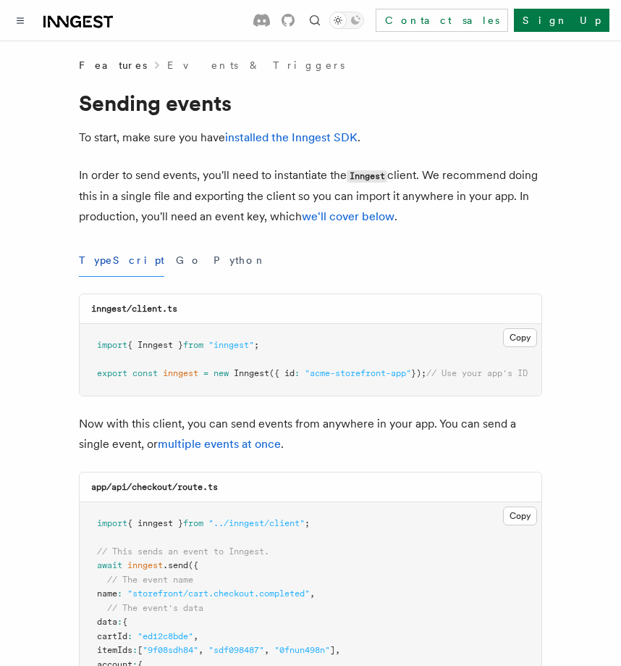
click at [54, 14] on icon at bounding box center [78, 21] width 70 height 17
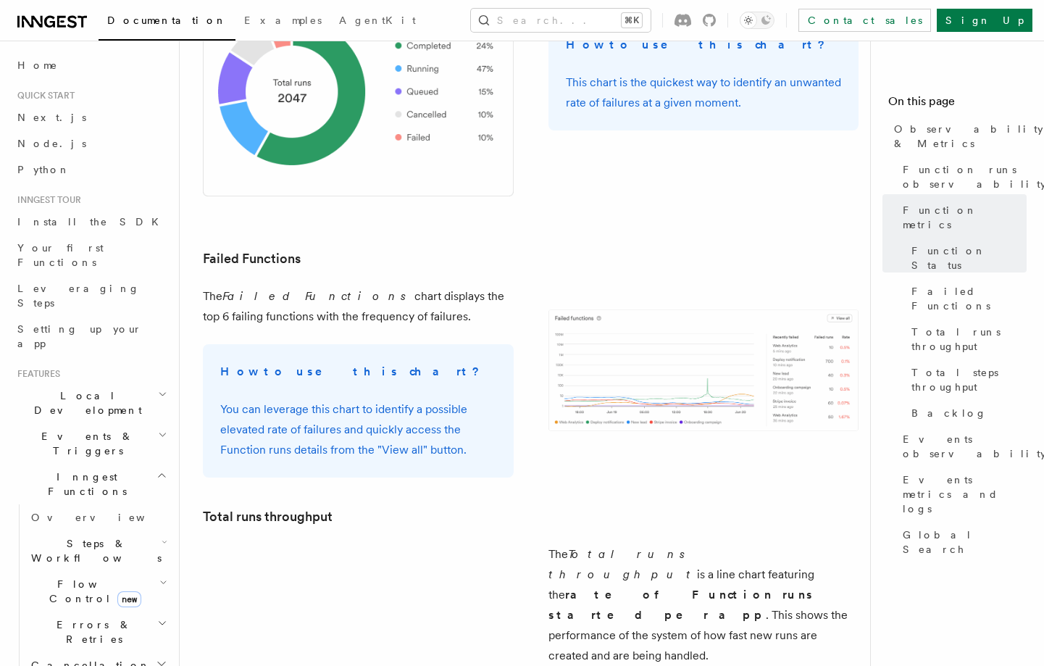
scroll to position [1720, 0]
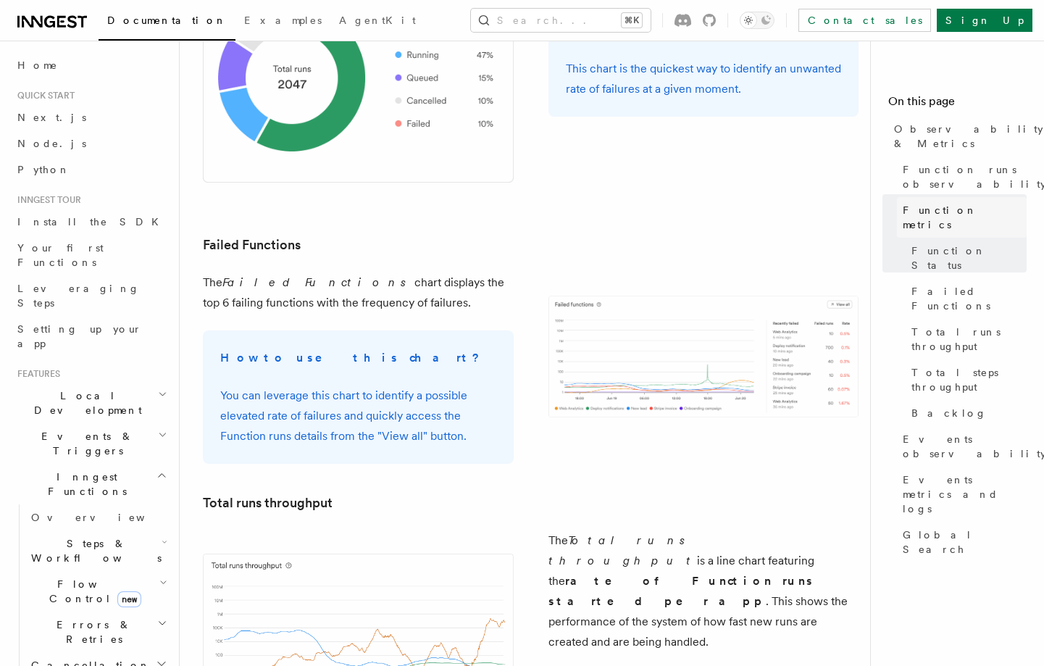
click at [934, 203] on span "Function metrics" at bounding box center [964, 217] width 124 height 29
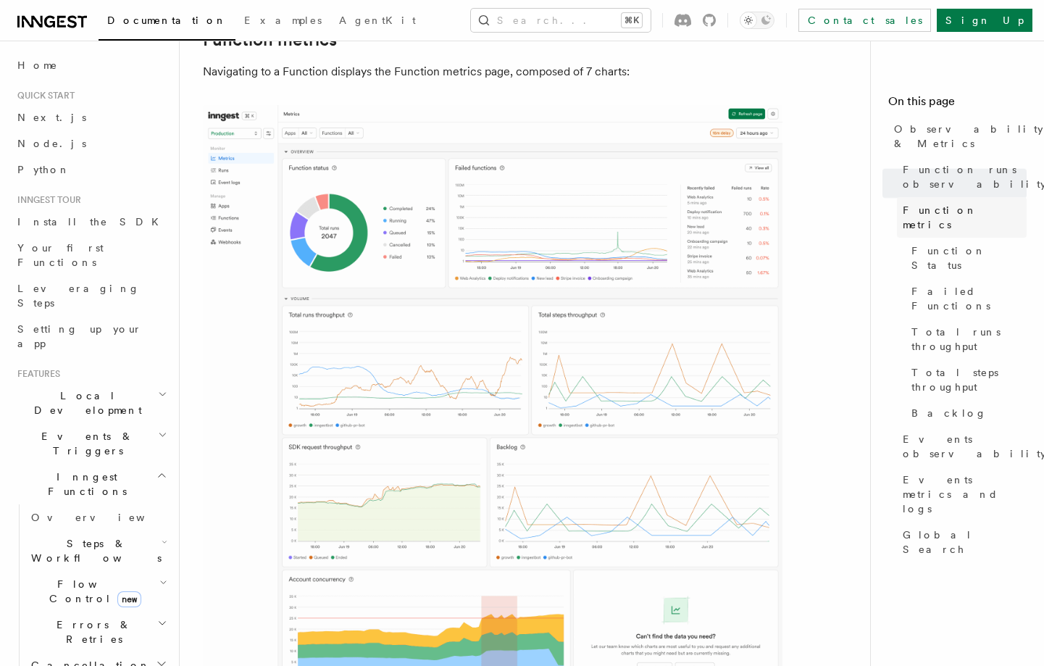
scroll to position [733, 0]
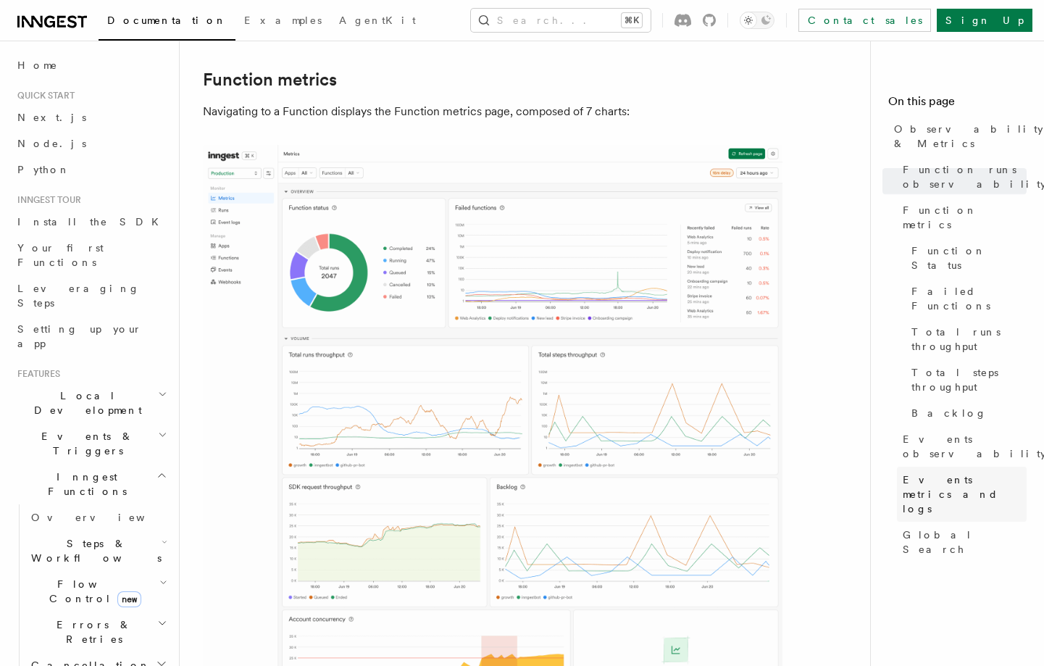
click at [944, 472] on span "Events metrics and logs" at bounding box center [964, 493] width 124 height 43
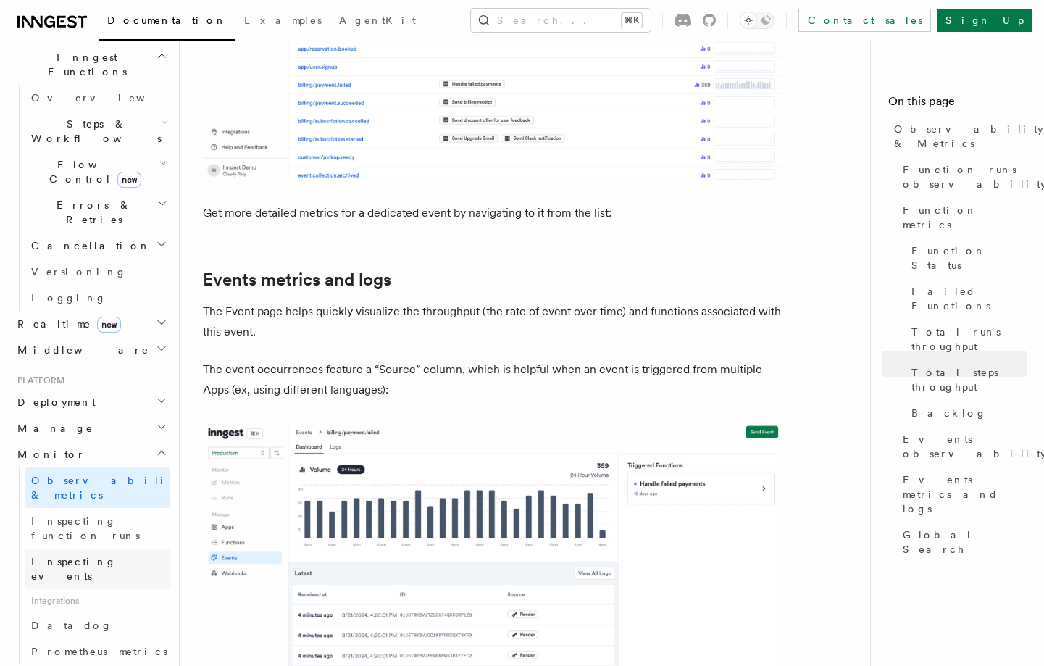
scroll to position [421, 0]
click at [85, 611] on link "Datadog" at bounding box center [97, 624] width 145 height 26
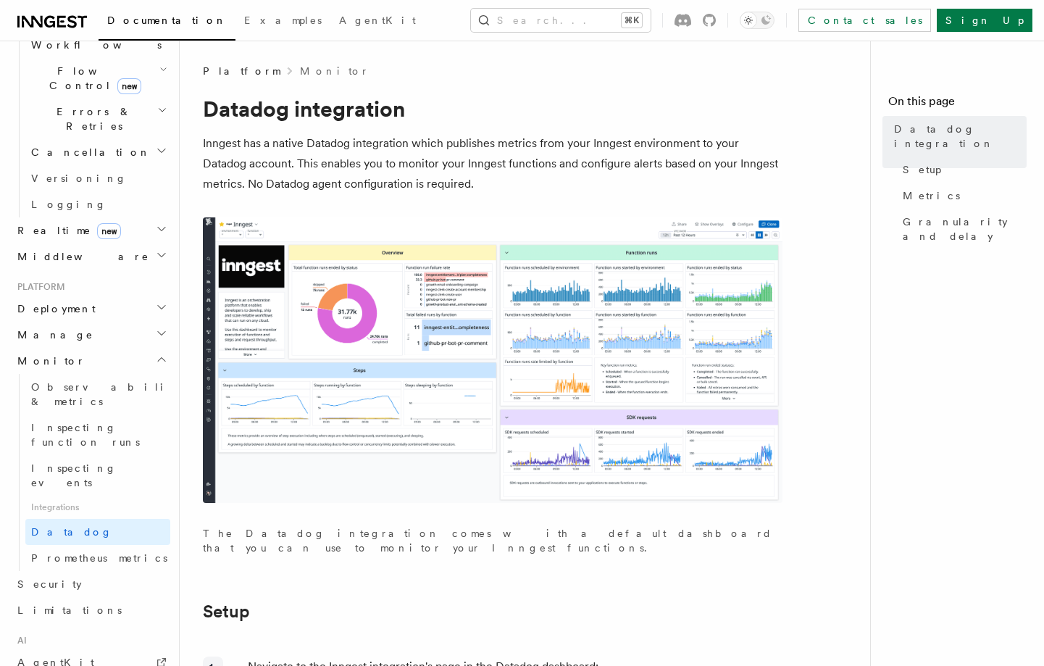
scroll to position [517, 0]
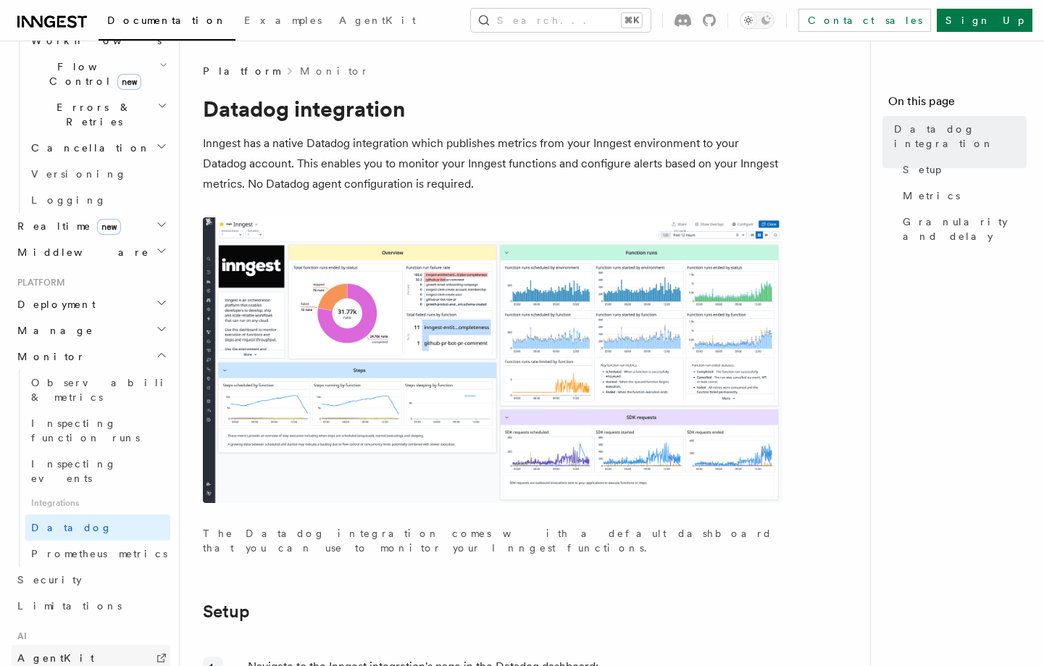
click at [38, 652] on span "AgentKit" at bounding box center [55, 658] width 77 height 12
click at [98, 458] on span "Inspecting events" at bounding box center [73, 471] width 85 height 26
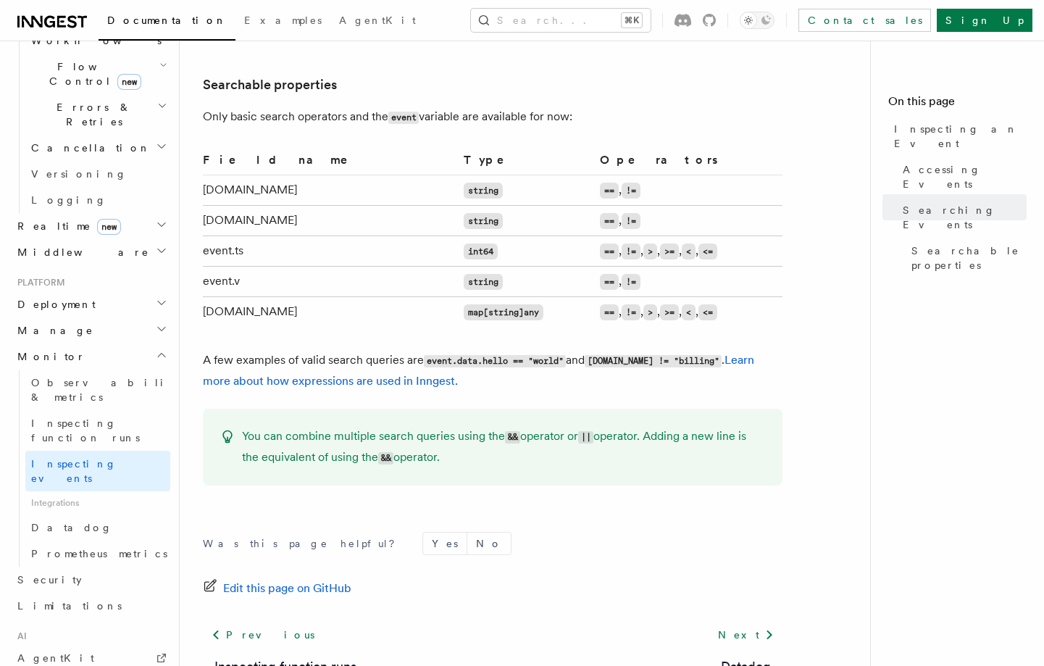
scroll to position [1133, 0]
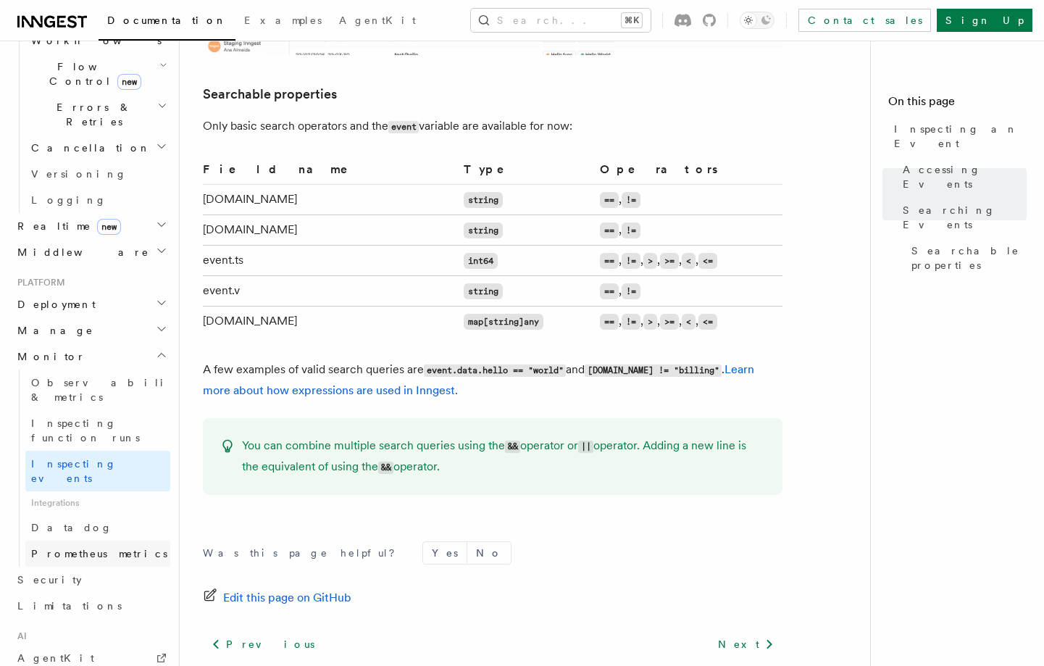
click at [111, 548] on span "Prometheus metrics" at bounding box center [99, 554] width 136 height 12
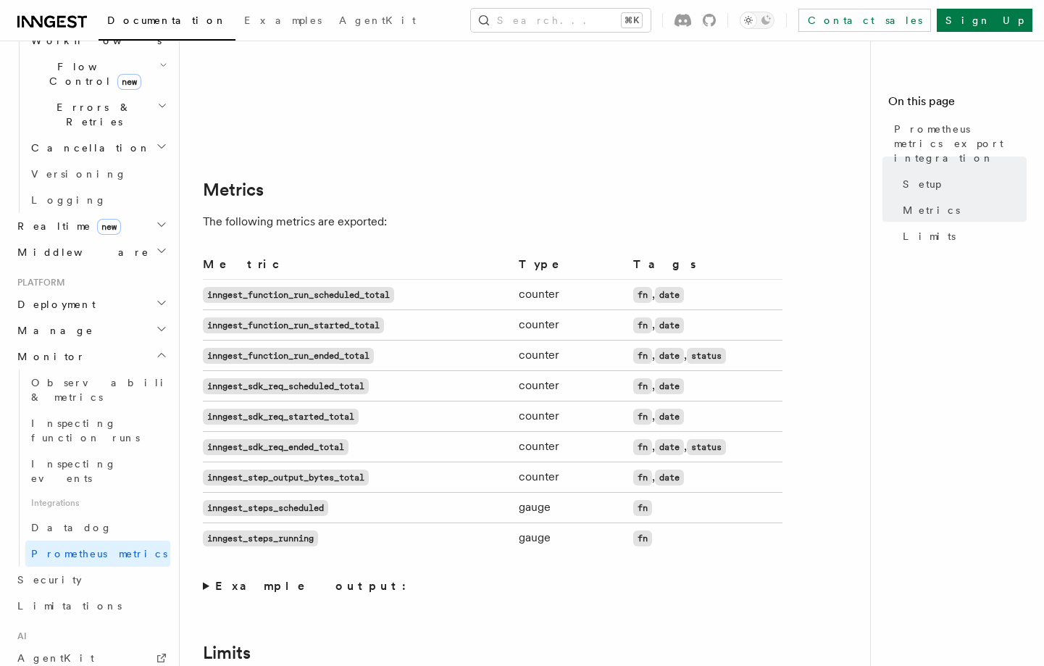
scroll to position [726, 0]
click at [79, 514] on link "Datadog" at bounding box center [97, 527] width 145 height 26
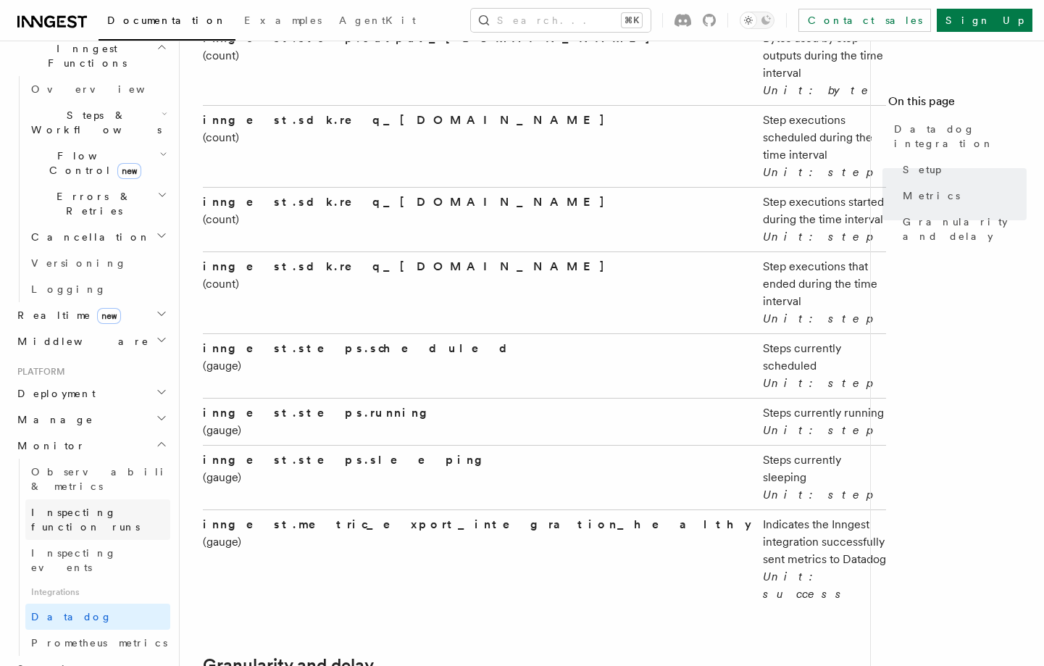
scroll to position [431, 0]
click at [118, 503] on span "Inspecting function runs" at bounding box center [85, 516] width 109 height 26
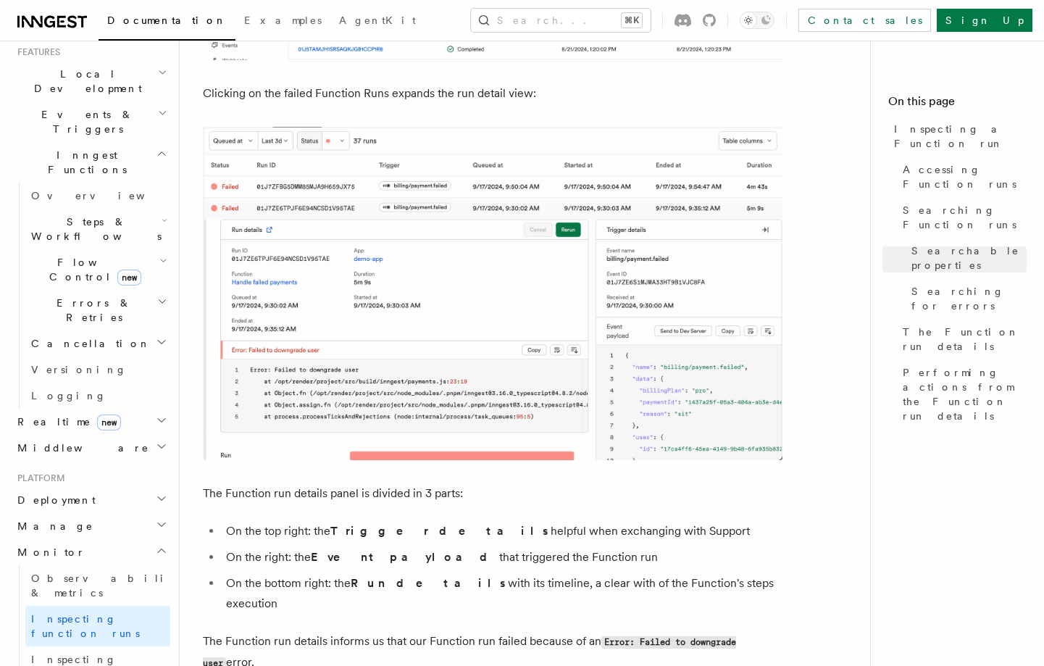
scroll to position [320, 0]
click at [150, 436] on h2 "Middleware" at bounding box center [91, 449] width 159 height 26
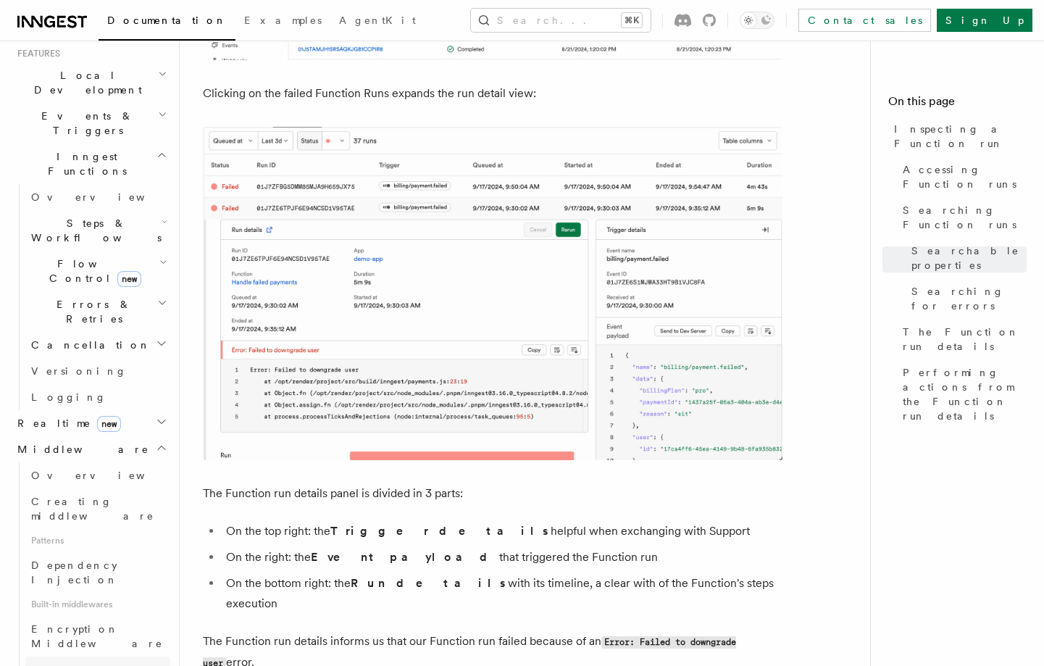
click at [92, 663] on span "Sentry Middleware" at bounding box center [97, 676] width 132 height 26
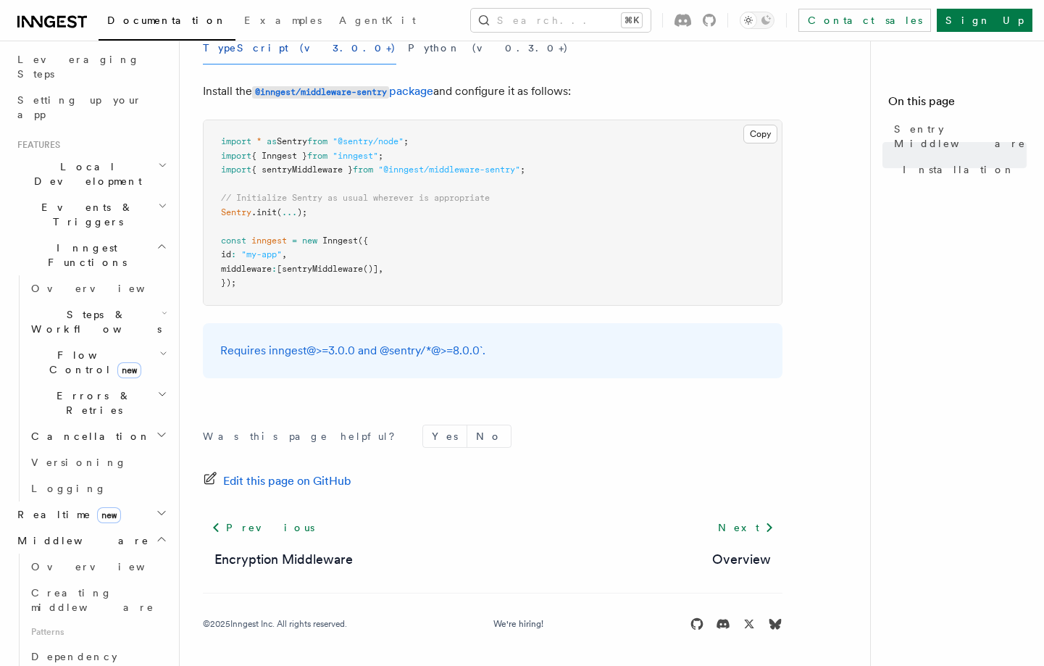
scroll to position [197, 0]
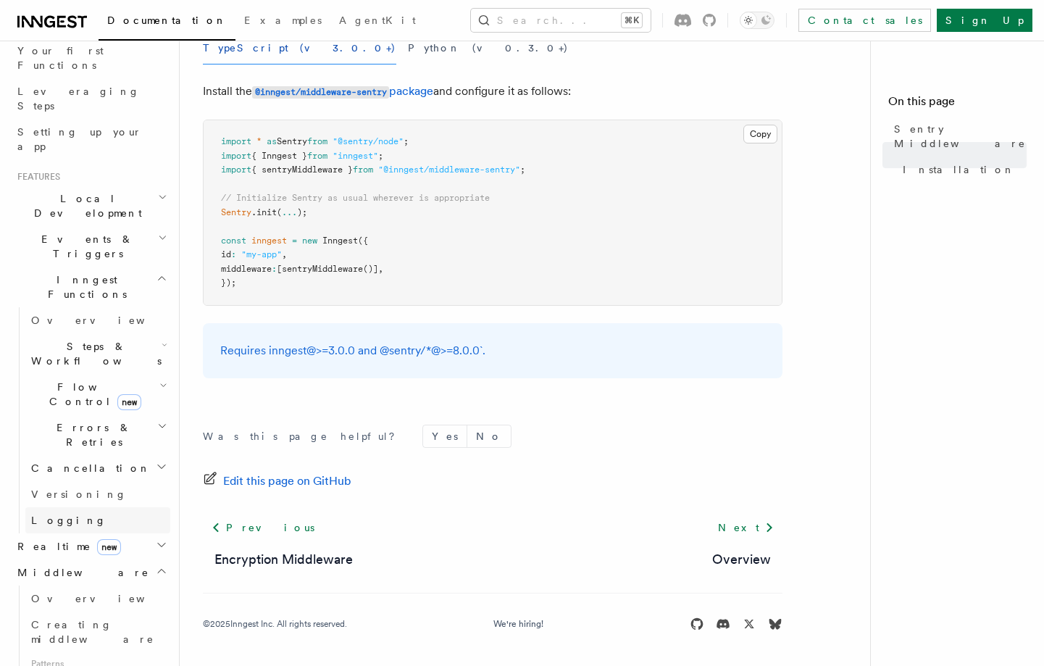
click at [64, 514] on span "Logging" at bounding box center [68, 520] width 75 height 12
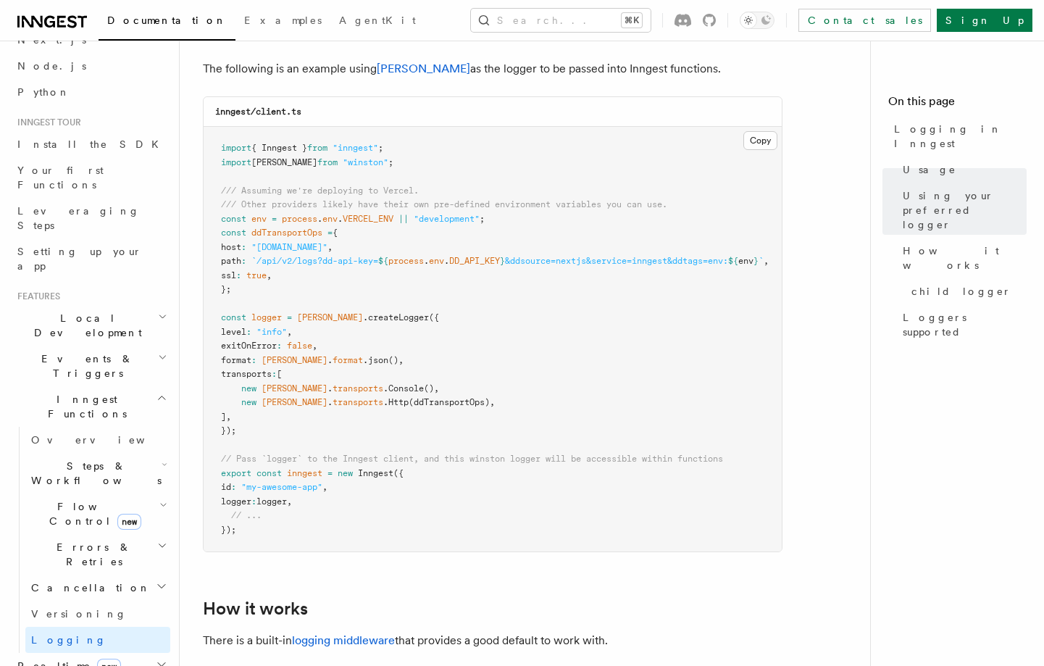
scroll to position [52, 0]
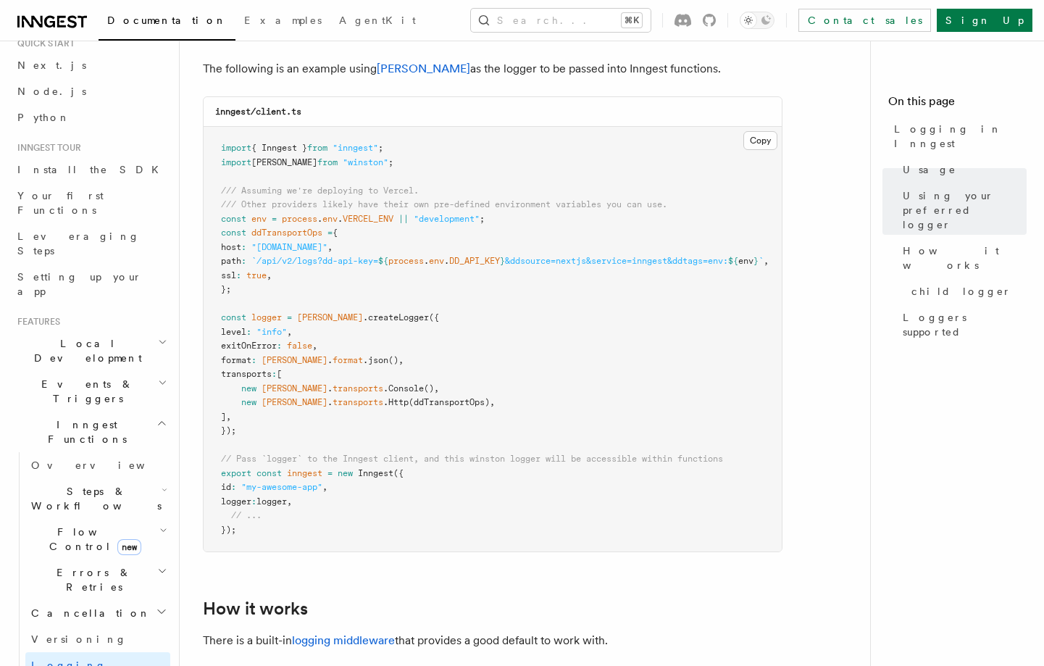
click at [62, 524] on span "Flow Control new" at bounding box center [92, 538] width 134 height 29
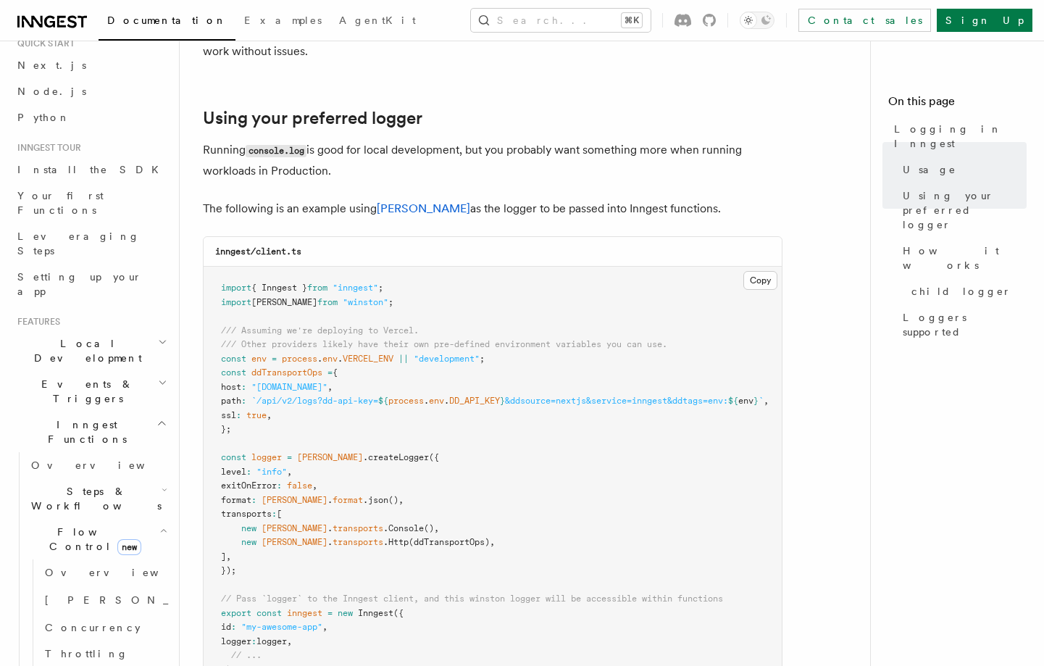
scroll to position [1056, 0]
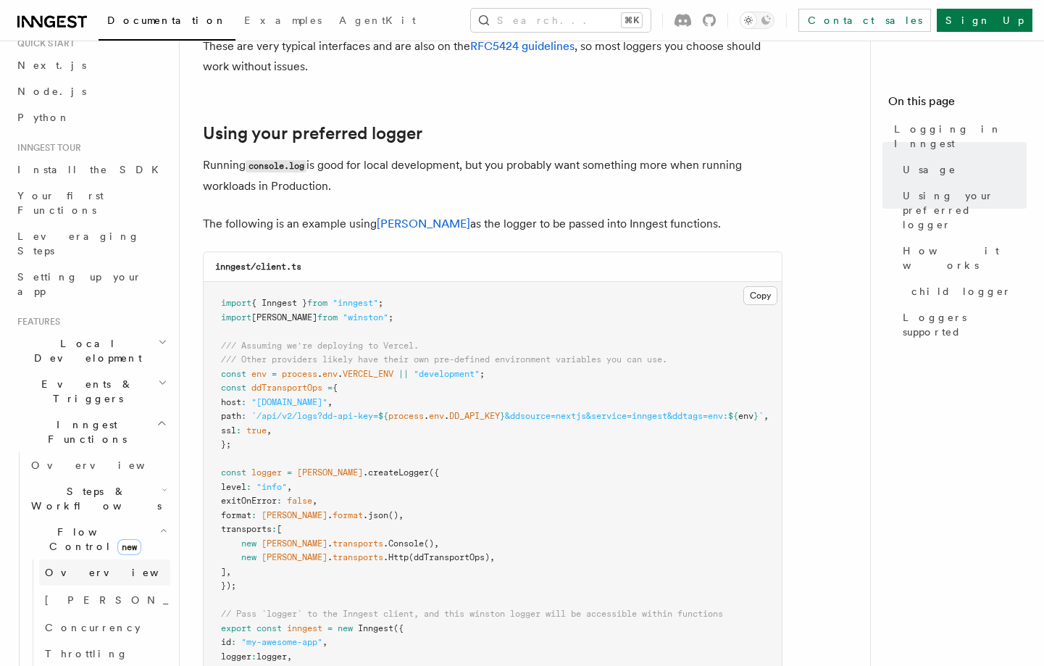
click at [78, 566] on span "Overview" at bounding box center [119, 572] width 149 height 12
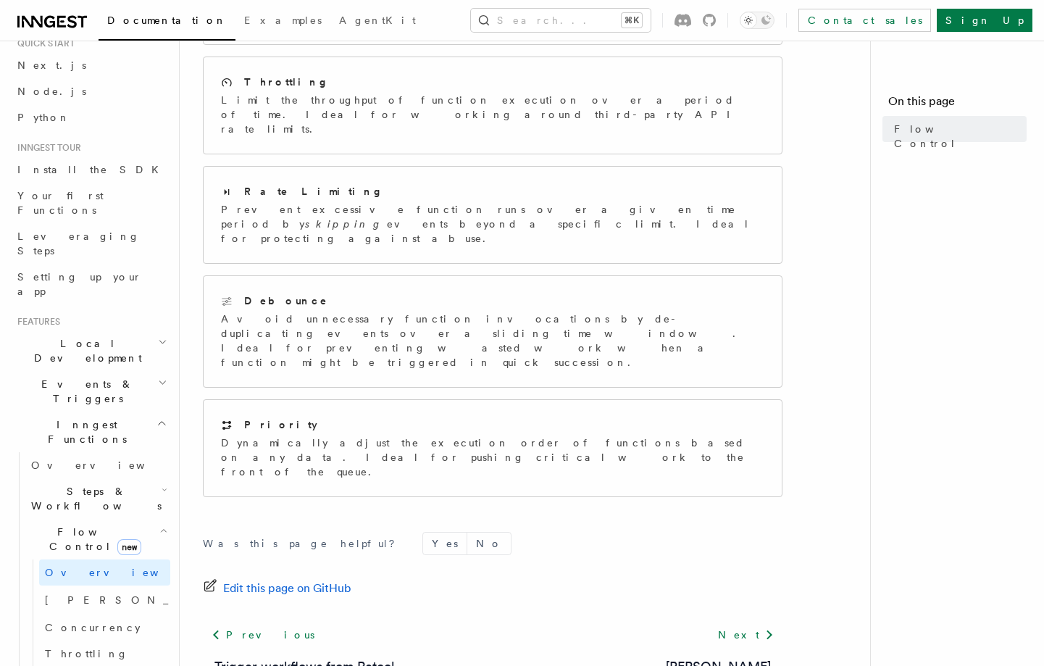
scroll to position [334, 0]
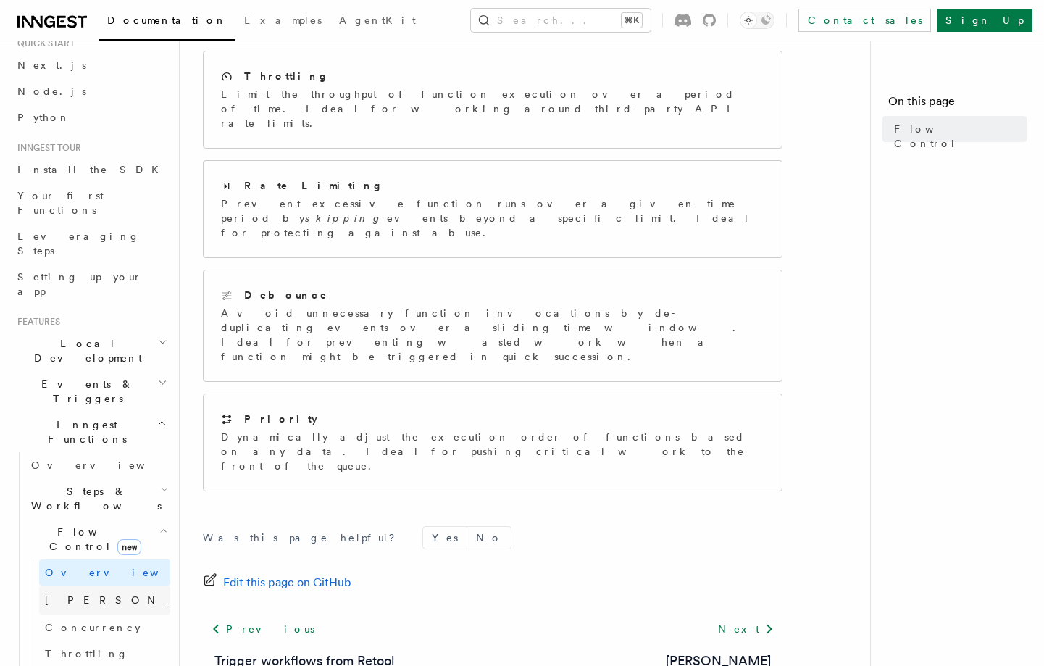
click at [77, 594] on span "Singleton" at bounding box center [151, 600] width 212 height 12
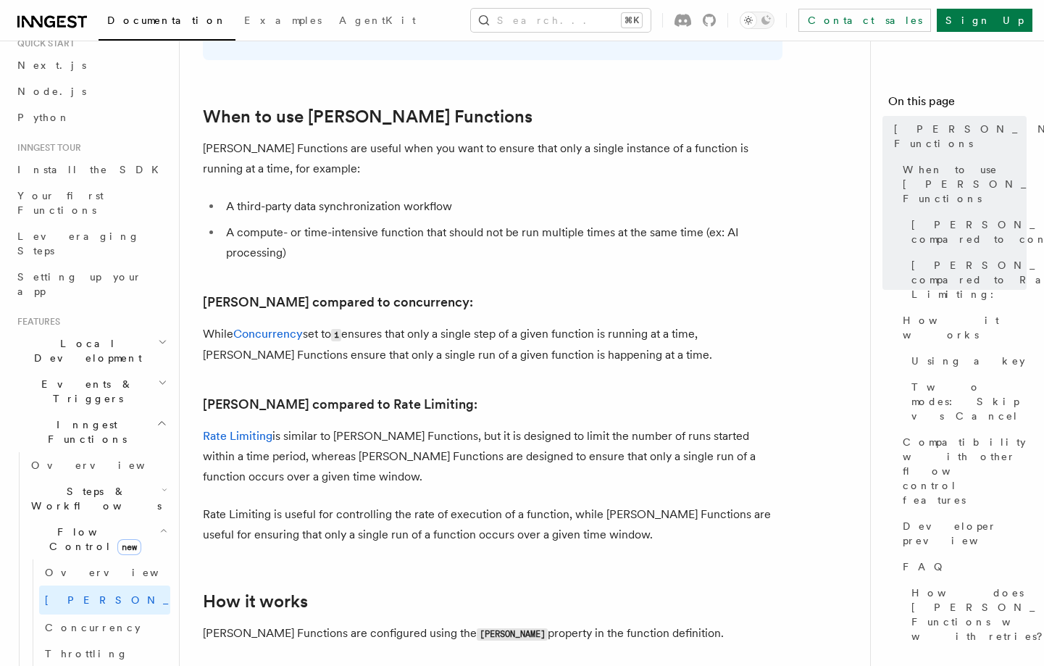
scroll to position [613, 0]
click at [66, 621] on span "Concurrency" at bounding box center [93, 627] width 96 height 12
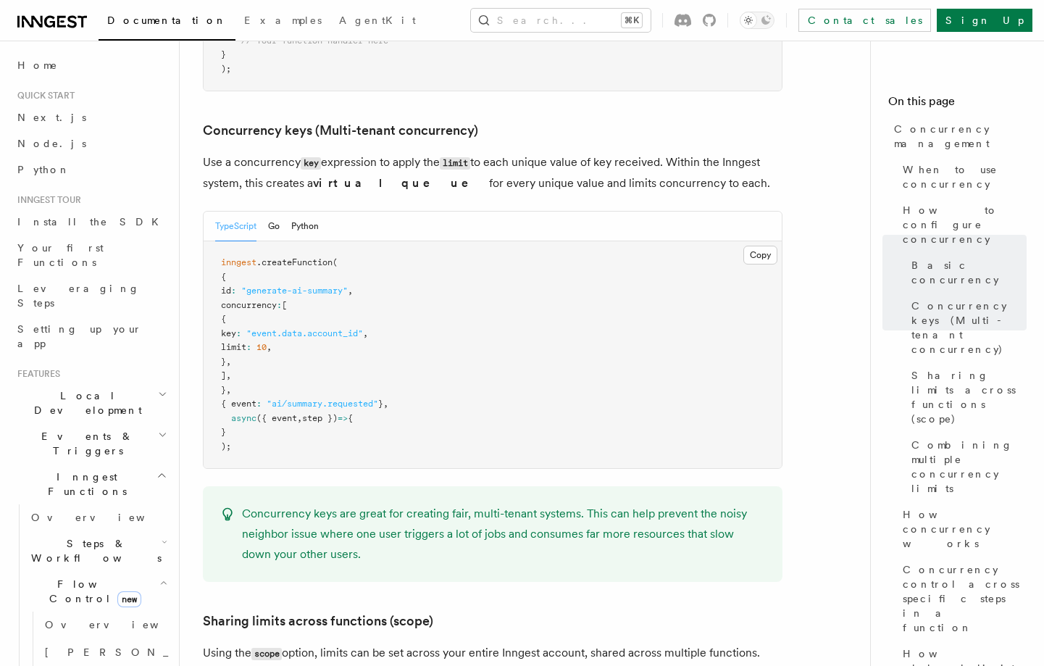
scroll to position [1265, 0]
click at [88, 388] on span "Local Development" at bounding box center [85, 402] width 146 height 29
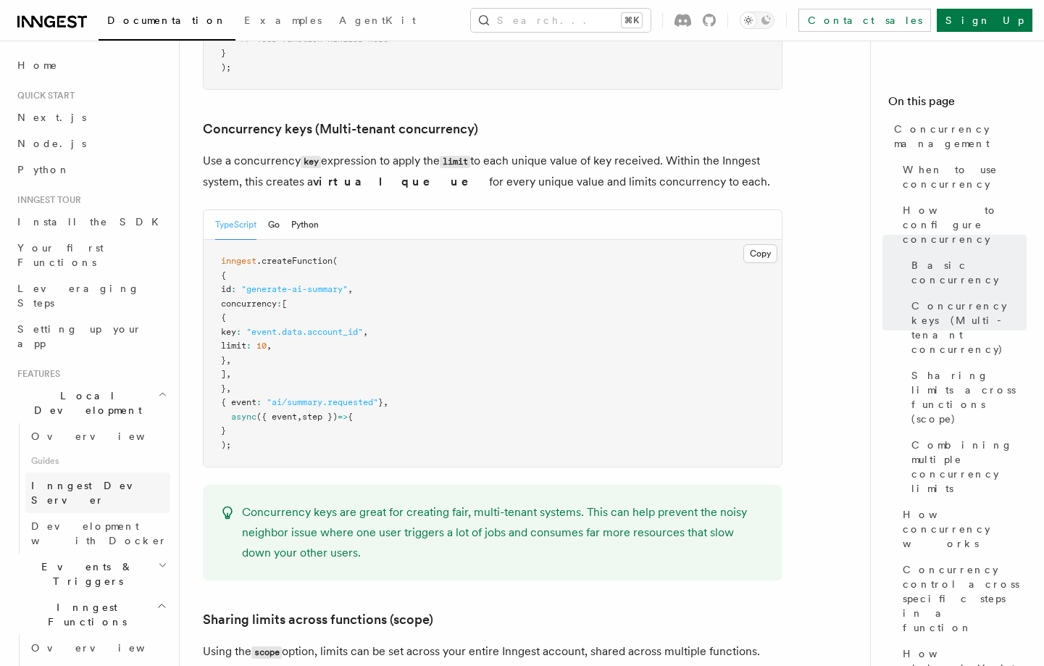
scroll to position [35, 0]
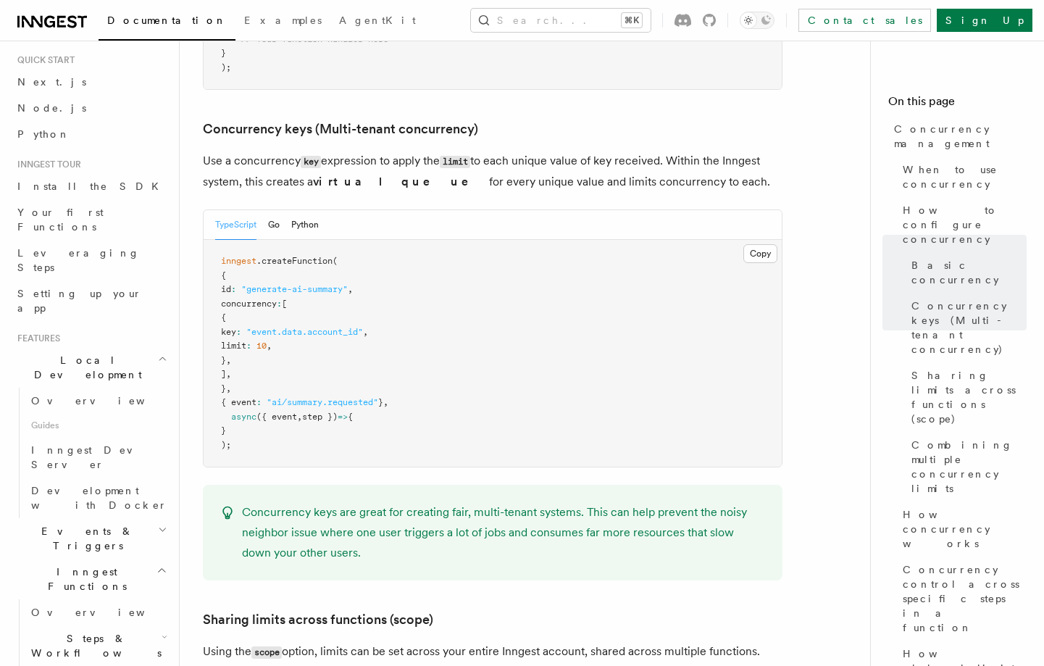
click at [85, 524] on span "Events & Triggers" at bounding box center [85, 538] width 146 height 29
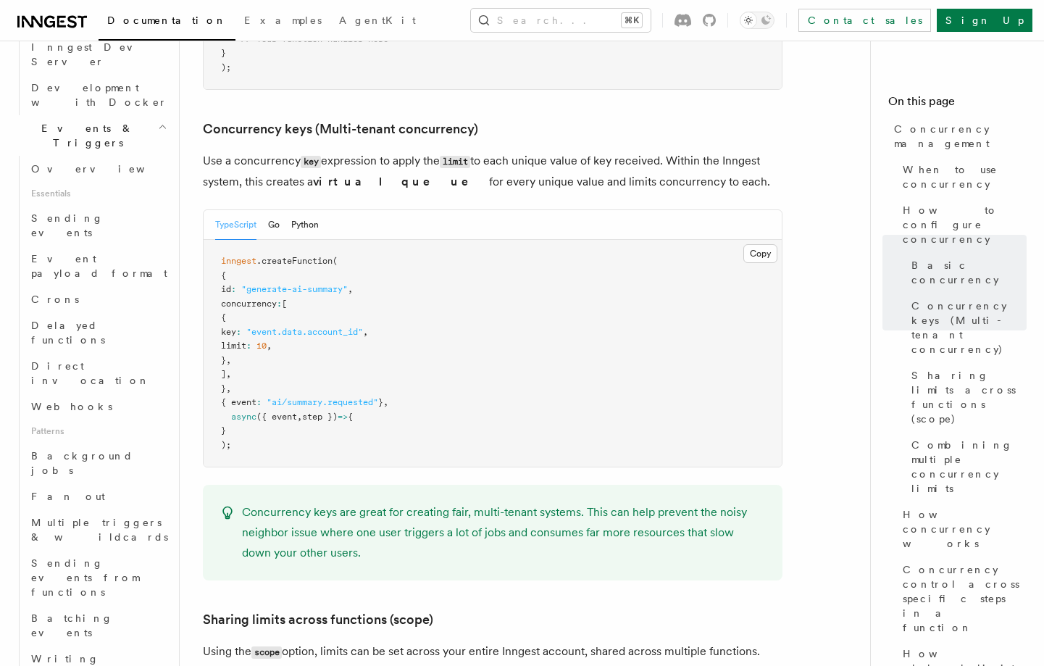
scroll to position [447, 0]
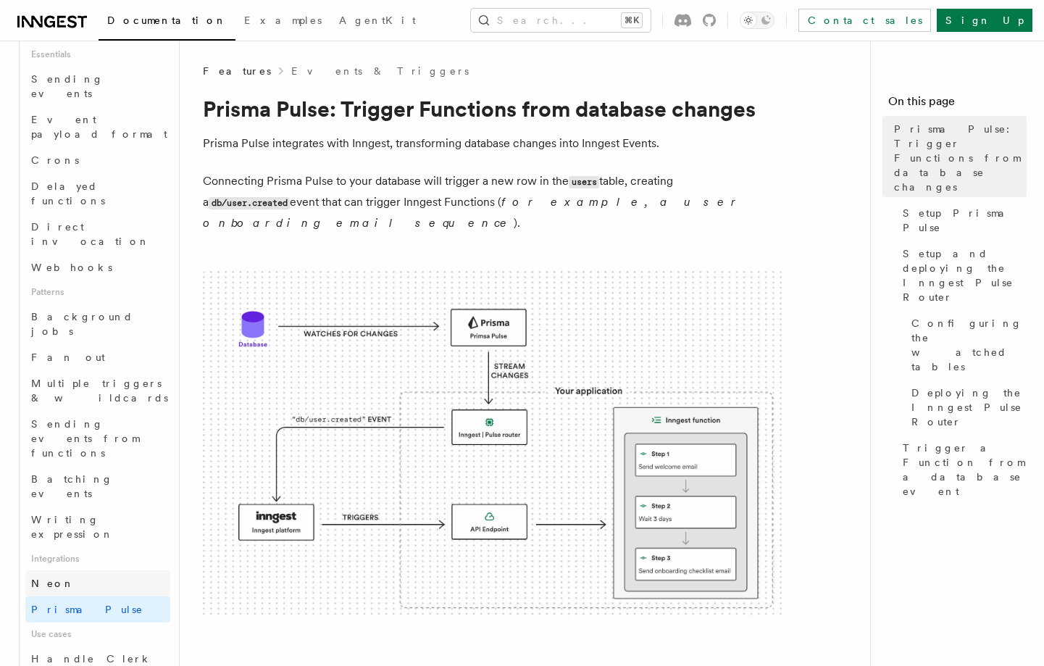
click at [50, 577] on span "Neon" at bounding box center [52, 583] width 43 height 12
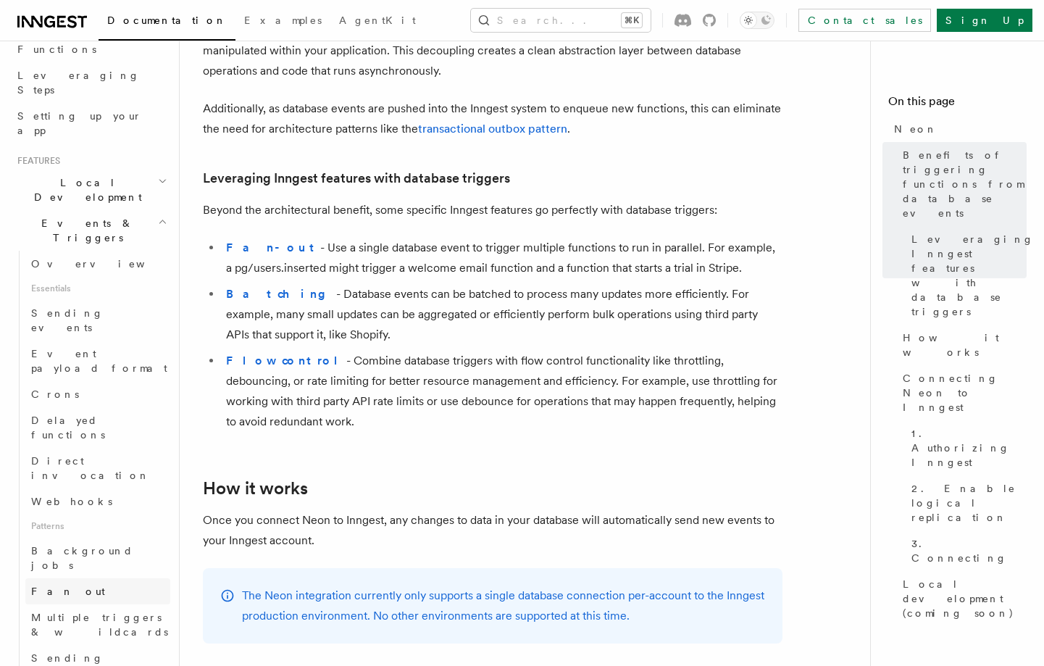
scroll to position [209, 0]
click at [67, 418] on span "Delayed functions" at bounding box center [68, 431] width 74 height 26
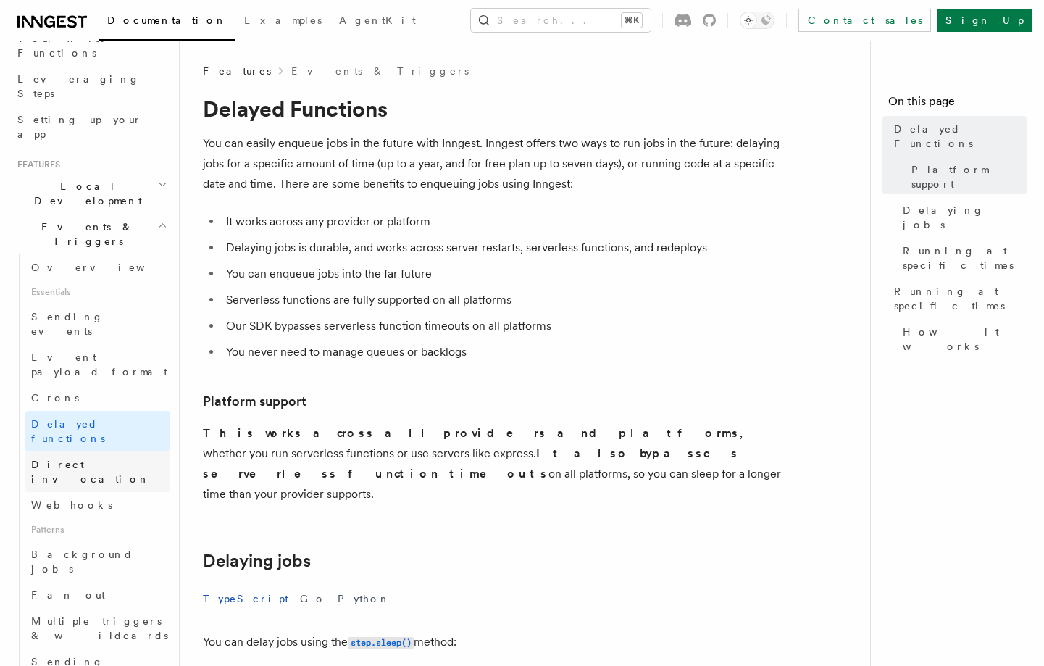
click at [63, 458] on span "Direct invocation" at bounding box center [90, 471] width 119 height 26
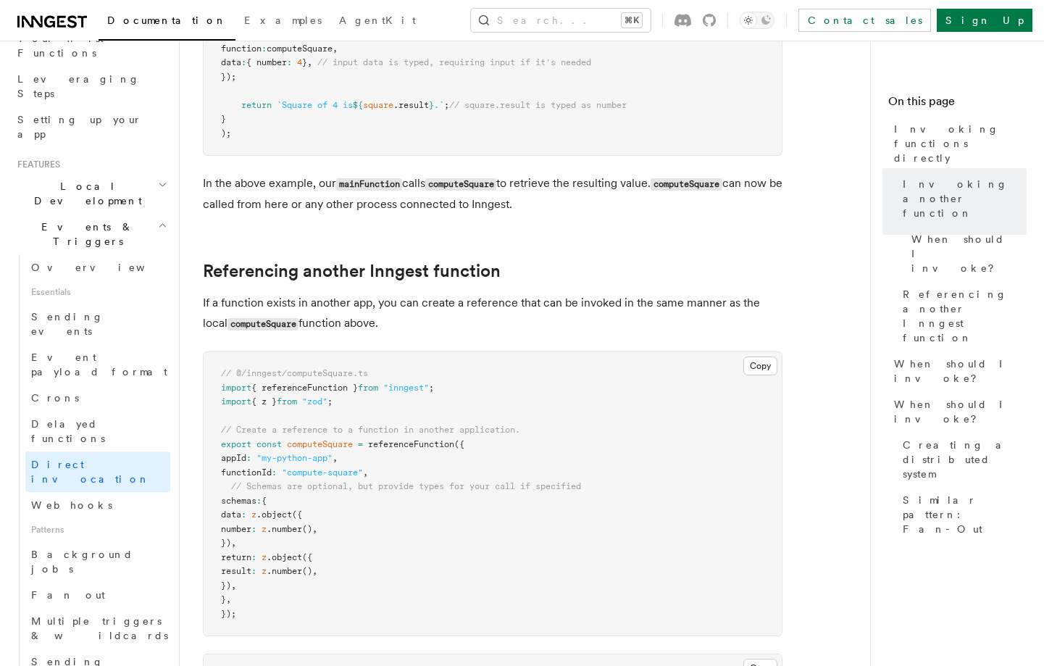
scroll to position [810, 0]
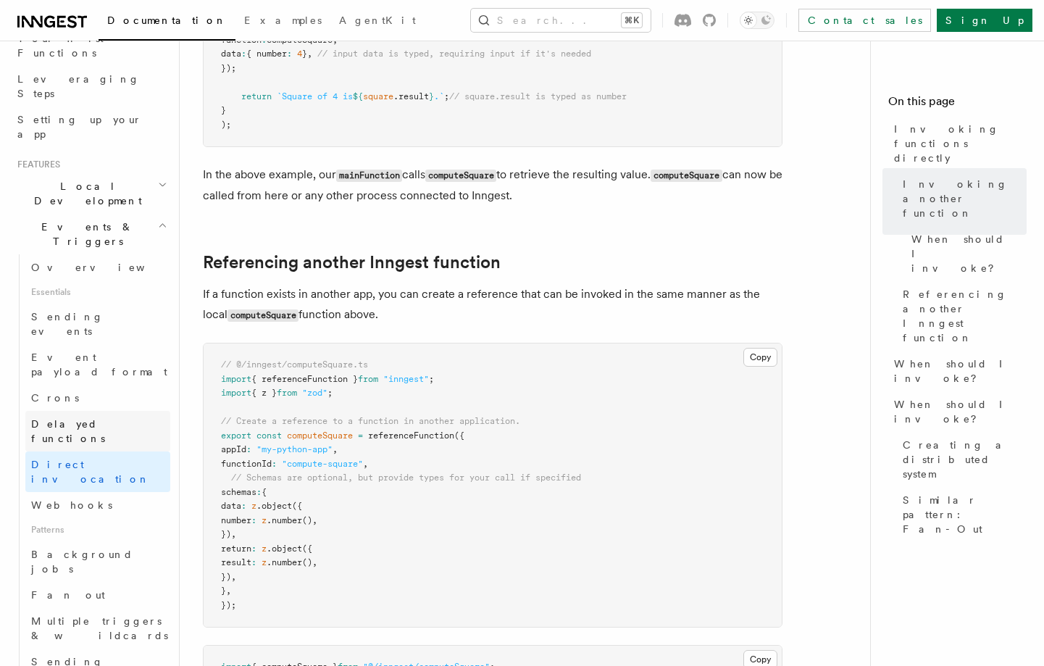
click at [105, 418] on span "Delayed functions" at bounding box center [68, 431] width 74 height 26
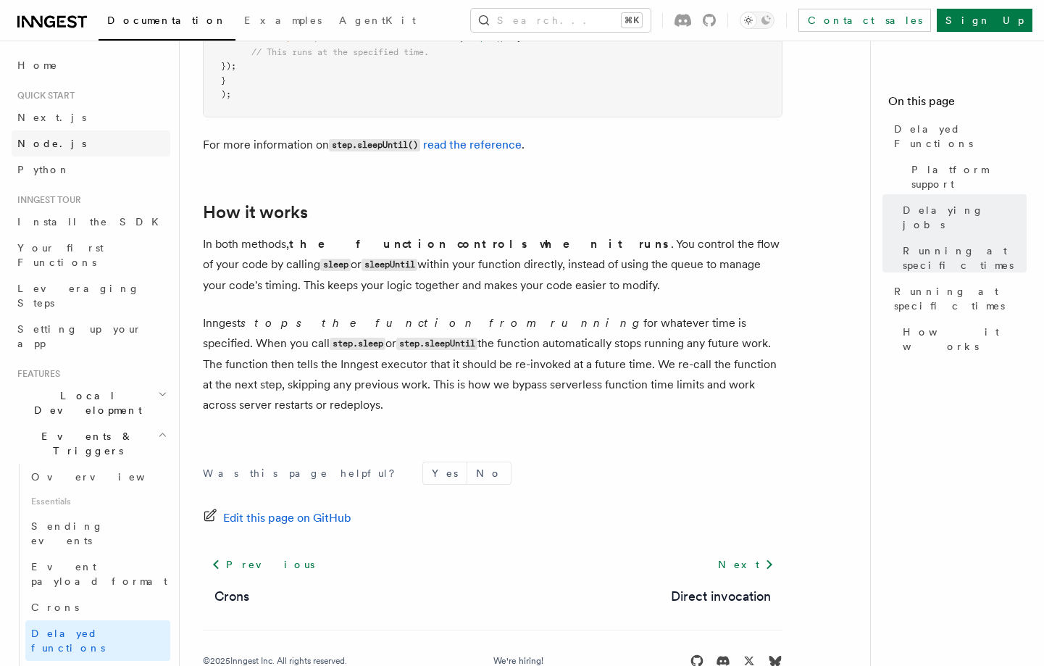
click at [60, 147] on link "Node.js" at bounding box center [91, 143] width 159 height 26
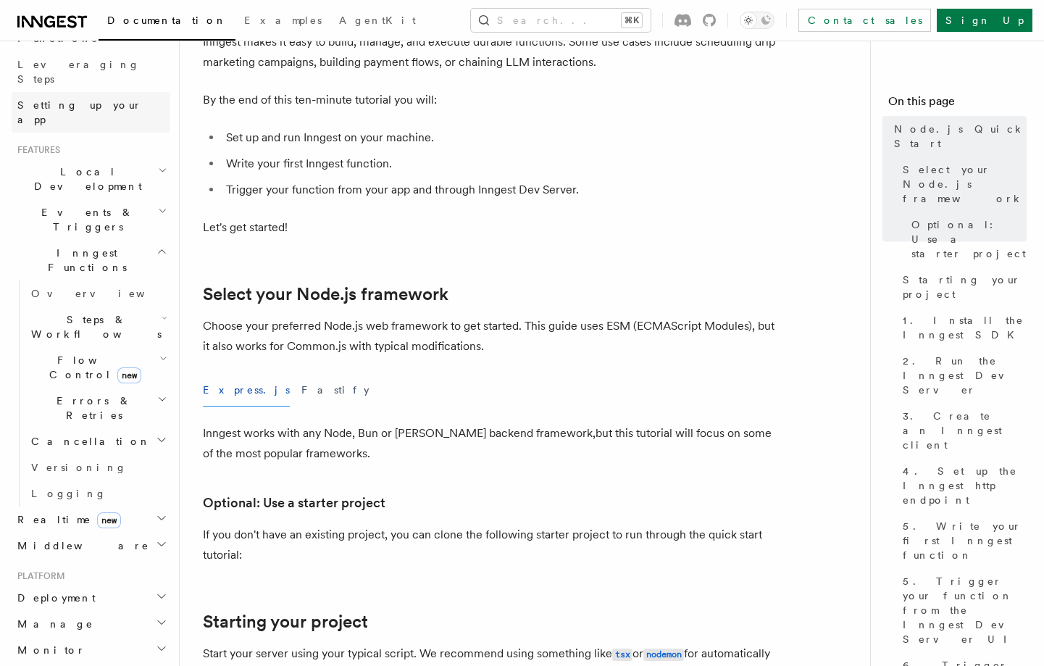
scroll to position [151, 0]
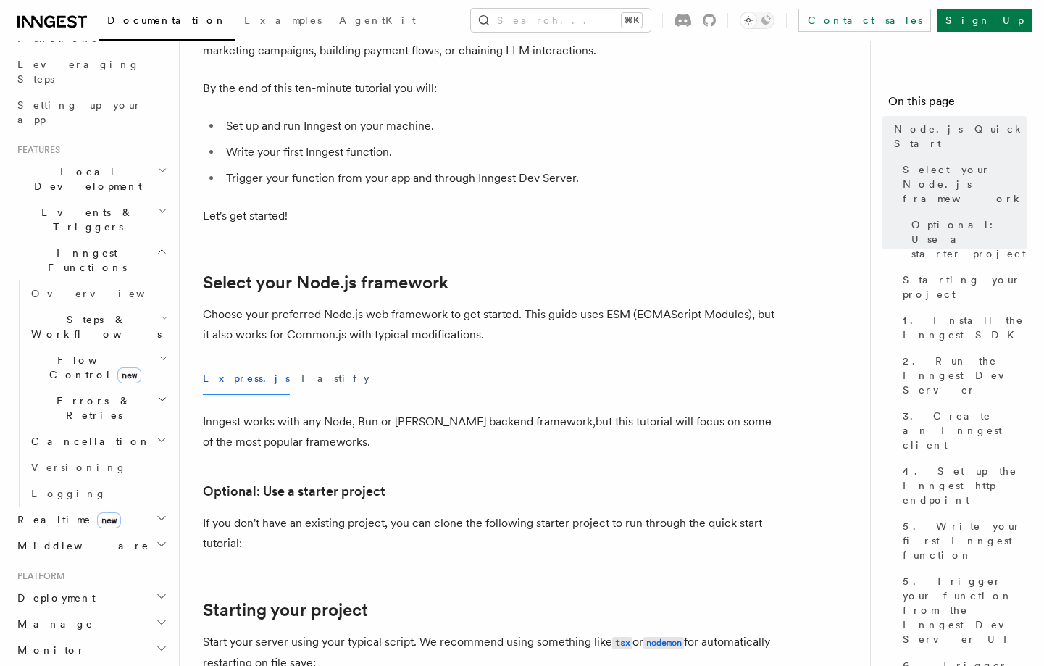
click at [104, 584] on h2 "Deployment" at bounding box center [91, 597] width 159 height 26
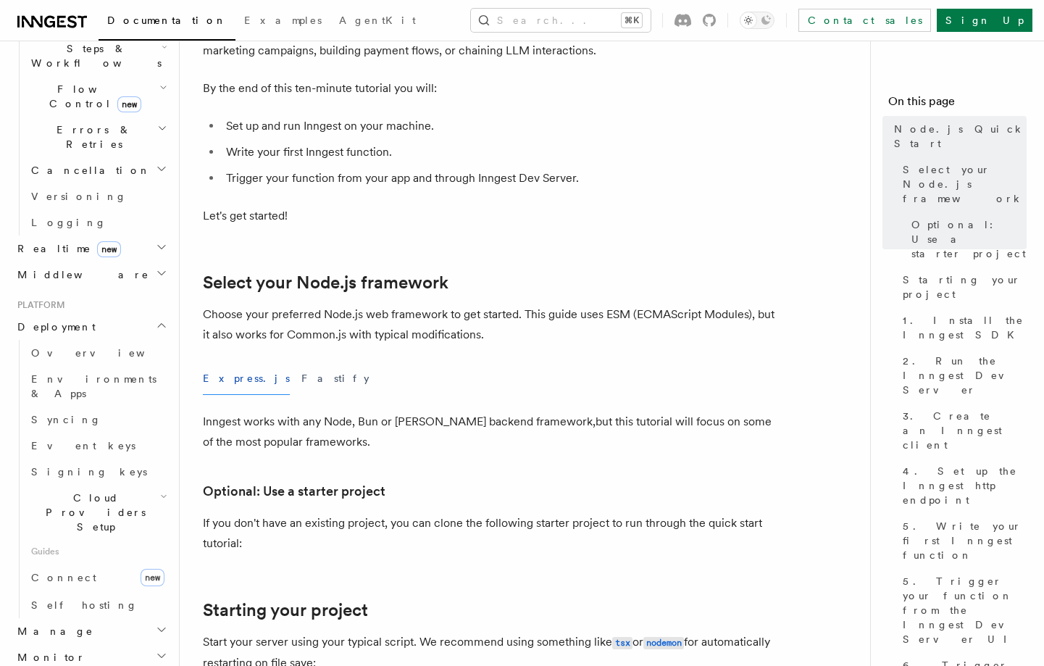
scroll to position [500, 0]
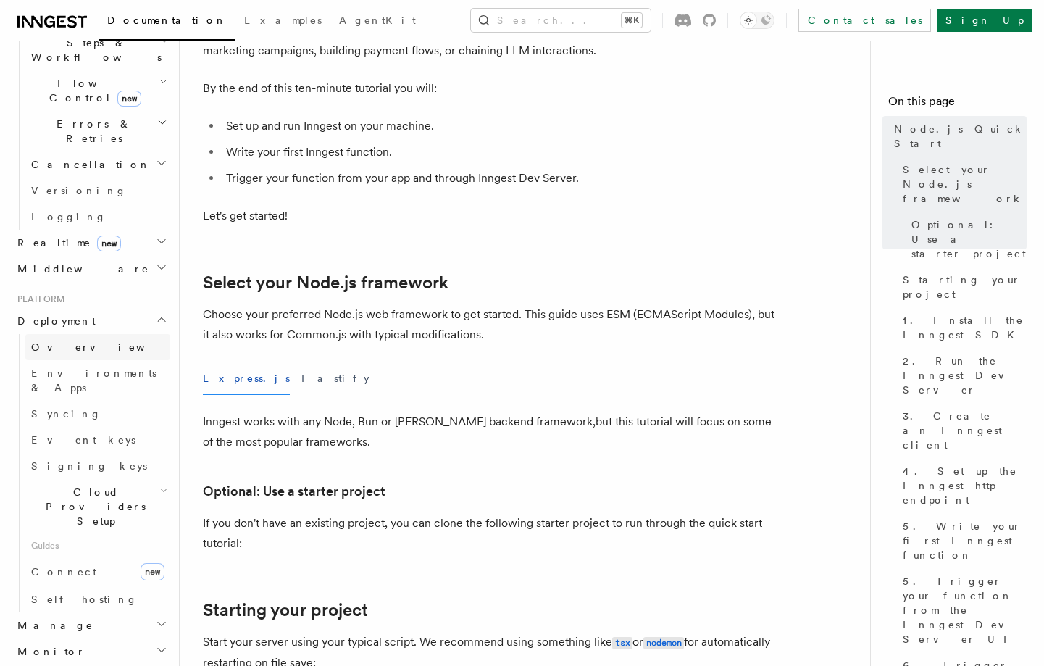
click at [58, 341] on span "Overview" at bounding box center [105, 347] width 149 height 12
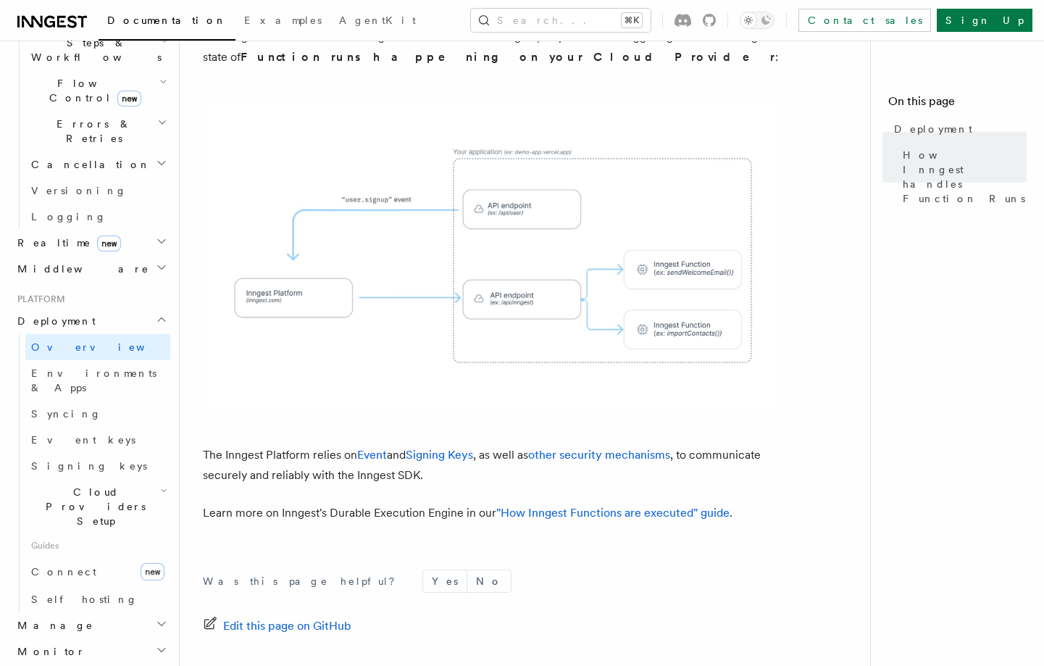
scroll to position [538, 0]
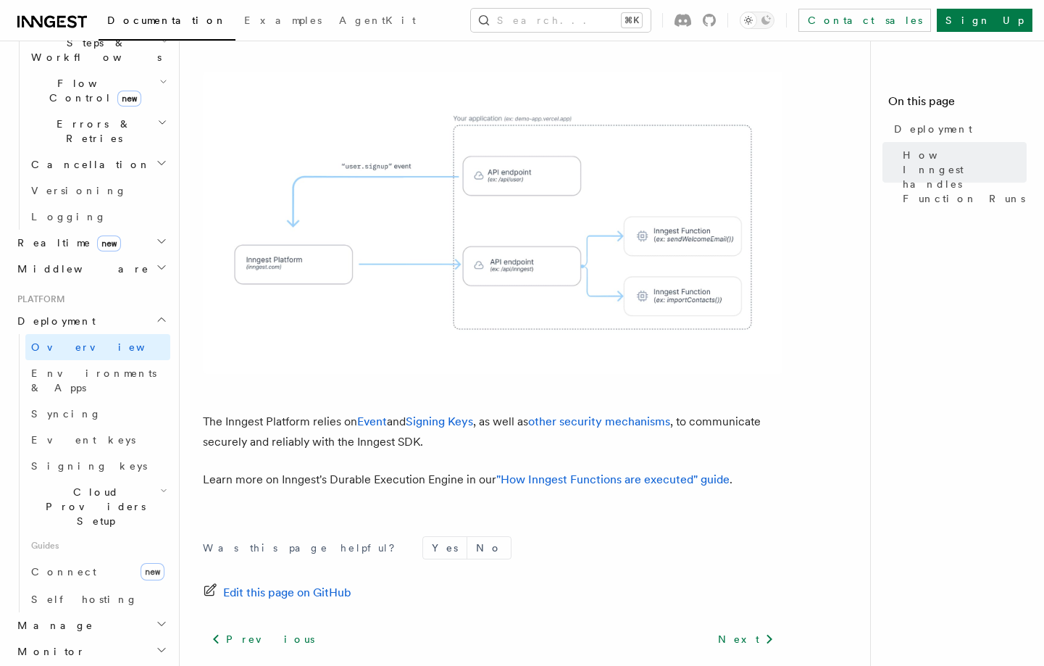
click at [99, 485] on span "Cloud Providers Setup" at bounding box center [92, 506] width 135 height 43
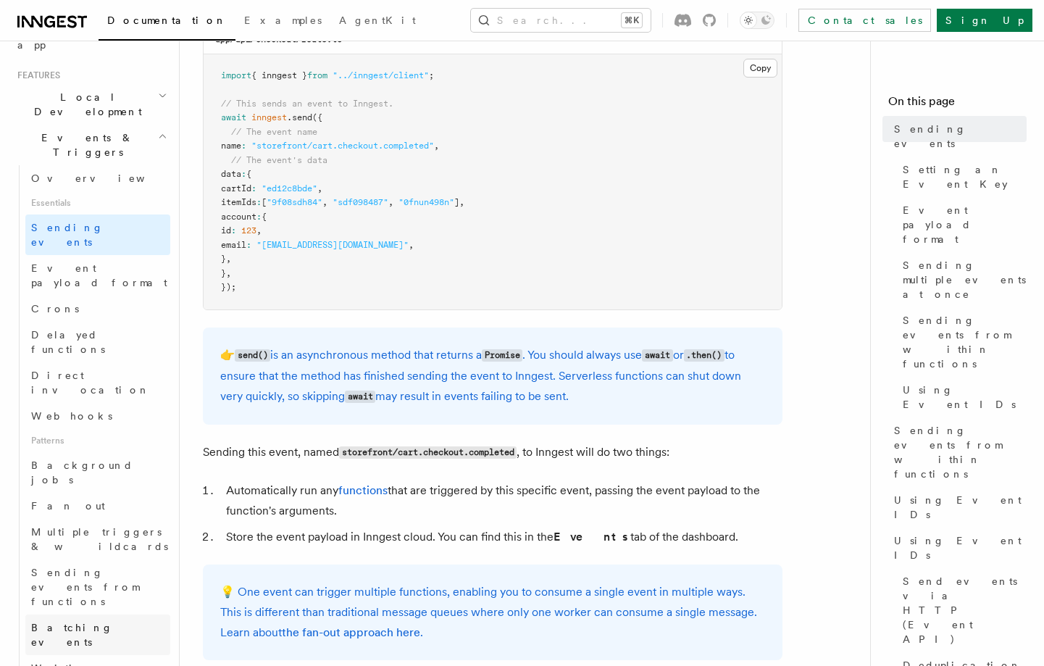
scroll to position [301, 0]
click at [49, 497] on span "Fan out" at bounding box center [68, 503] width 74 height 12
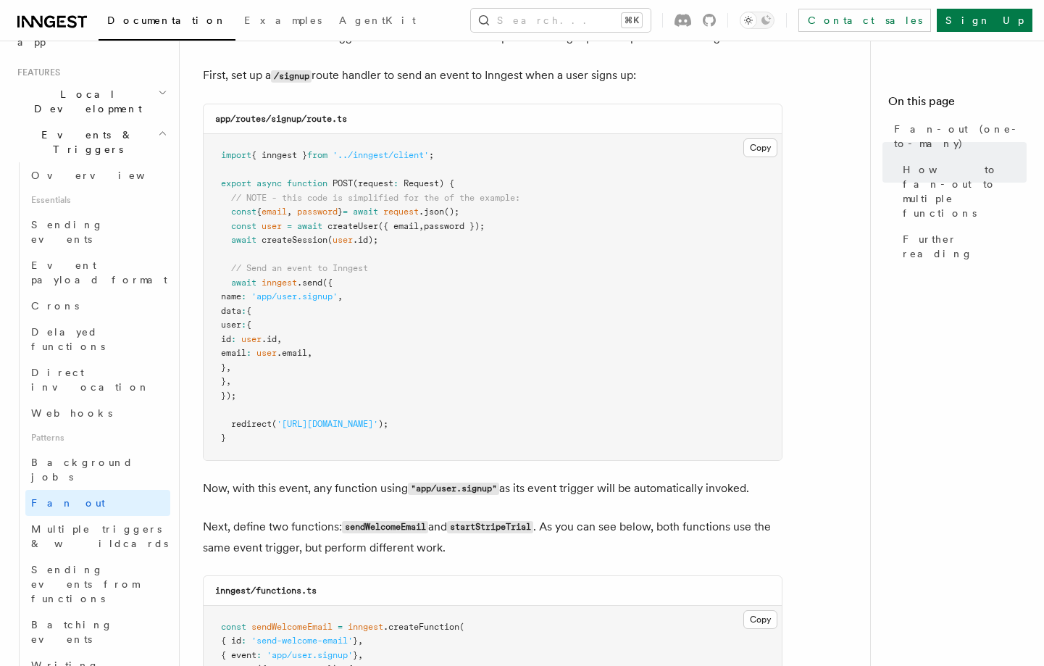
scroll to position [872, 0]
drag, startPoint x: 374, startPoint y: 471, endPoint x: 552, endPoint y: 474, distance: 178.2
click at [552, 479] on p "Now, with this event, any function using "app/user.signup" as its event trigger…" at bounding box center [492, 489] width 579 height 21
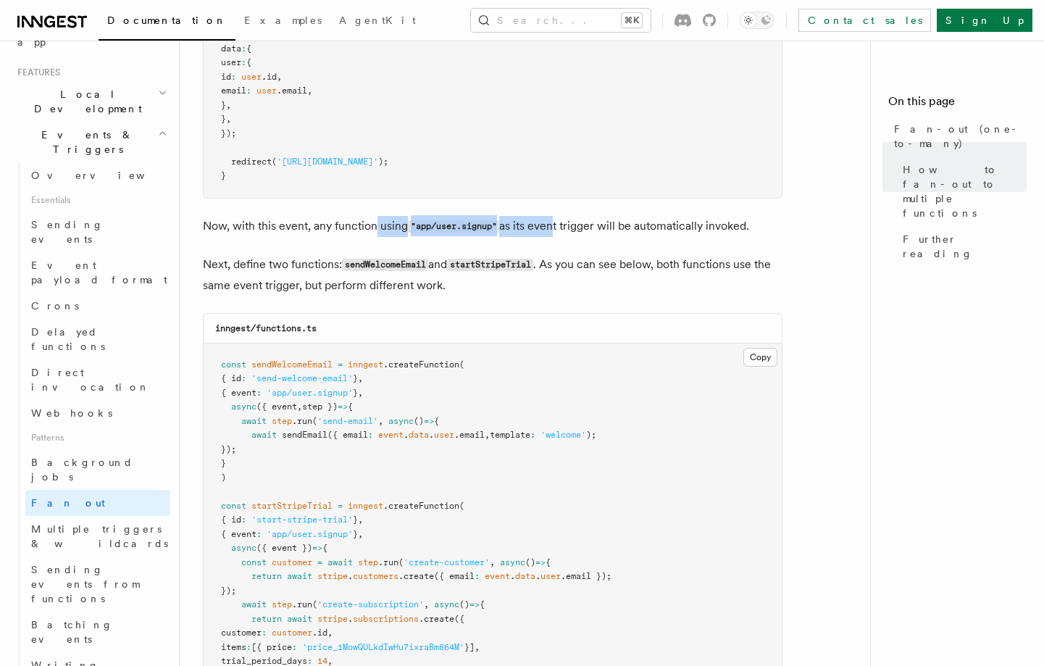
scroll to position [1119, 0]
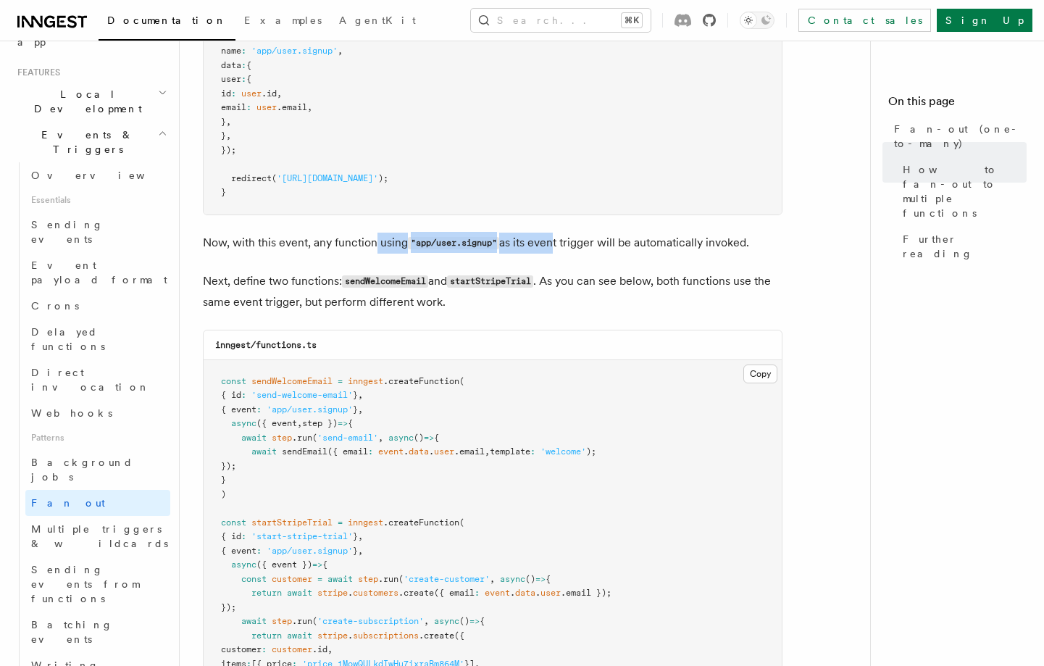
click at [716, 14] on icon at bounding box center [709, 20] width 13 height 13
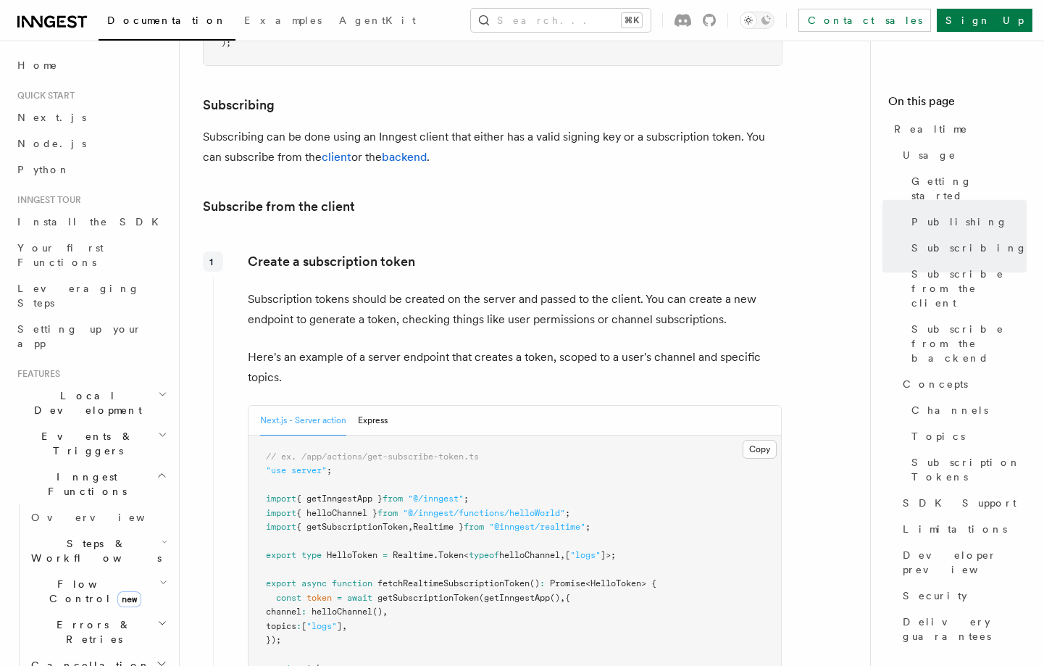
scroll to position [1601, 0]
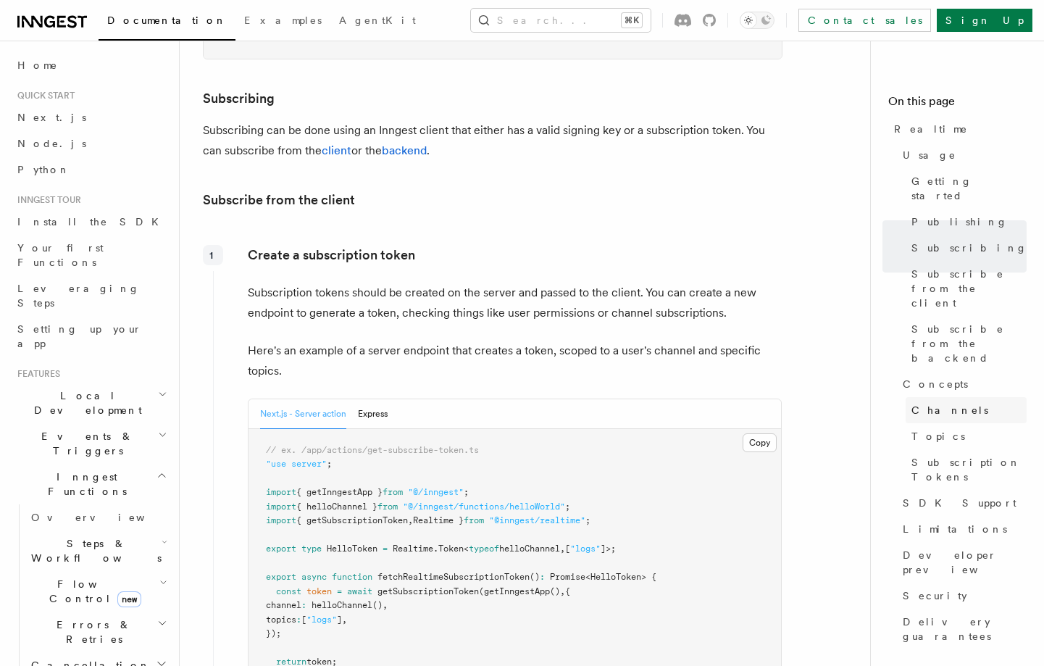
click at [939, 397] on link "Channels" at bounding box center [965, 410] width 121 height 26
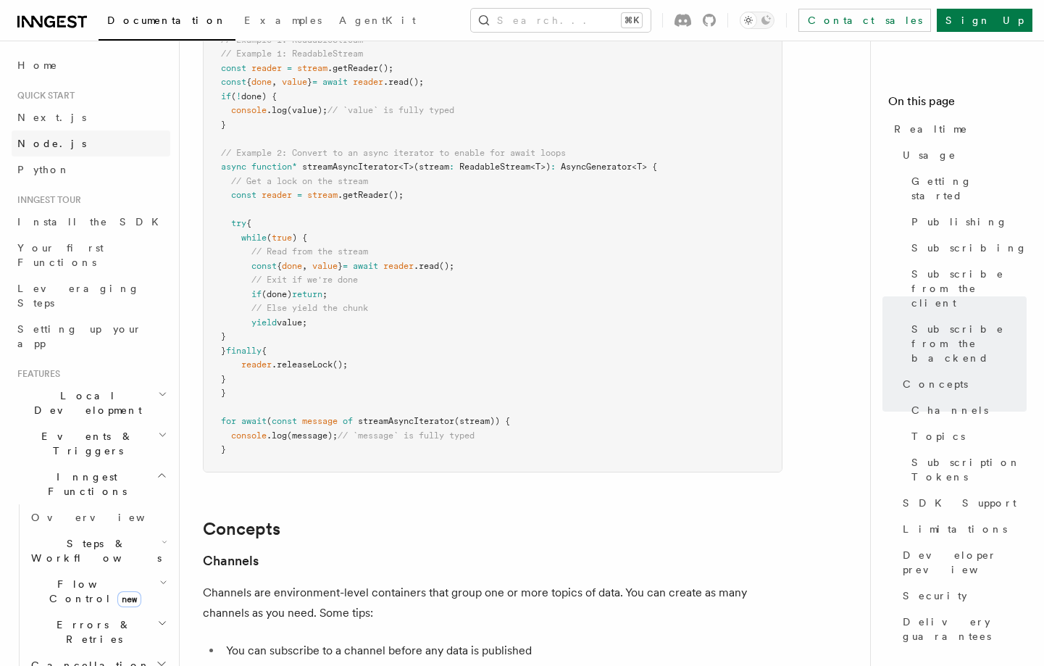
scroll to position [3066, 0]
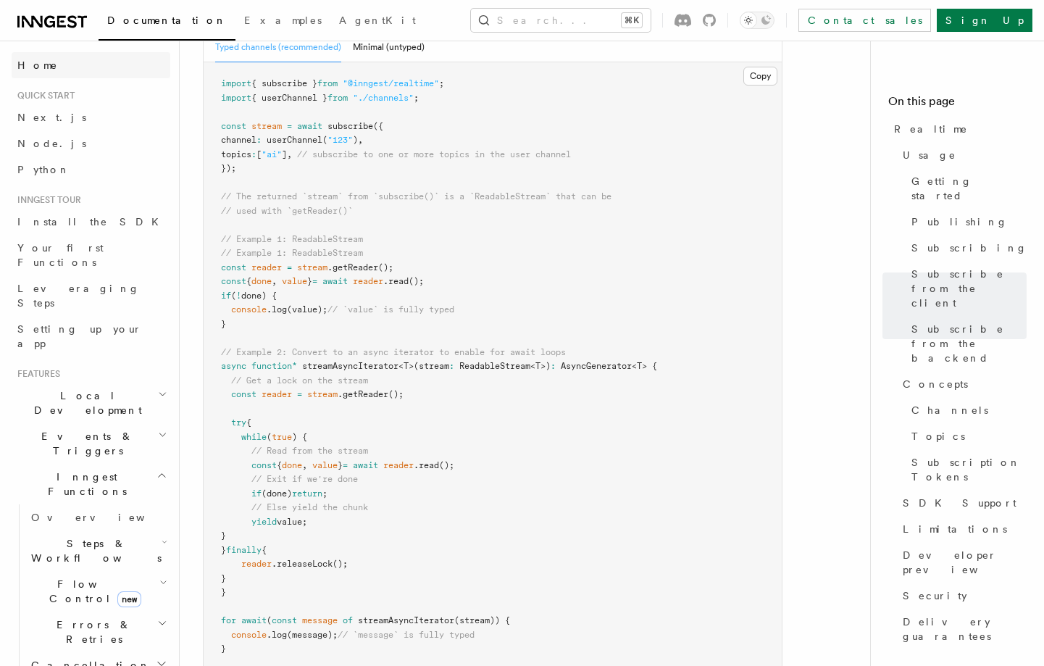
click at [37, 64] on span "Home" at bounding box center [37, 65] width 41 height 14
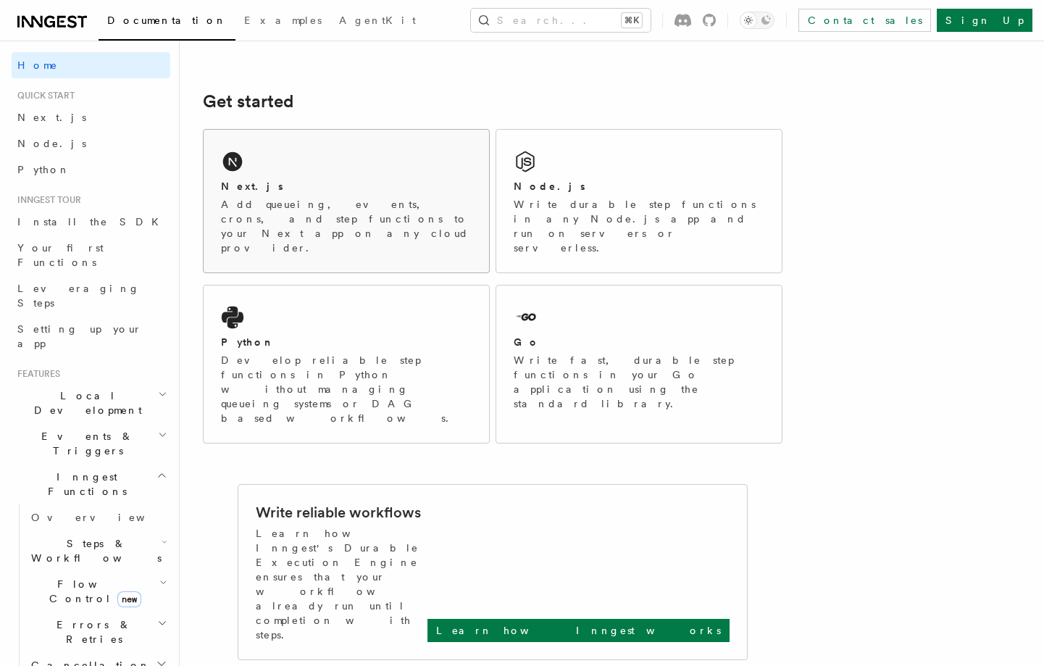
scroll to position [173, 0]
click at [83, 248] on span "Your first Functions" at bounding box center [60, 255] width 86 height 26
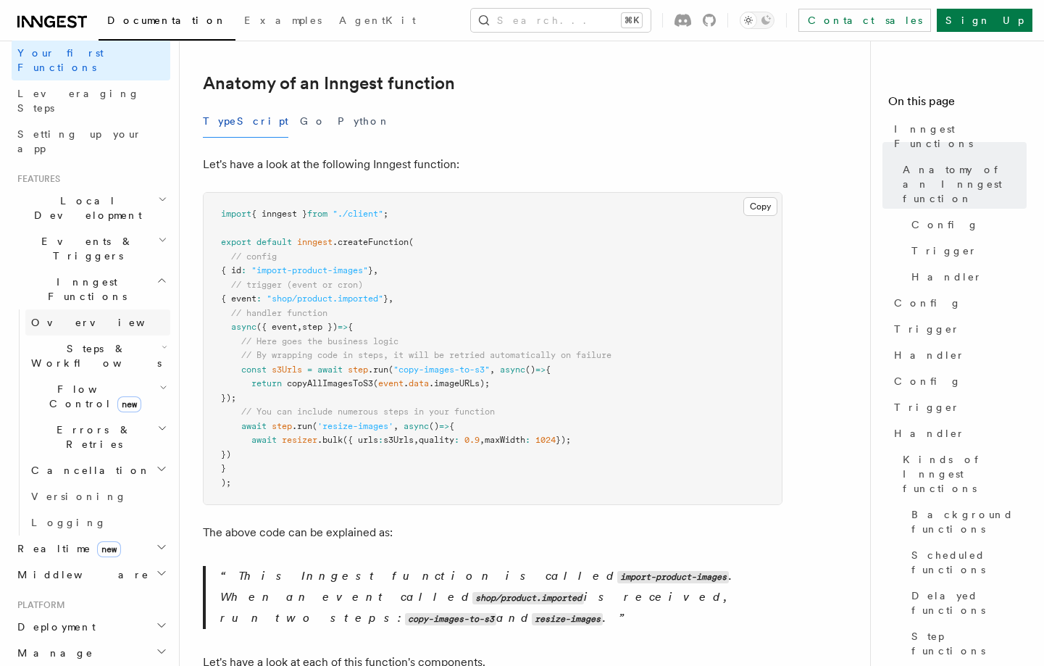
scroll to position [202, 0]
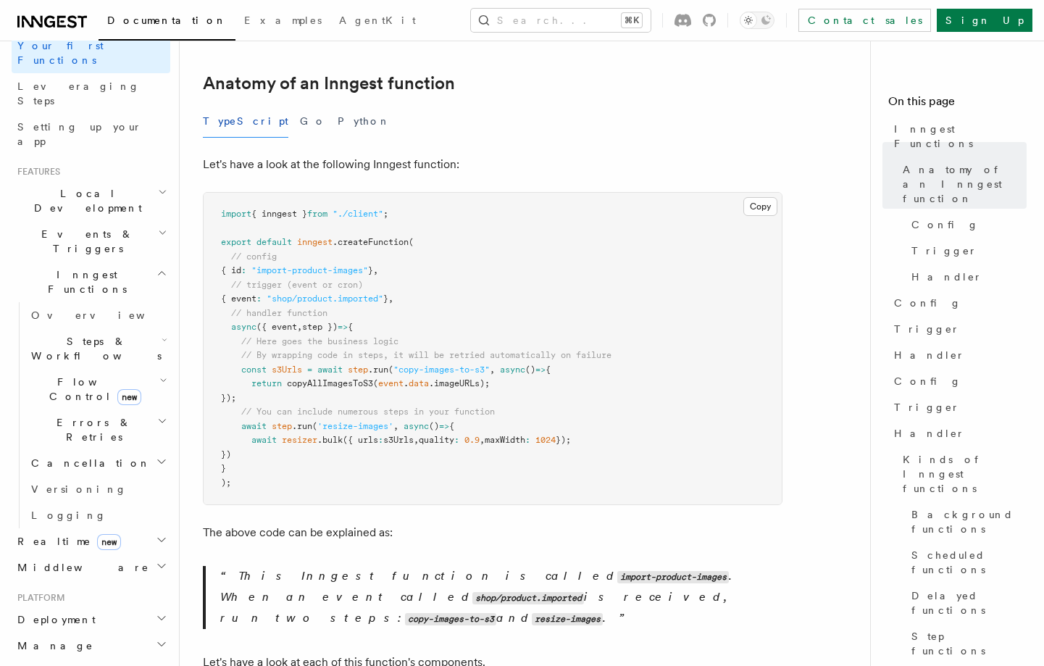
click at [140, 554] on h2 "Middleware" at bounding box center [91, 567] width 159 height 26
click at [86, 580] on link "Overview" at bounding box center [97, 593] width 145 height 26
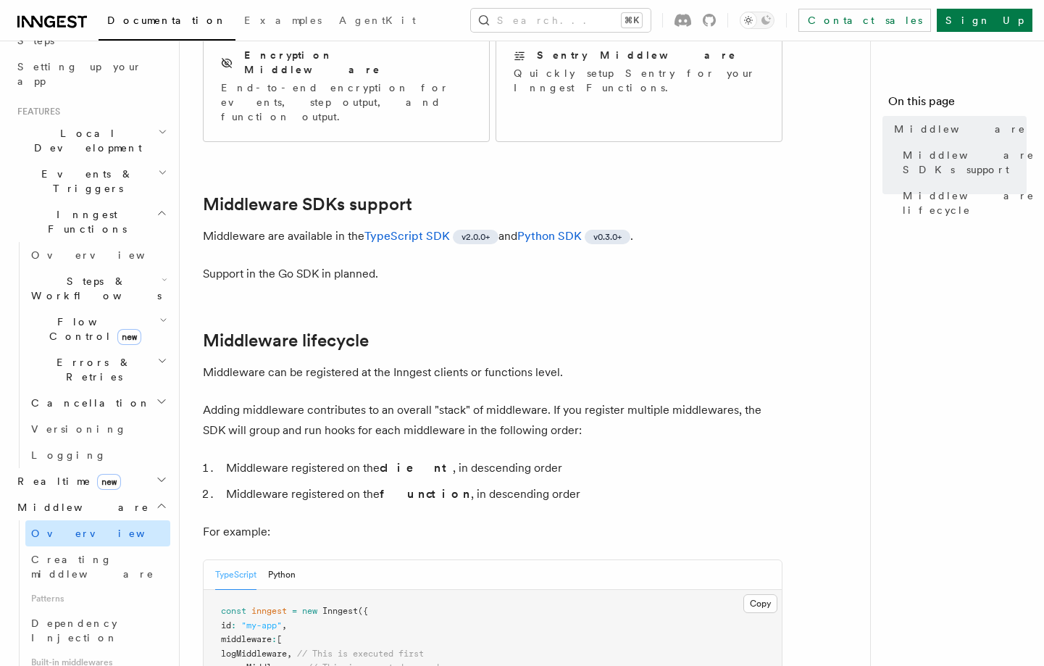
scroll to position [279, 0]
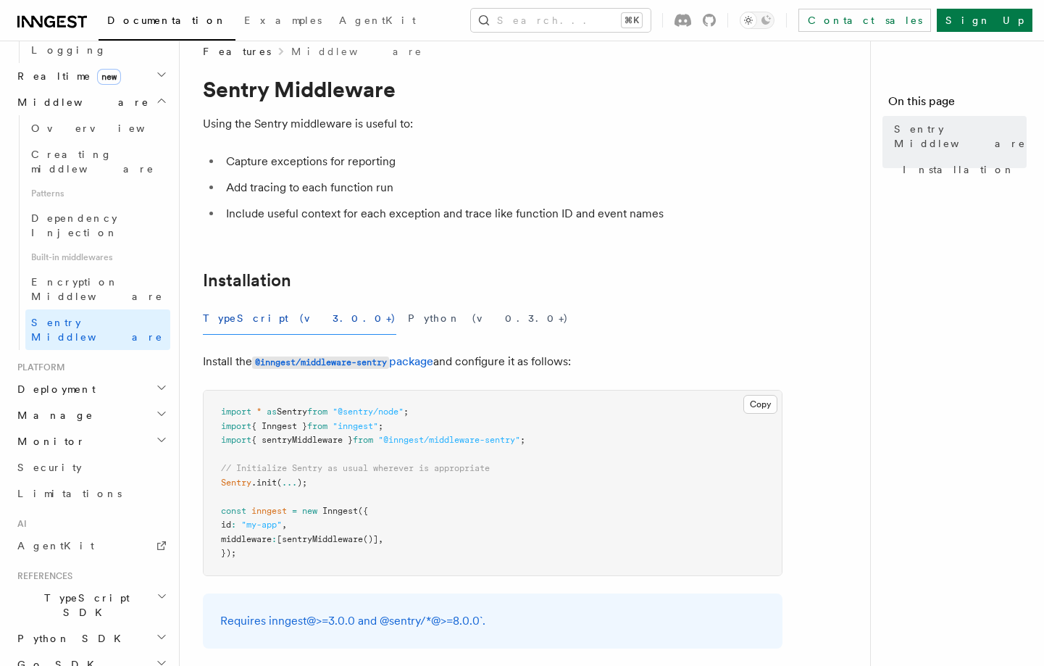
scroll to position [670, 0]
click at [135, 582] on h2 "TypeScript SDK" at bounding box center [91, 602] width 159 height 41
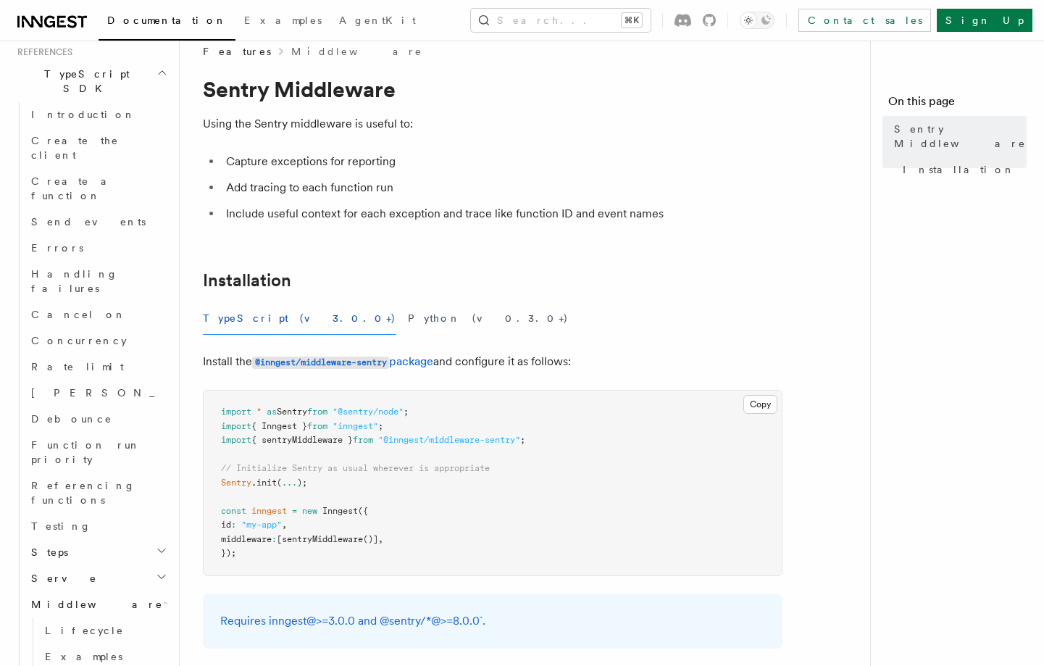
scroll to position [1201, 0]
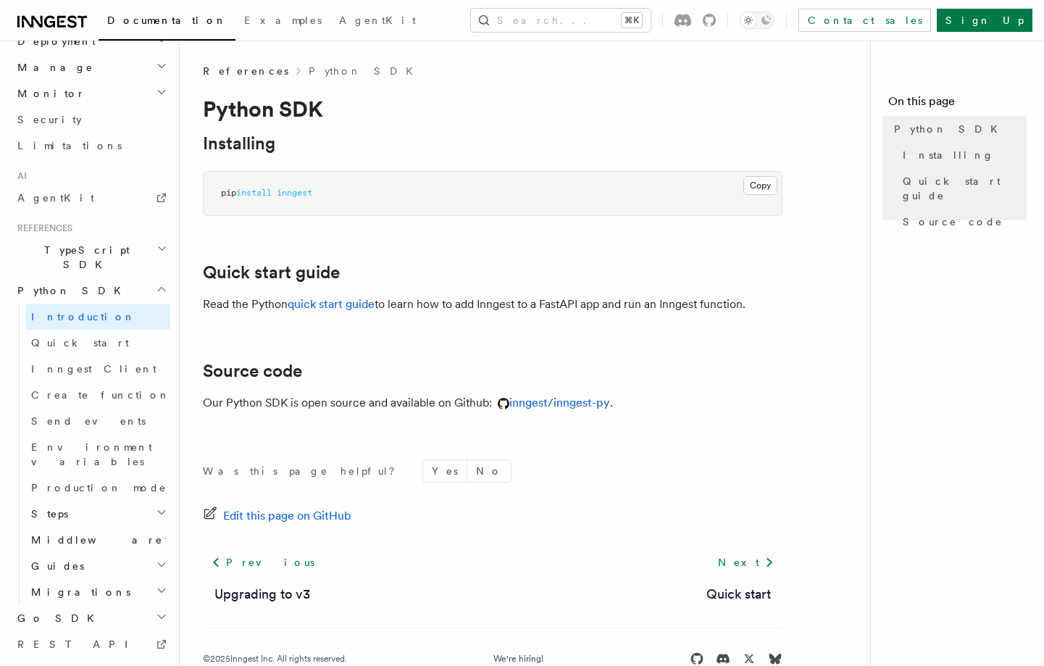
scroll to position [34, 0]
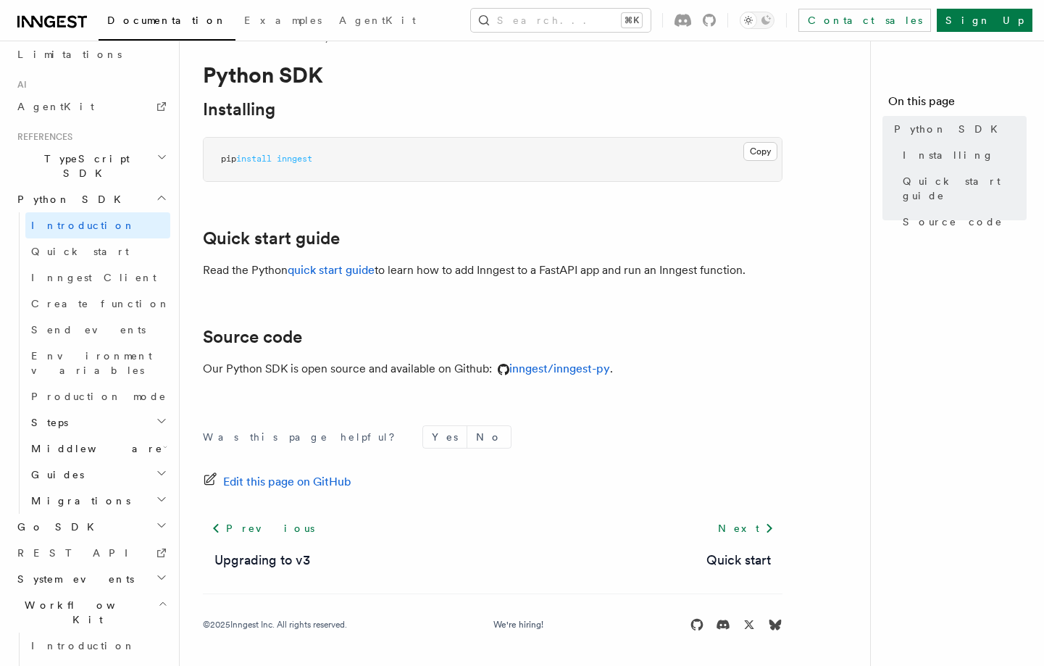
scroll to position [910, 0]
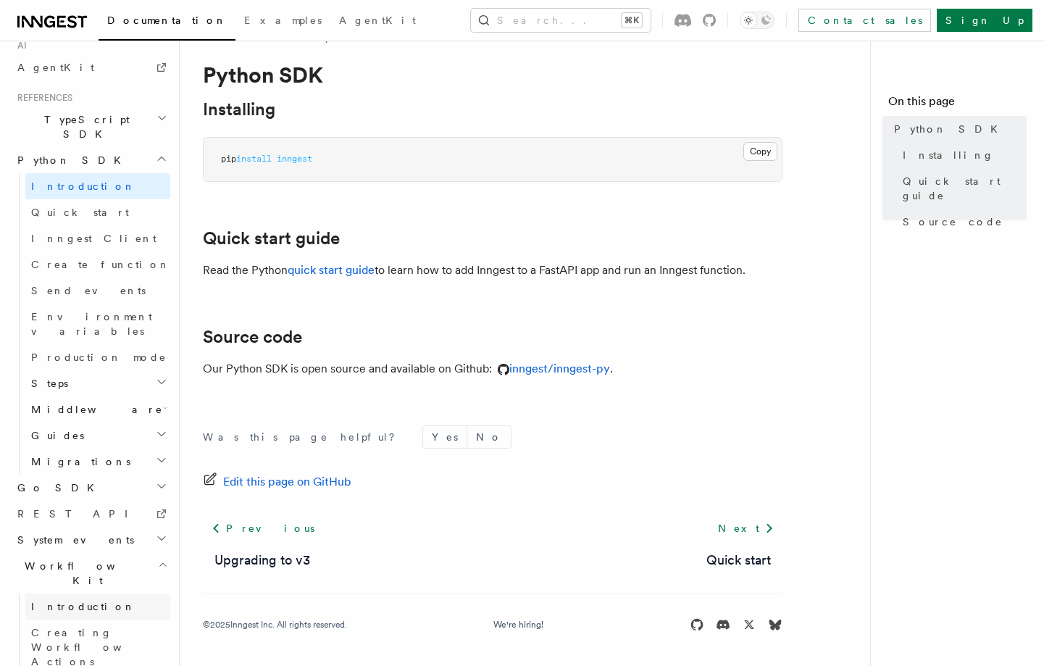
click at [79, 600] on span "Introduction" at bounding box center [83, 606] width 104 height 12
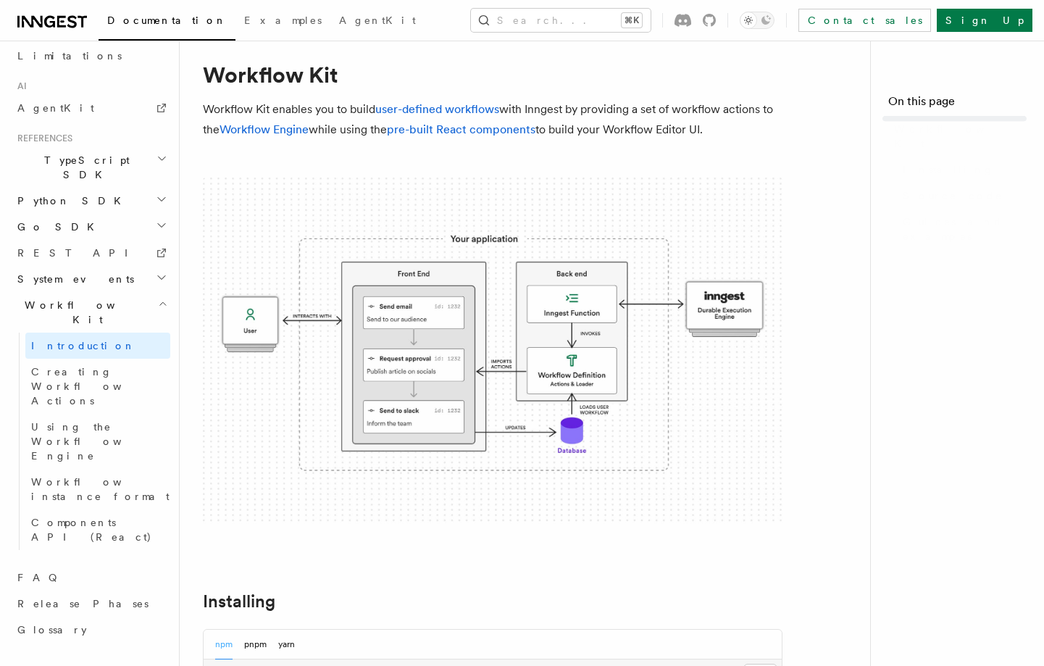
scroll to position [624, 0]
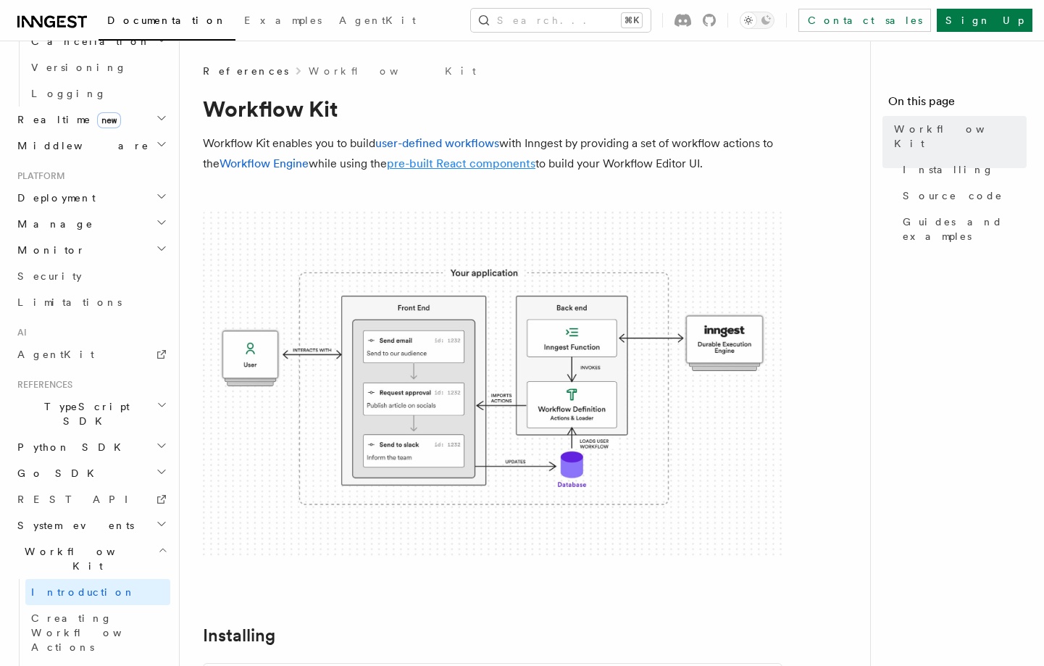
click at [474, 159] on link "pre-built React components" at bounding box center [461, 163] width 148 height 14
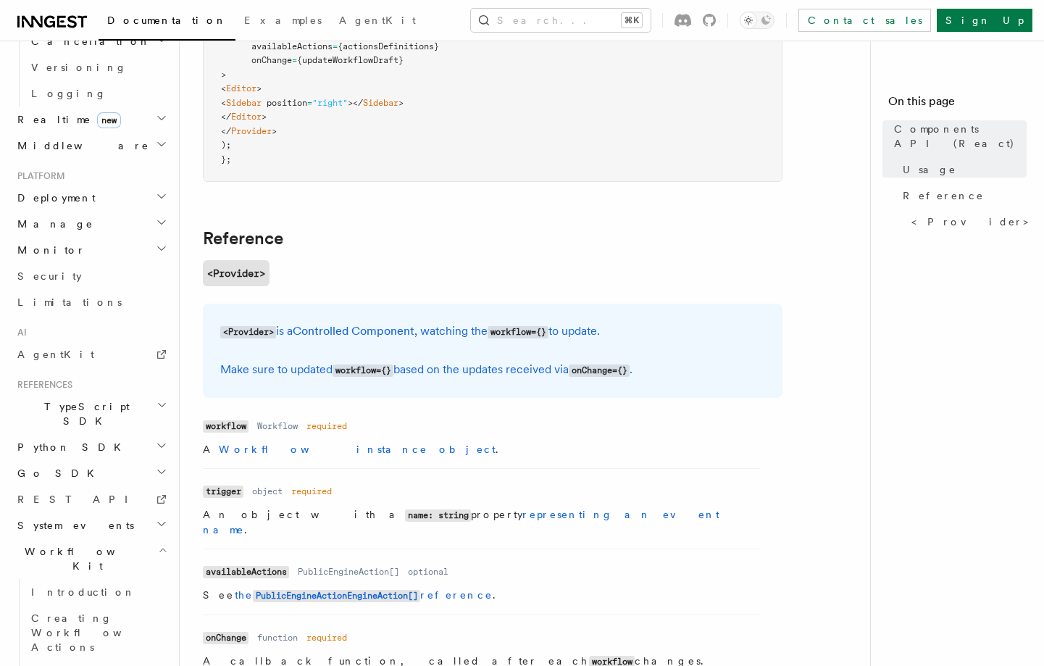
scroll to position [1173, 0]
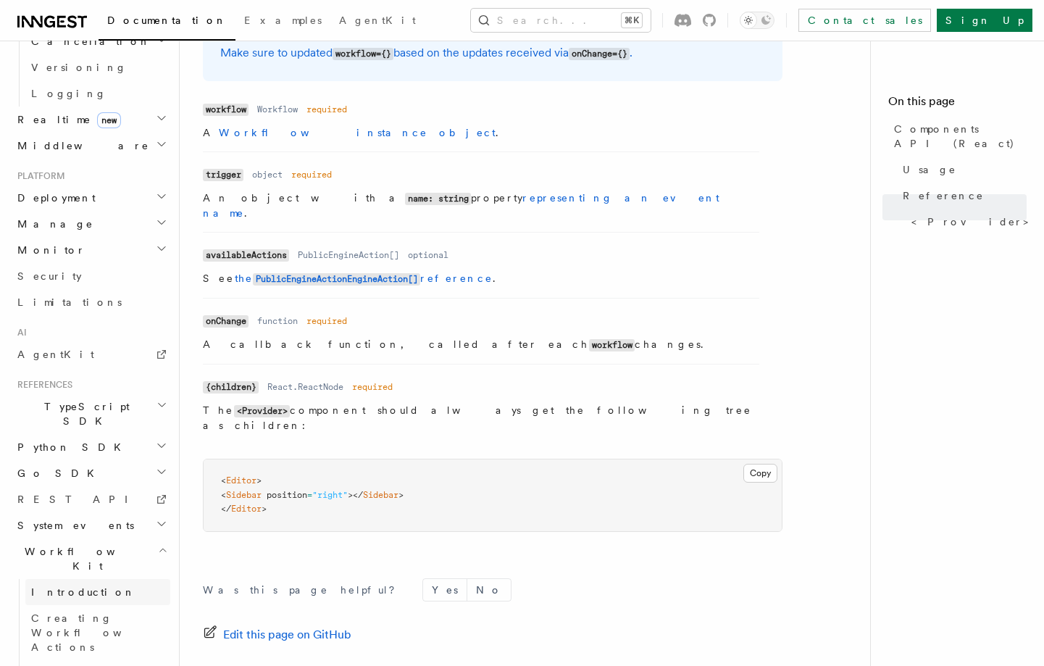
click at [56, 586] on span "Introduction" at bounding box center [83, 592] width 104 height 12
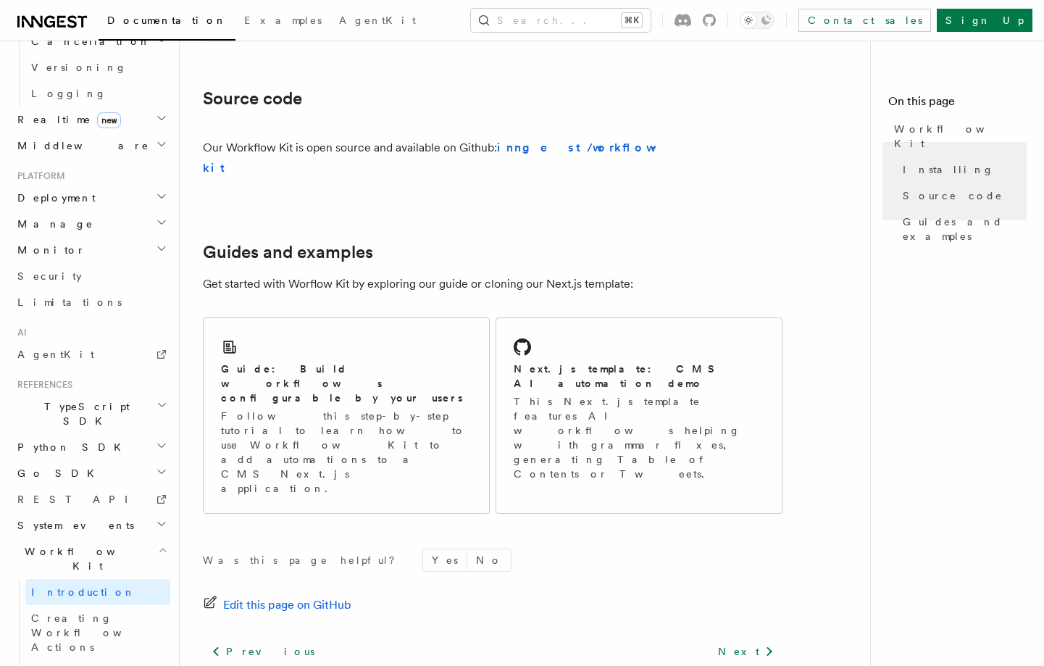
scroll to position [873, 0]
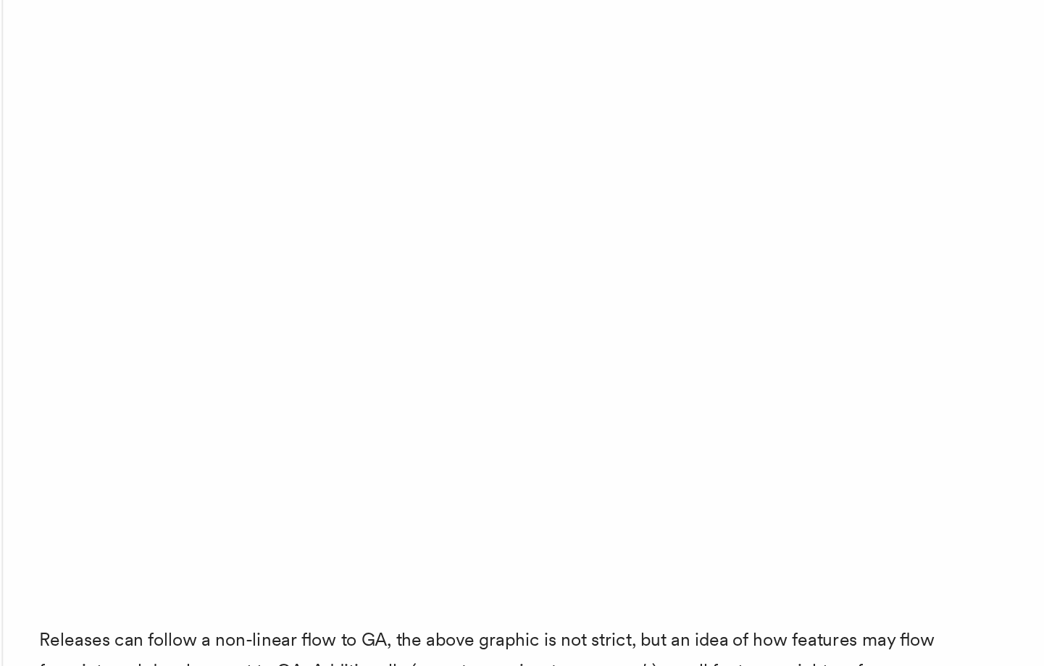
scroll to position [141, 0]
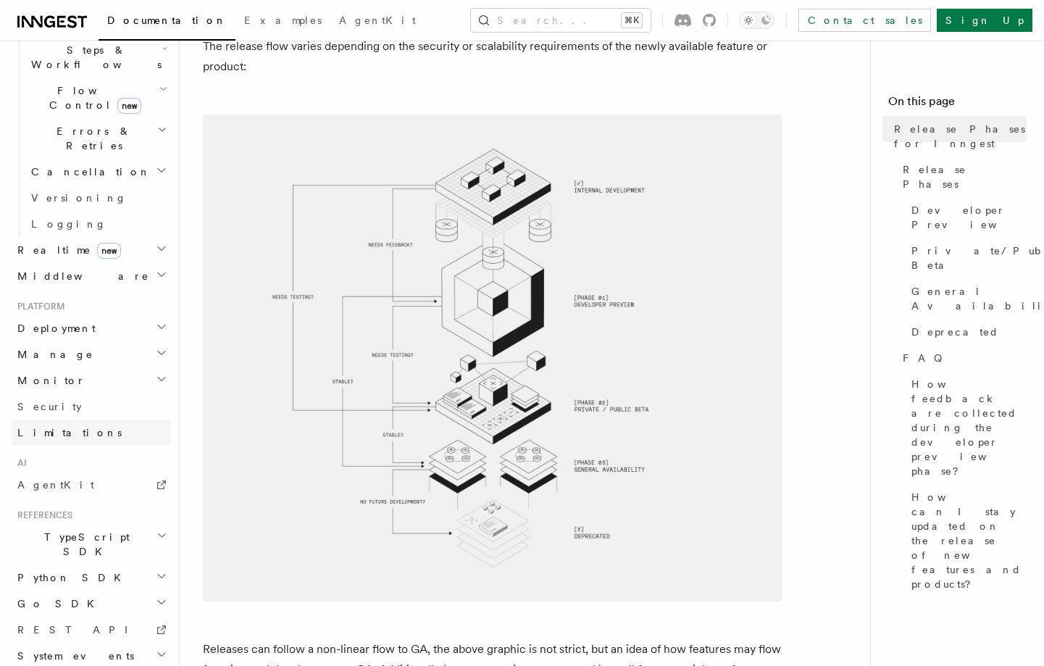
click at [81, 419] on link "Limitations" at bounding box center [91, 432] width 159 height 26
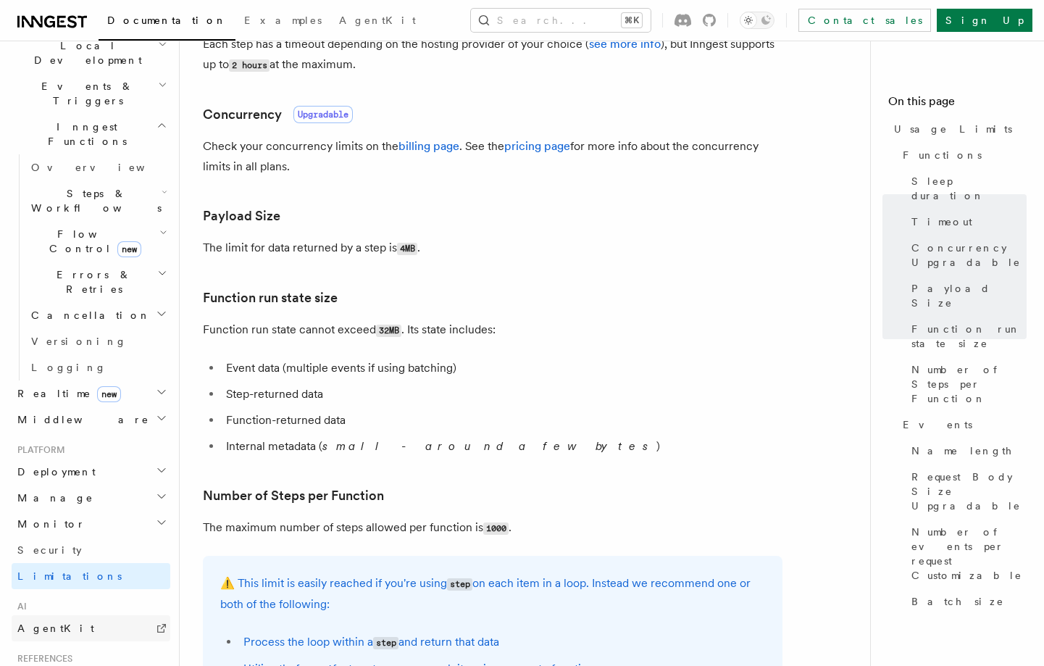
scroll to position [345, 0]
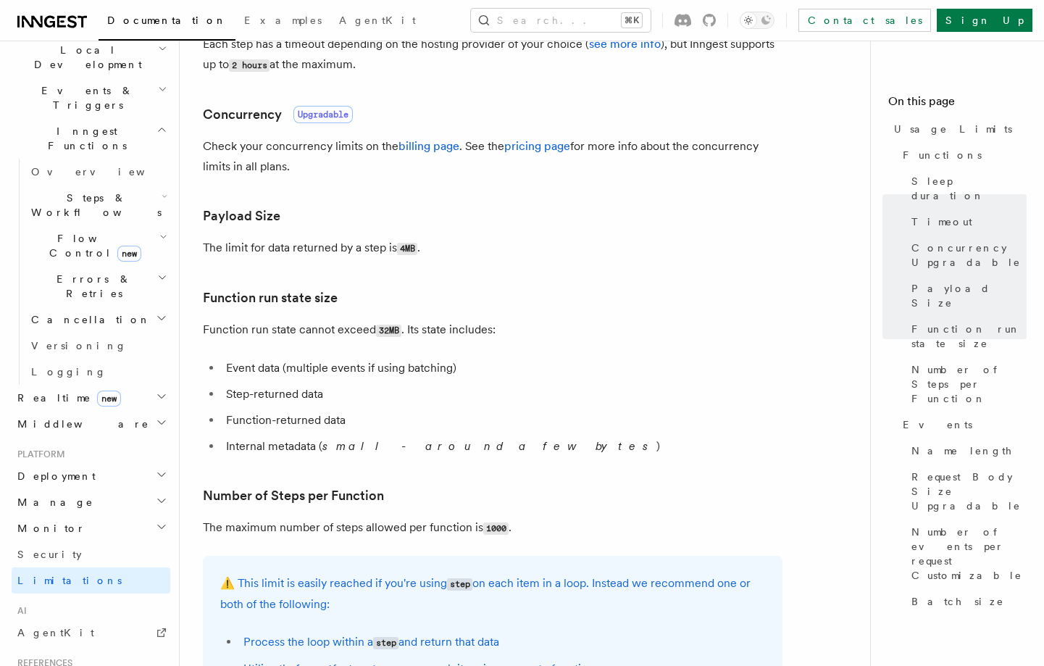
click at [146, 463] on h2 "Deployment" at bounding box center [91, 476] width 159 height 26
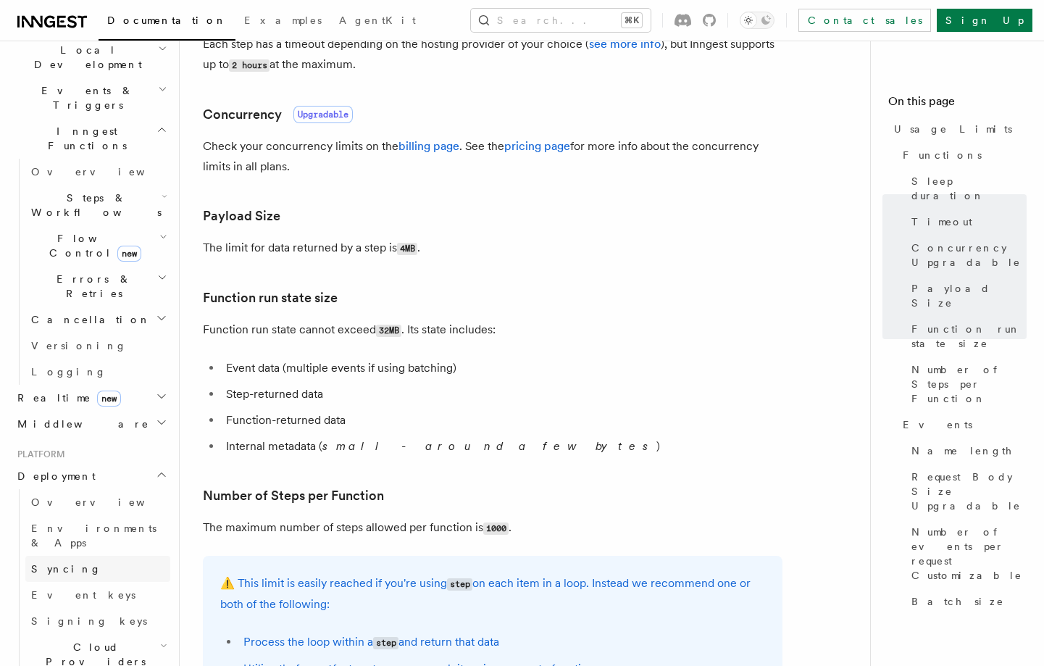
click at [61, 563] on span "Syncing" at bounding box center [66, 569] width 70 height 12
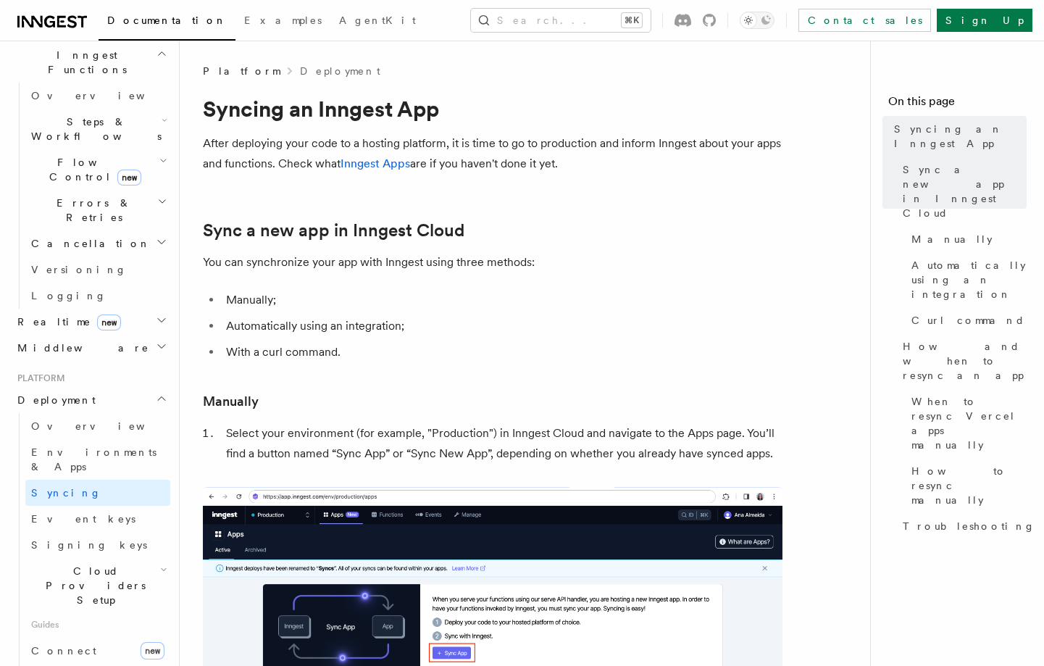
scroll to position [1, 0]
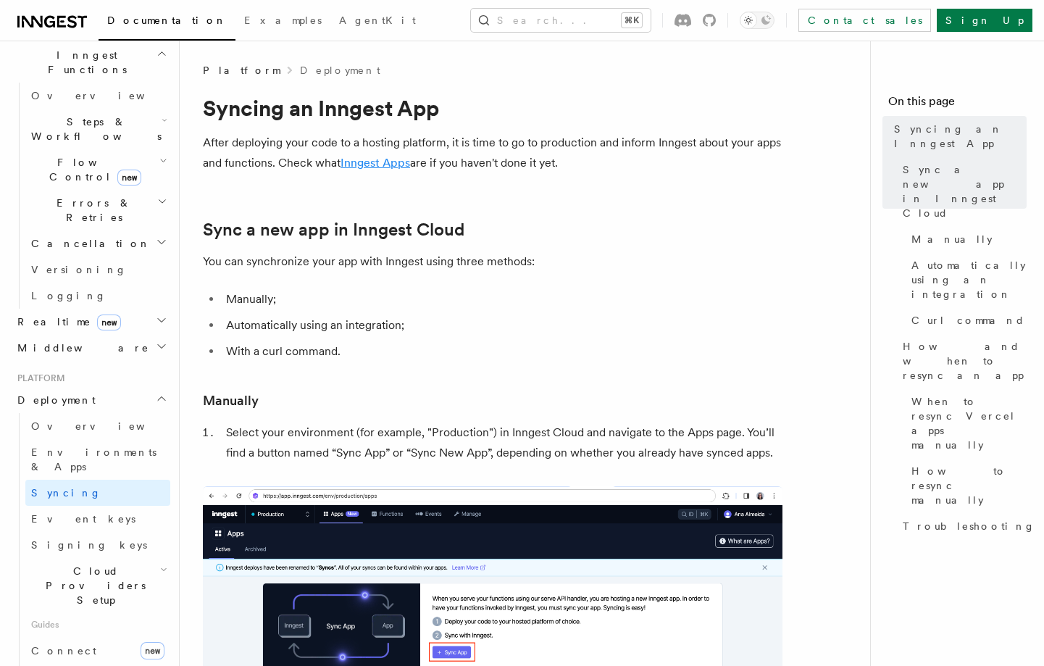
click at [373, 156] on link "Inngest Apps" at bounding box center [375, 163] width 70 height 14
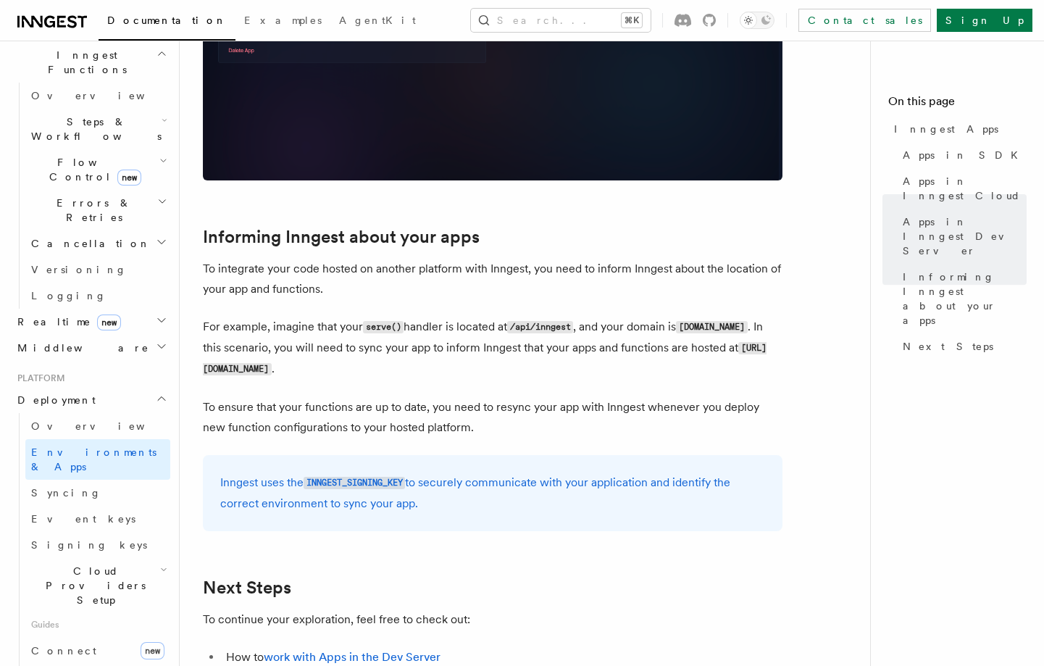
scroll to position [2016, 0]
click at [62, 513] on span "Event keys" at bounding box center [83, 519] width 104 height 12
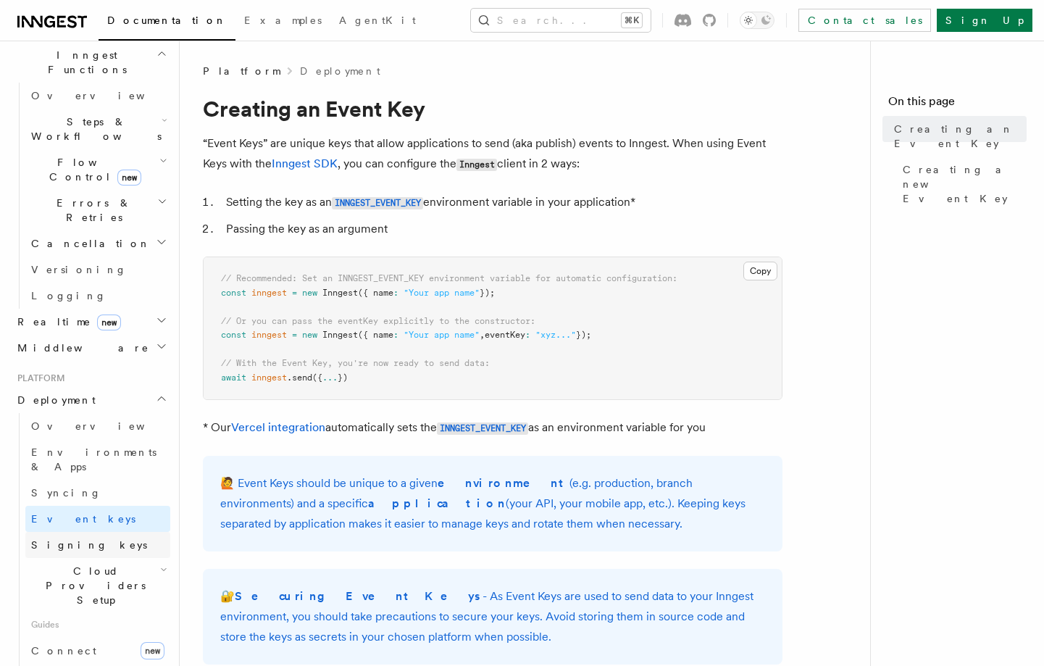
click at [62, 539] on span "Signing keys" at bounding box center [89, 545] width 116 height 12
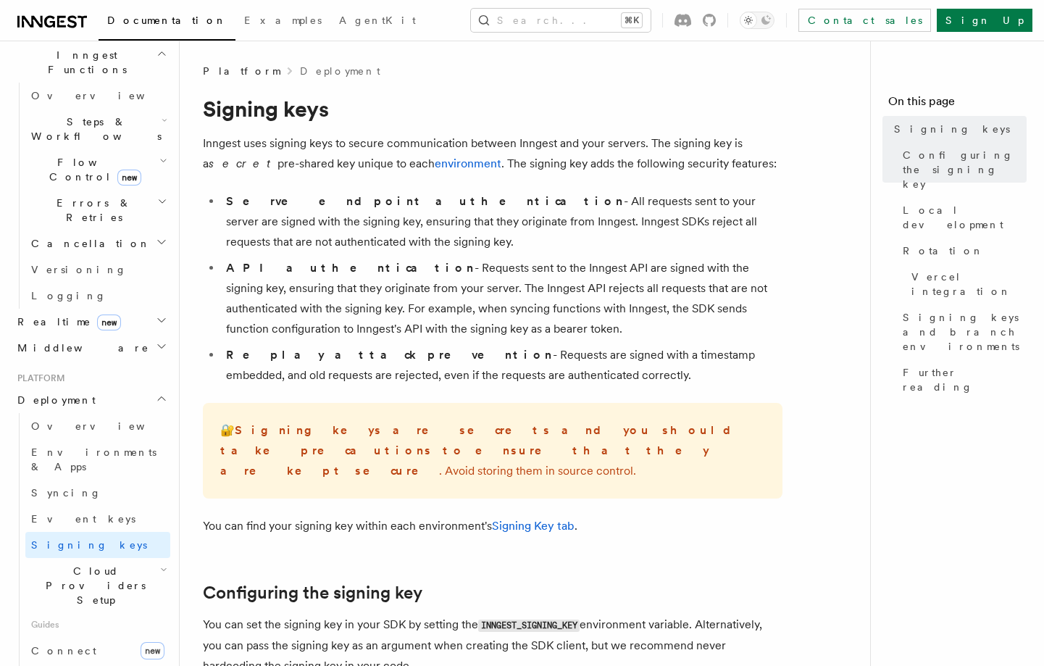
click at [64, 558] on h2 "Cloud Providers Setup" at bounding box center [97, 585] width 145 height 55
click at [72, 563] on span "Cloud Providers Setup" at bounding box center [92, 584] width 135 height 43
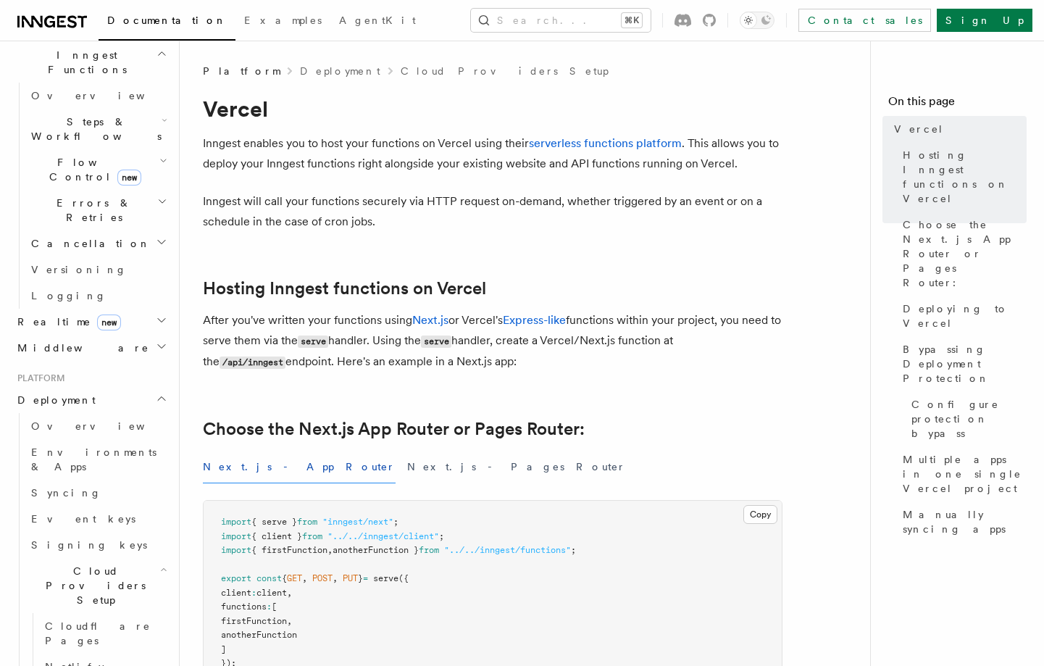
click at [101, 563] on span "Cloud Providers Setup" at bounding box center [92, 584] width 135 height 43
click at [55, 420] on span "Overview" at bounding box center [105, 426] width 149 height 12
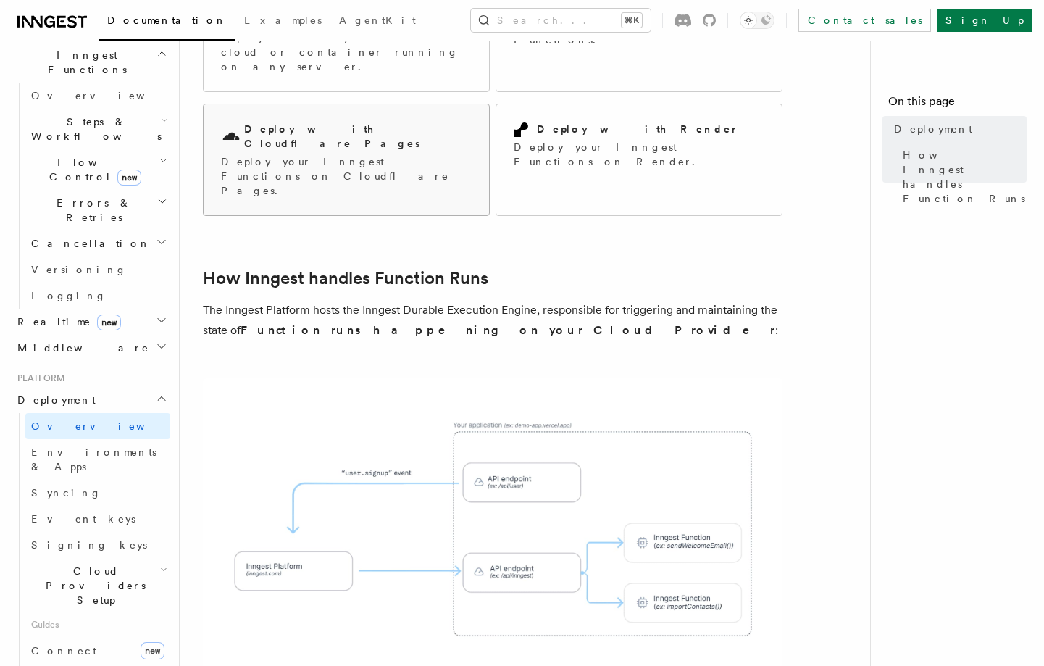
scroll to position [230, 0]
click at [114, 563] on span "Cloud Providers Setup" at bounding box center [92, 584] width 135 height 43
click at [88, 620] on span "Cloudflare Pages" at bounding box center [98, 633] width 106 height 26
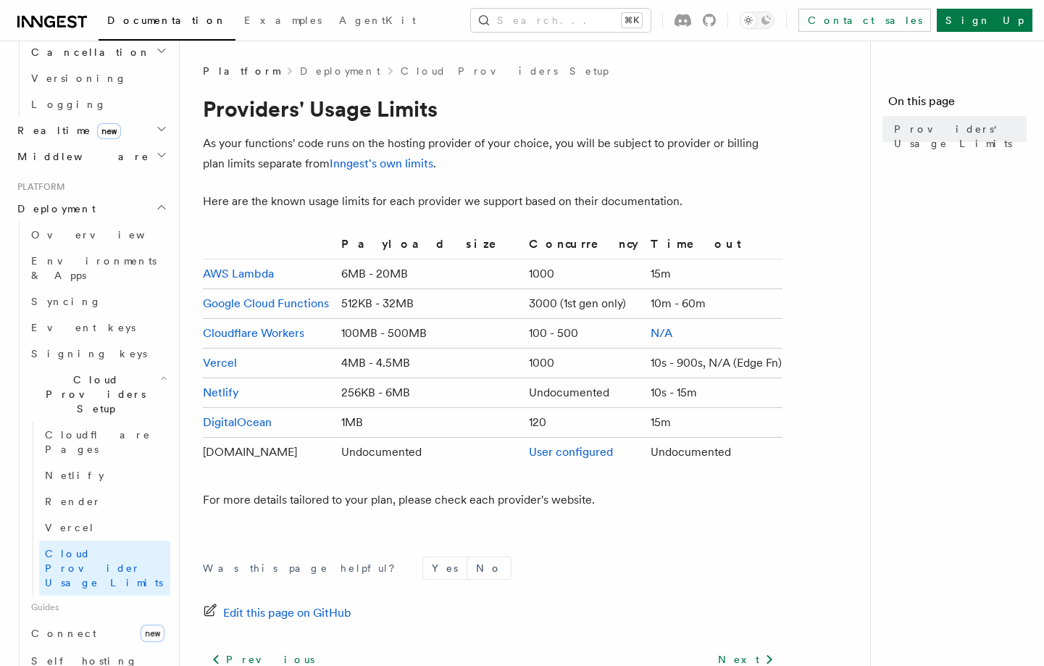
scroll to position [619, 0]
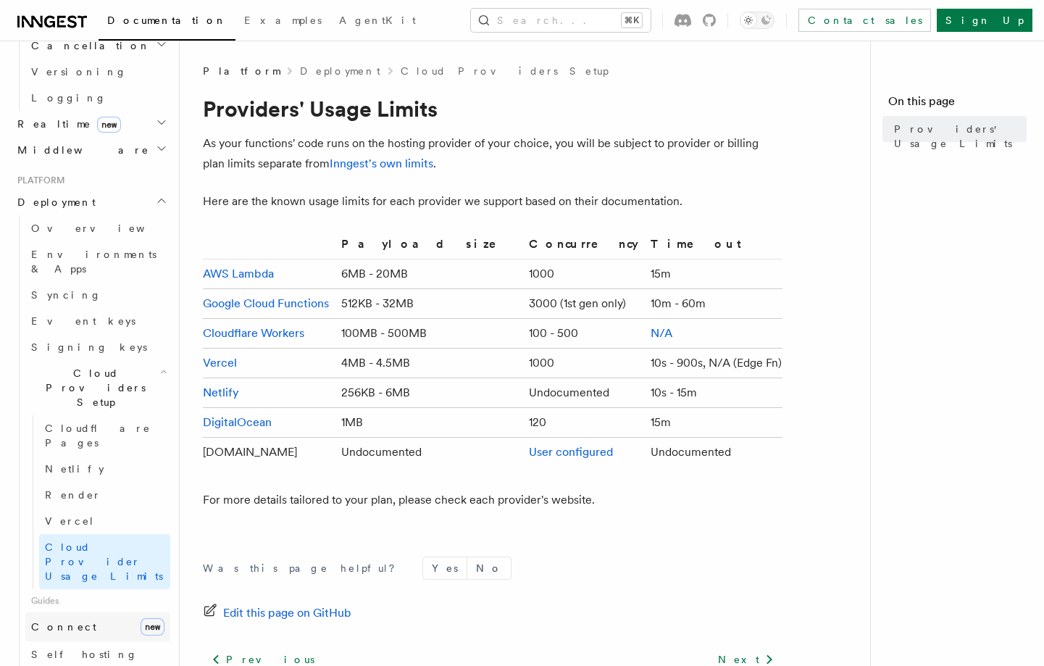
click at [56, 621] on span "Connect" at bounding box center [63, 627] width 65 height 12
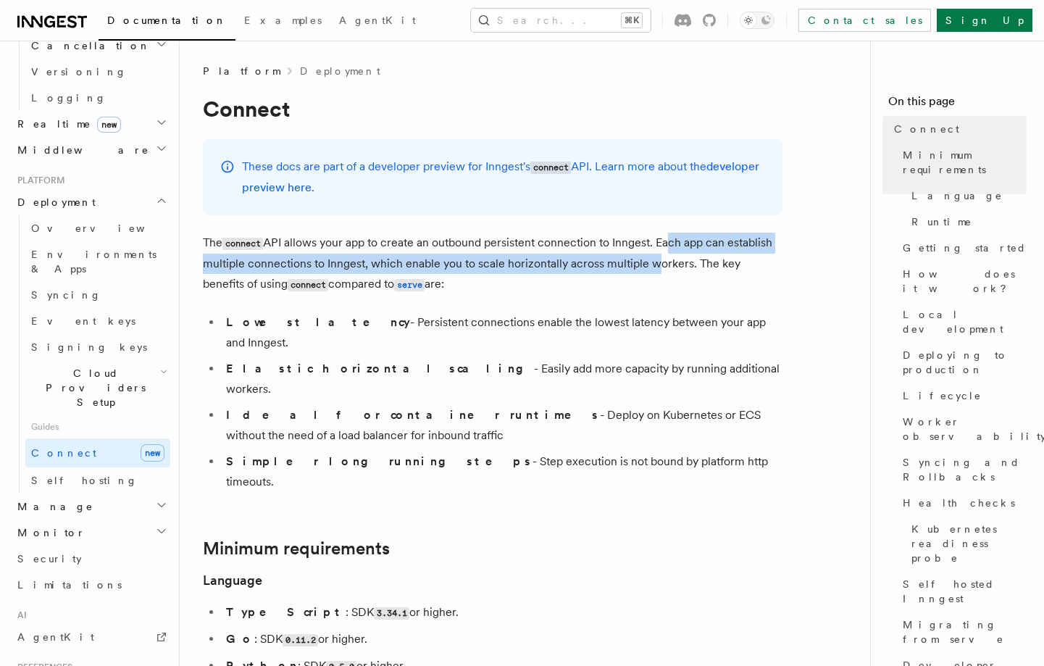
drag, startPoint x: 668, startPoint y: 241, endPoint x: 647, endPoint y: 267, distance: 32.9
click at [647, 267] on p "The connect API allows your app to create an outbound persistent connection to …" at bounding box center [492, 263] width 579 height 62
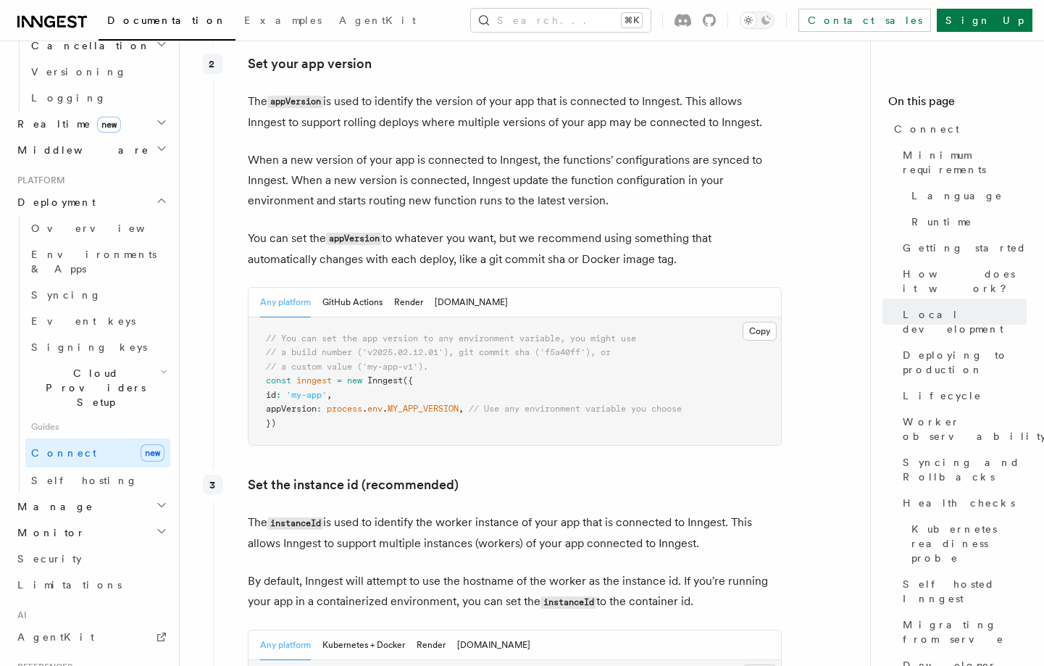
scroll to position [2336, 0]
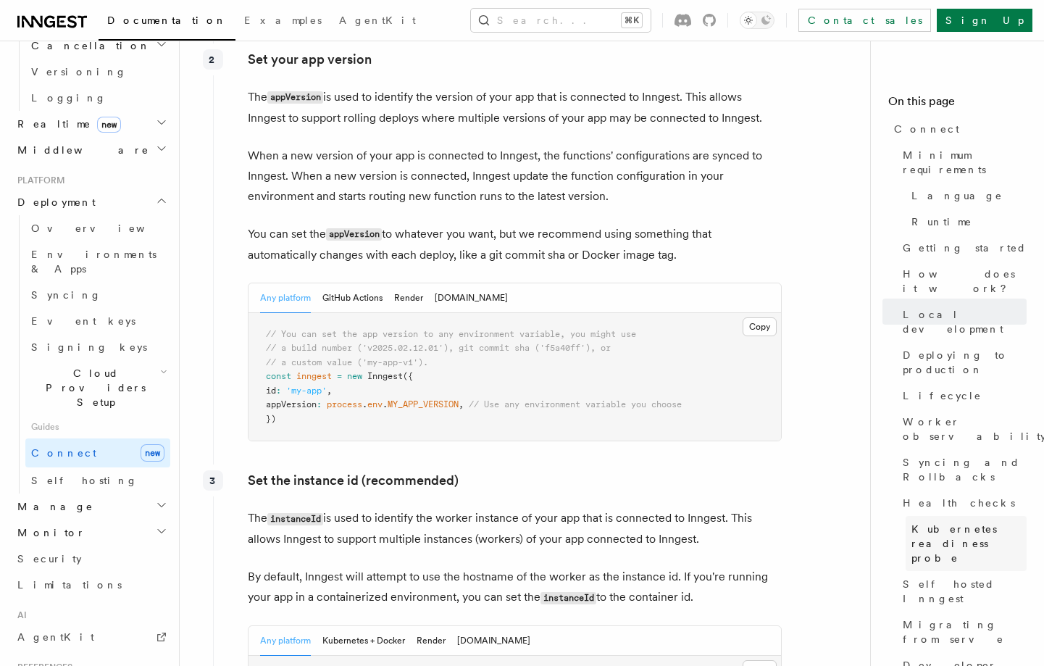
click at [940, 521] on span "Kubernetes readiness probe" at bounding box center [968, 542] width 115 height 43
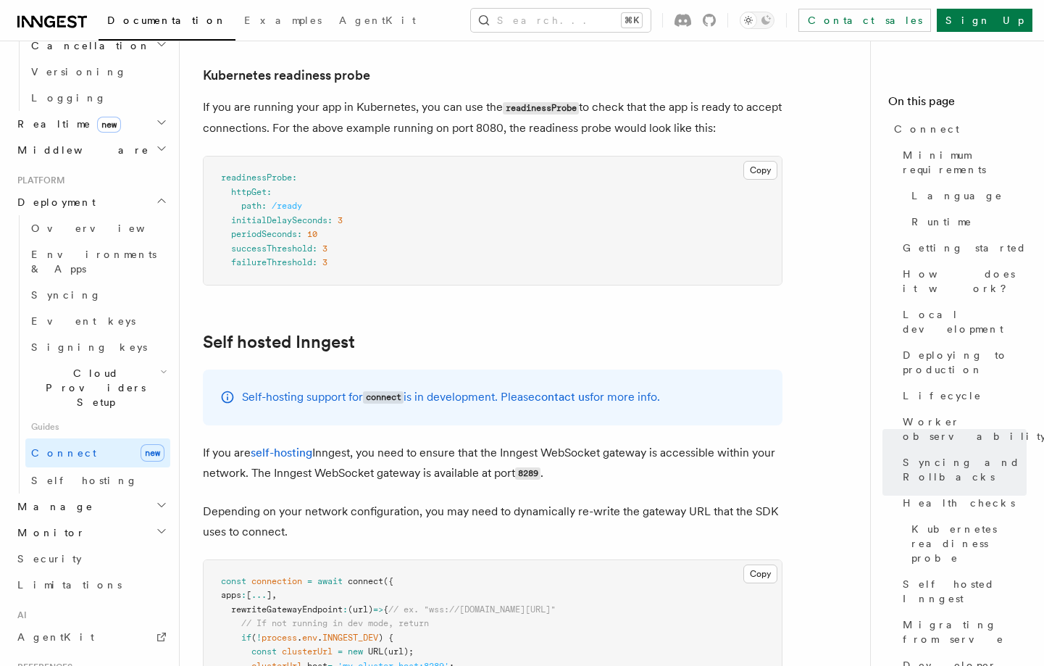
scroll to position [6943, 0]
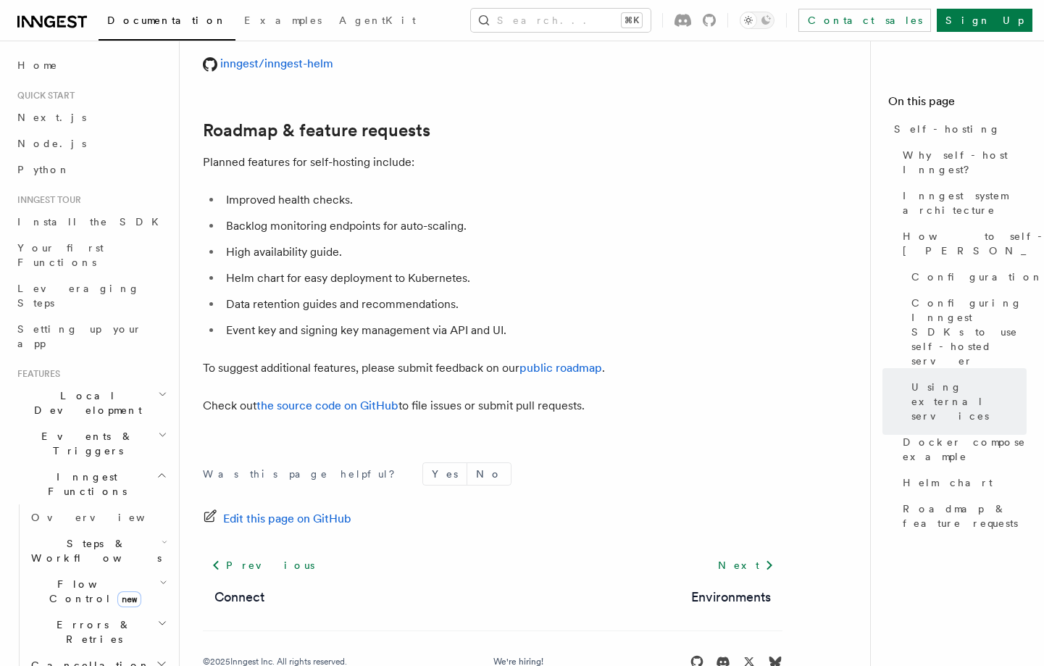
scroll to position [5554, 0]
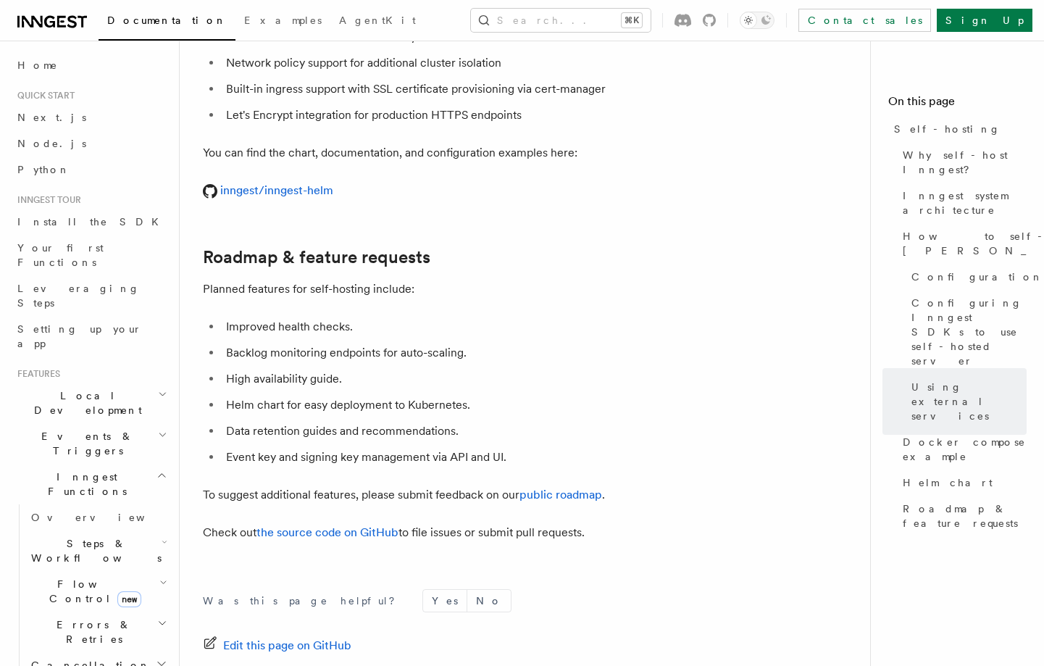
scroll to position [5300, 0]
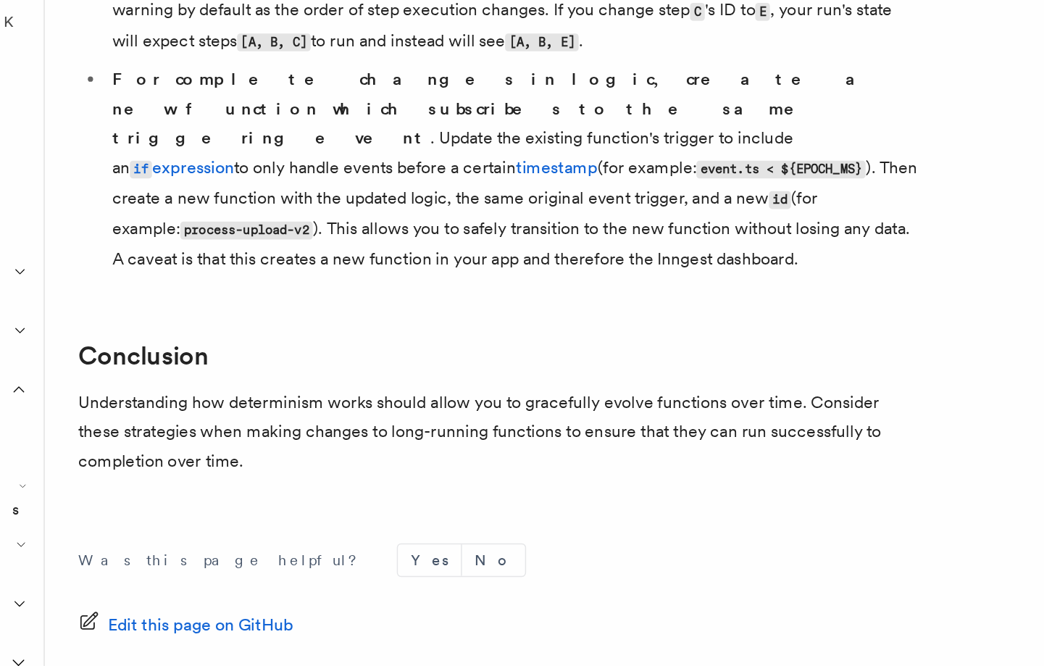
scroll to position [1081, 0]
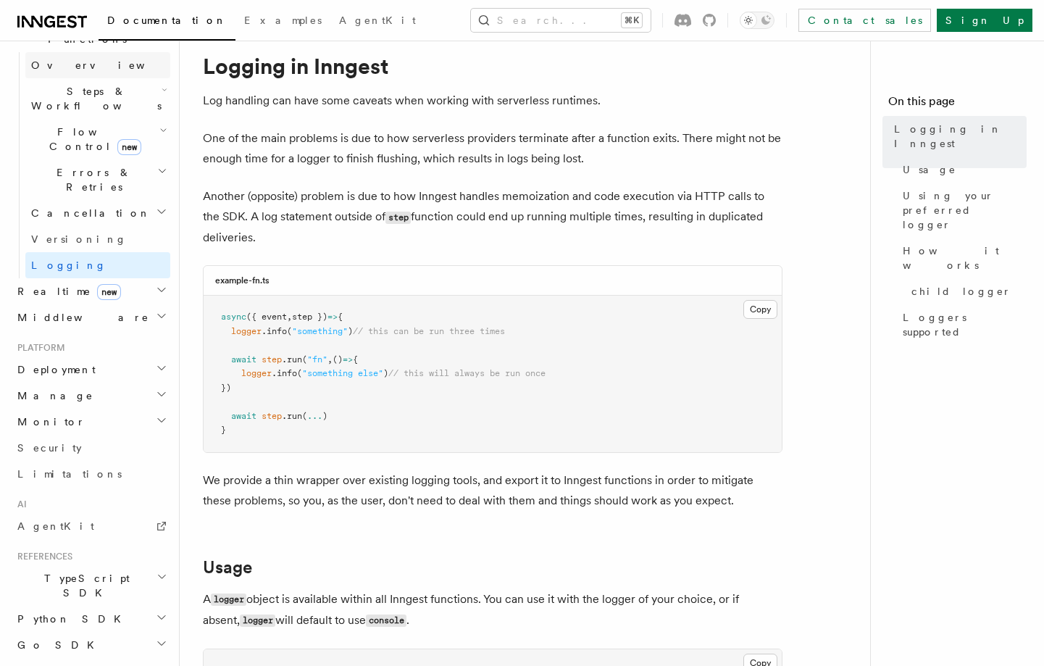
scroll to position [455, 0]
click at [62, 510] on link "AgentKit" at bounding box center [91, 523] width 159 height 26
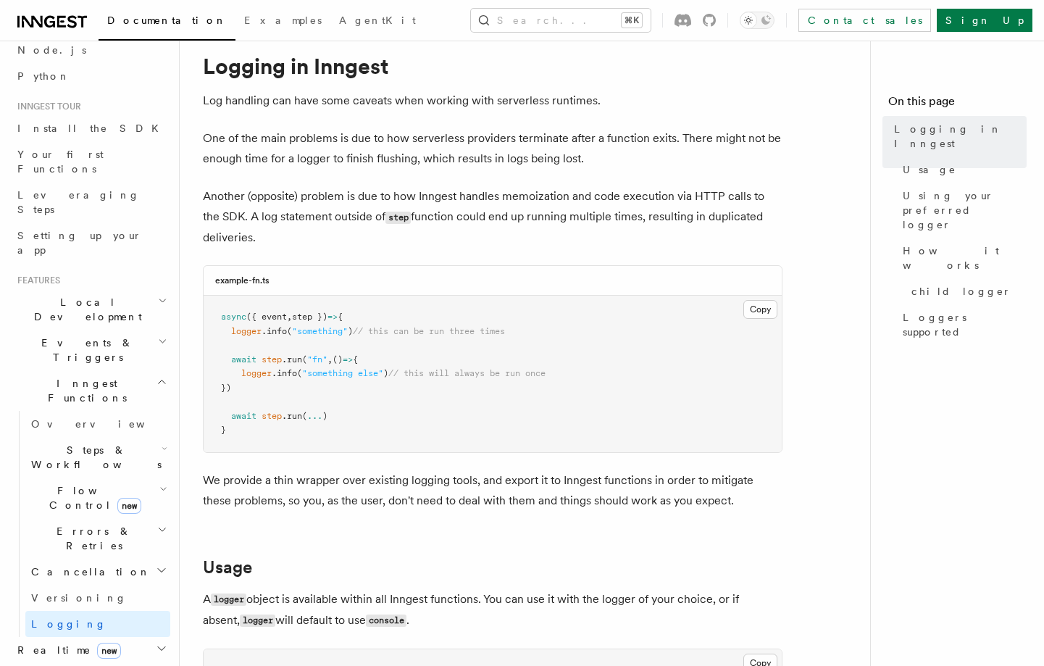
scroll to position [0, 0]
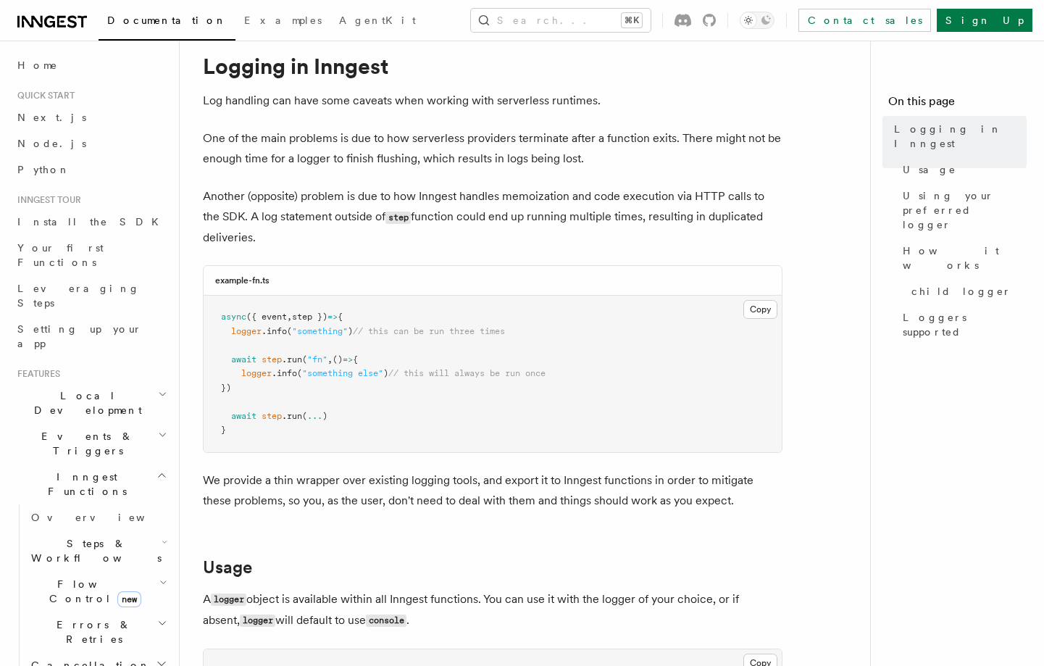
click at [159, 469] on icon "button" at bounding box center [161, 475] width 11 height 12
click at [160, 429] on icon "button" at bounding box center [162, 435] width 9 height 12
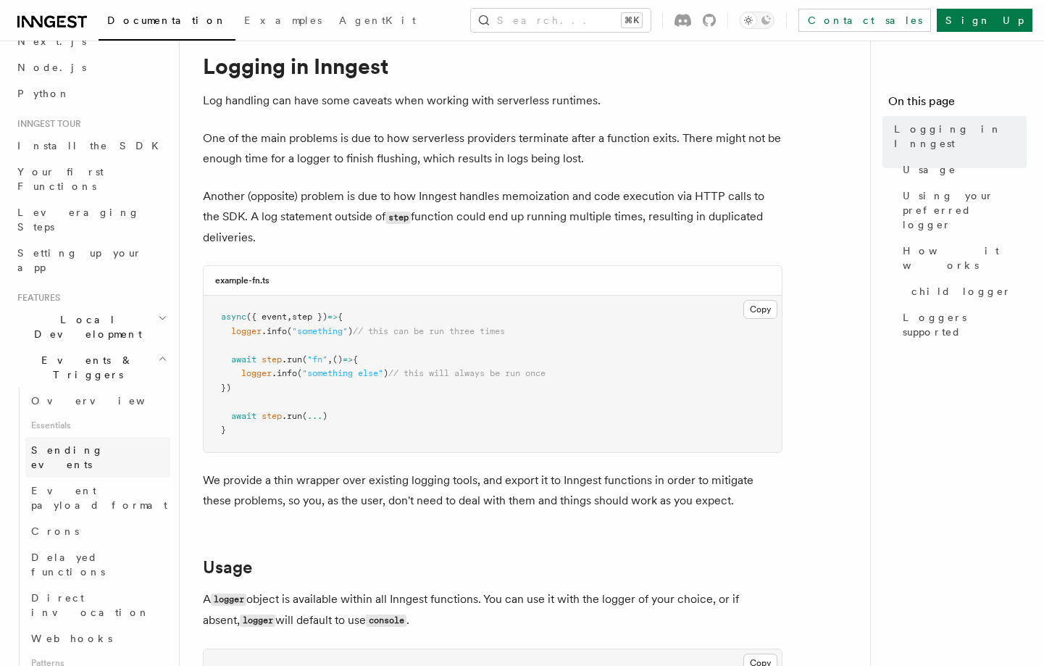
scroll to position [92, 0]
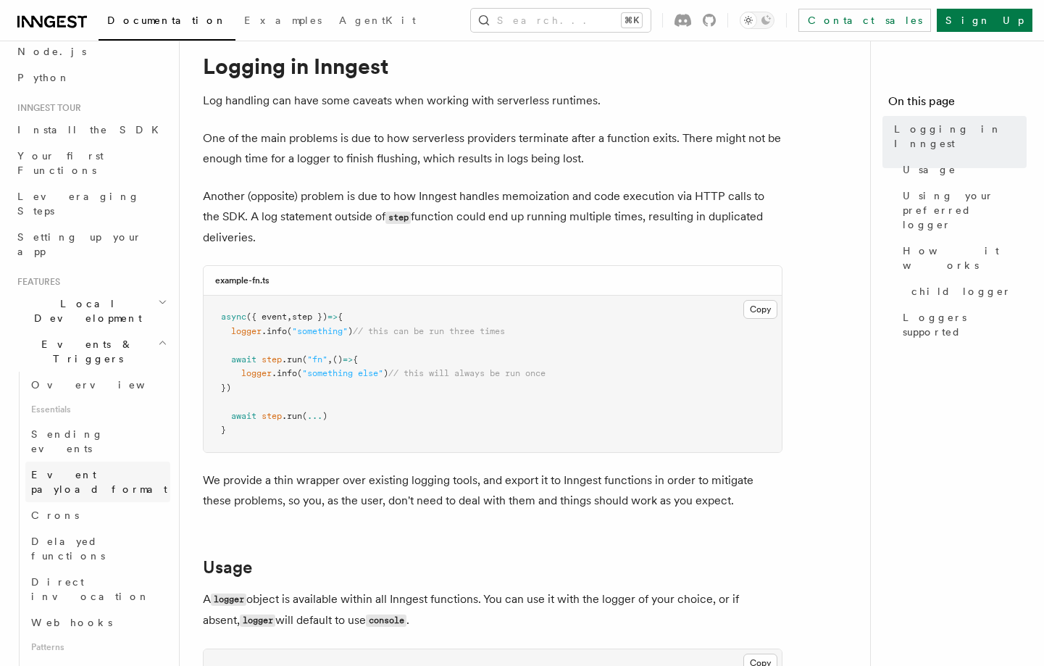
click at [84, 461] on link "Event payload format" at bounding box center [97, 481] width 145 height 41
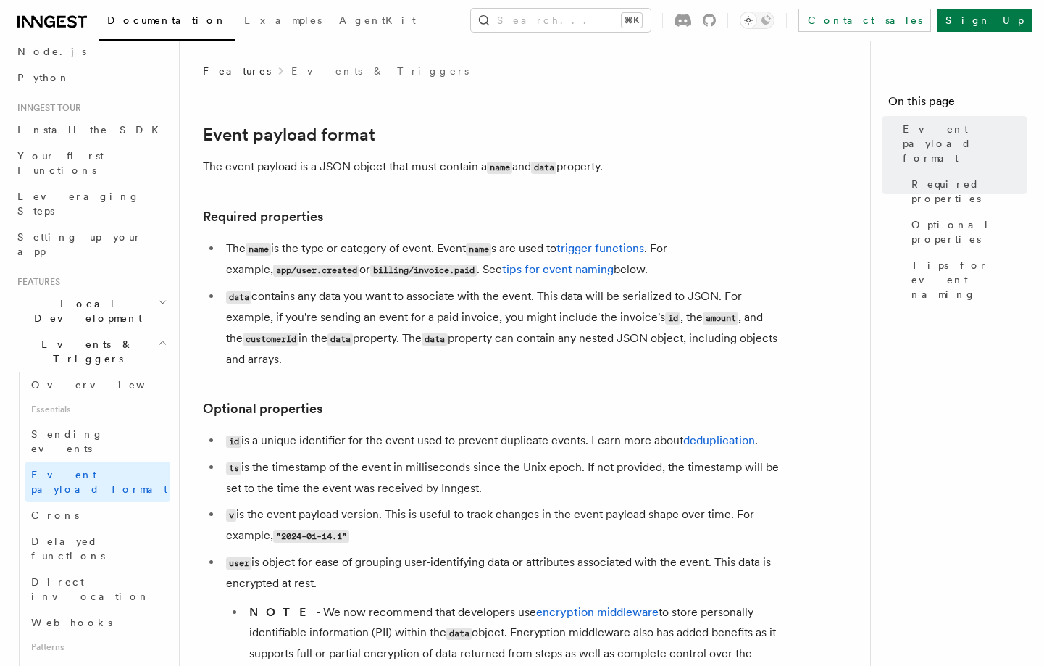
drag, startPoint x: 429, startPoint y: 169, endPoint x: 685, endPoint y: 169, distance: 255.7
click at [685, 169] on p "The event payload is a JSON object that must contain a name and data property." at bounding box center [492, 166] width 579 height 21
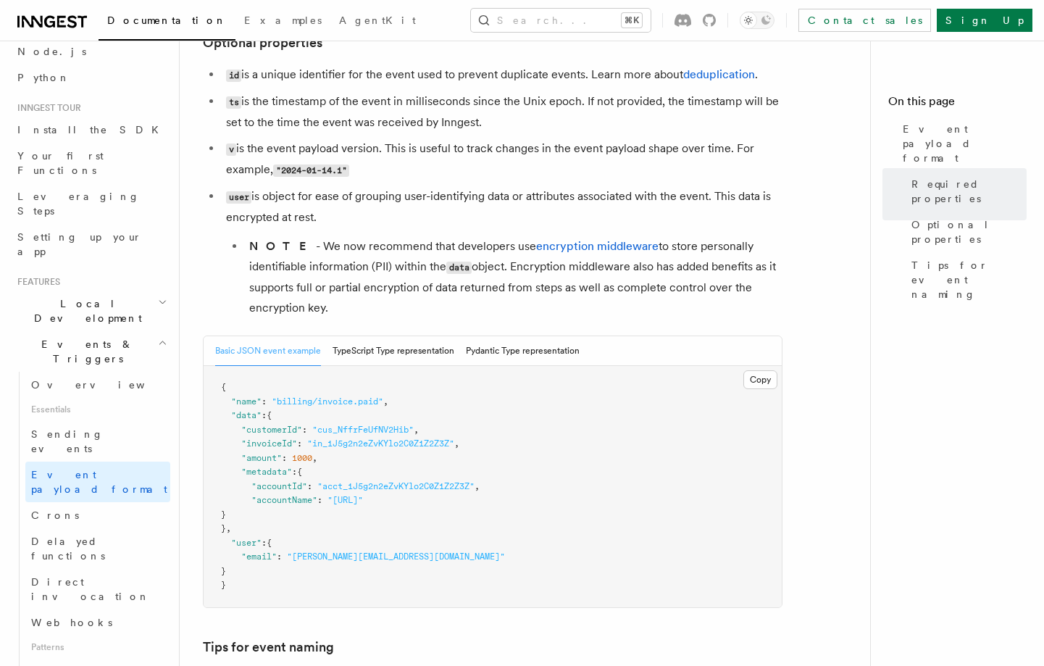
scroll to position [387, 0]
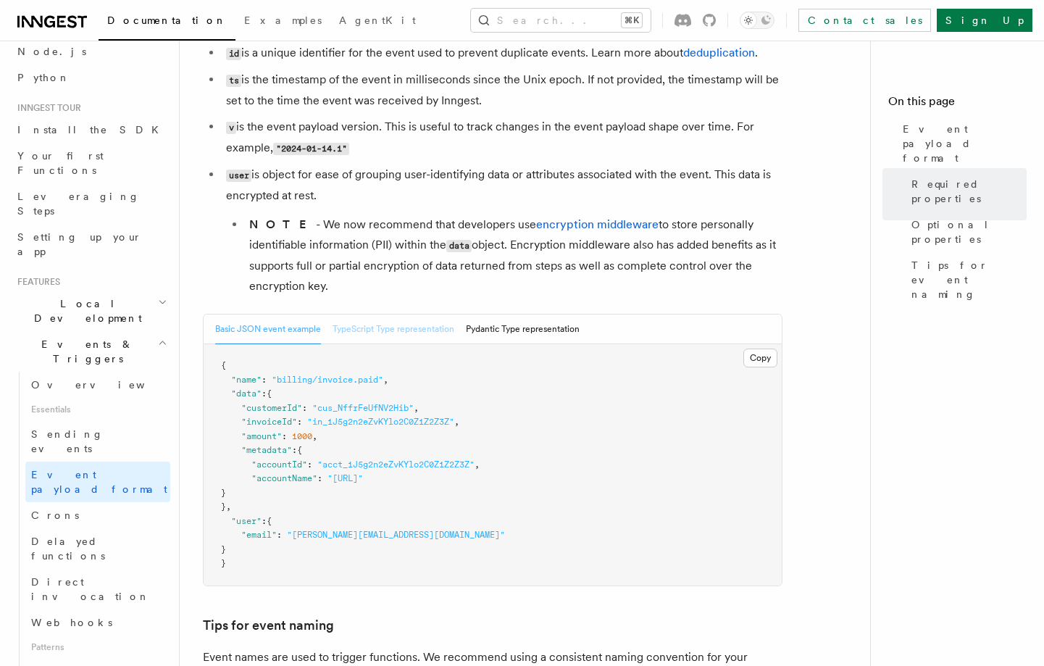
click at [430, 333] on button "TypeScript Type representation" at bounding box center [393, 329] width 122 height 30
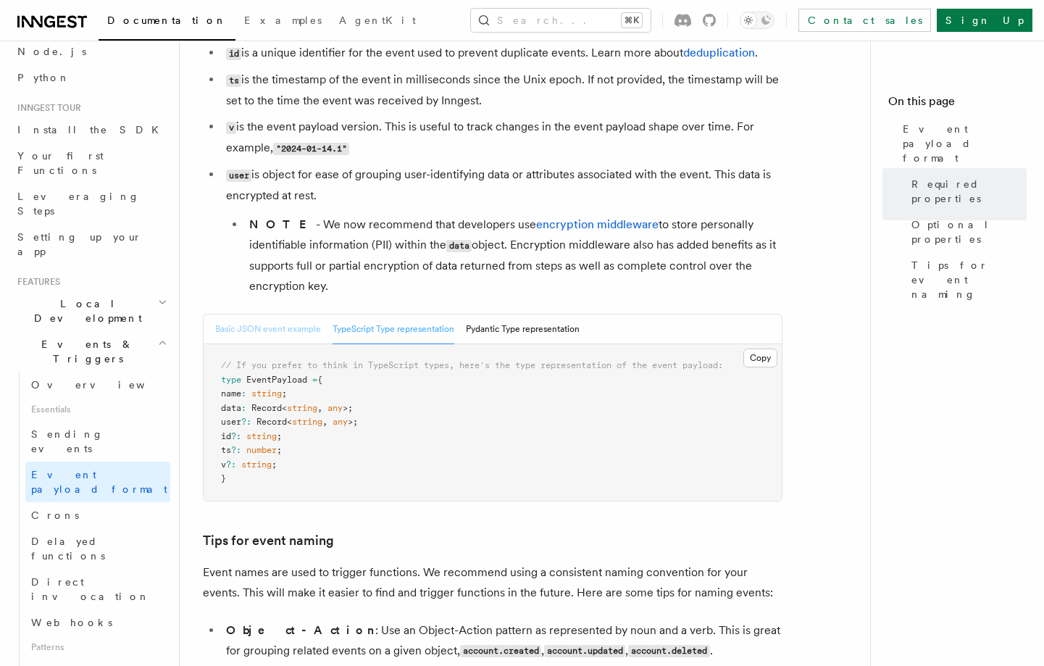
click at [282, 336] on button "Basic JSON event example" at bounding box center [268, 329] width 106 height 30
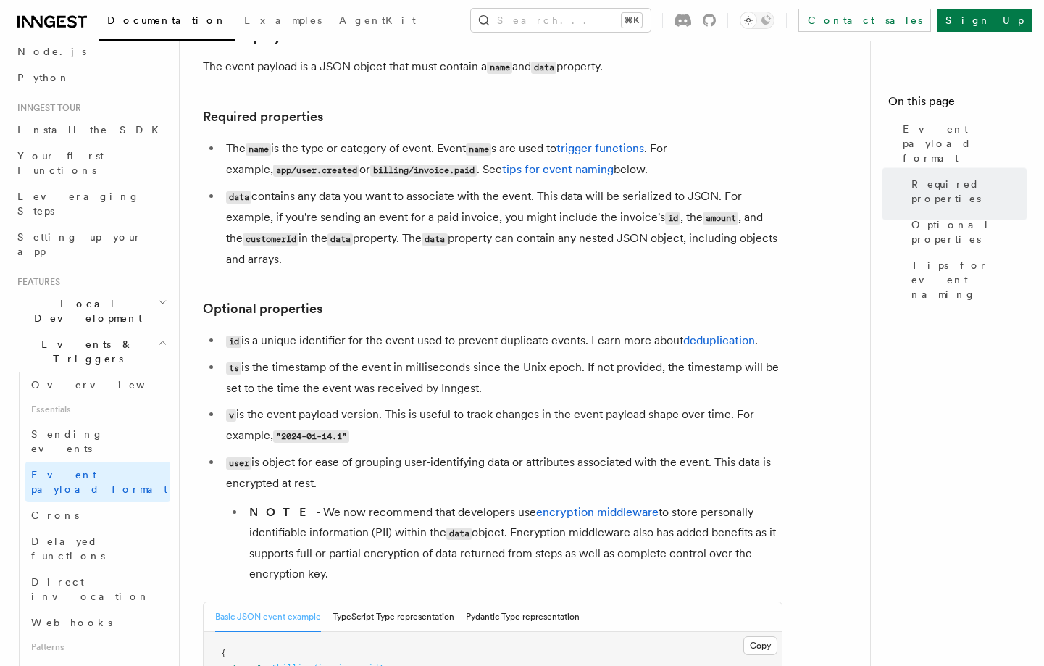
scroll to position [0, 0]
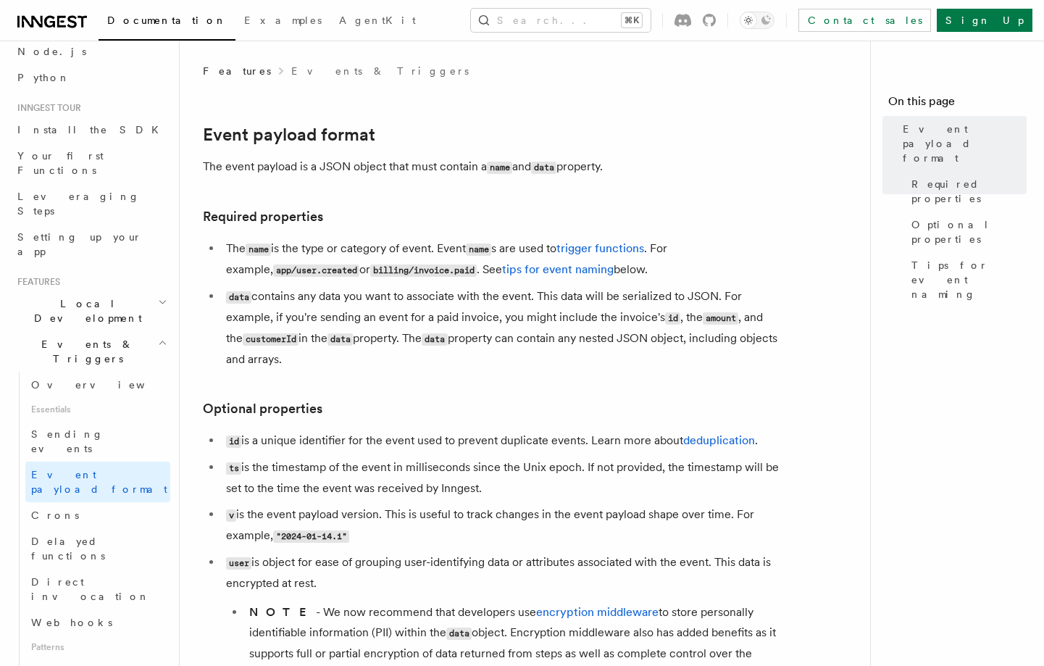
click at [158, 337] on icon "button" at bounding box center [162, 343] width 9 height 12
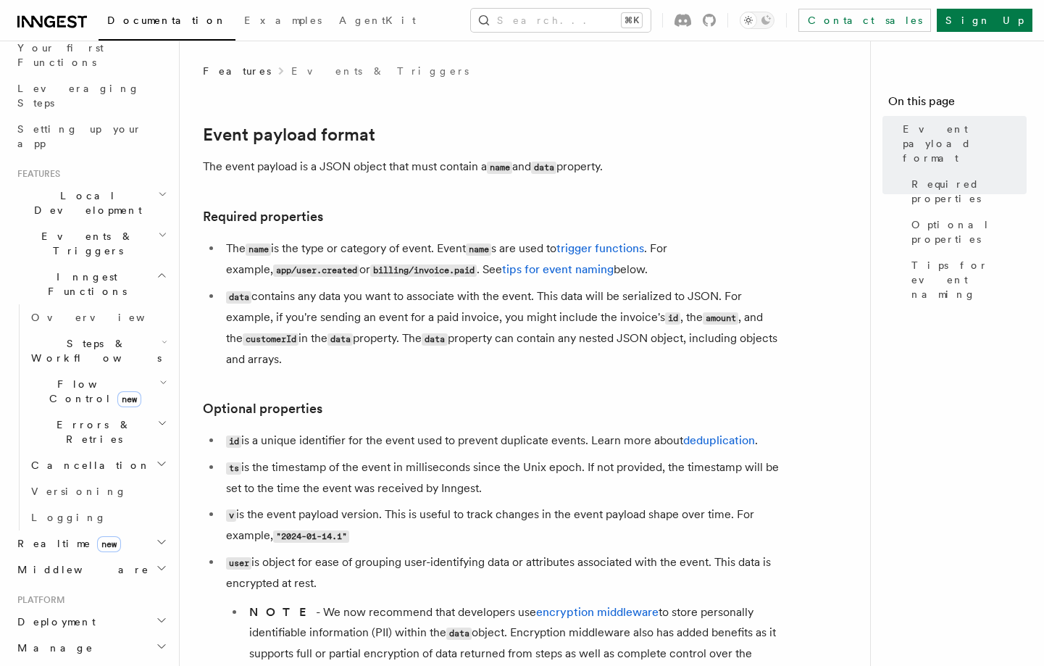
scroll to position [207, 0]
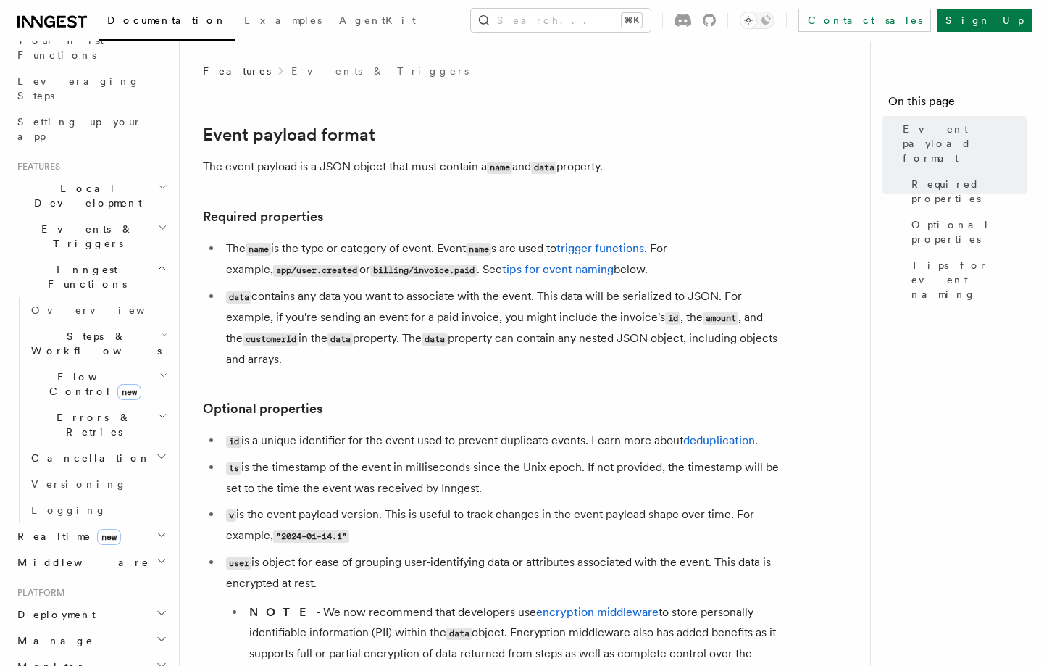
click at [161, 607] on icon "button" at bounding box center [162, 613] width 12 height 12
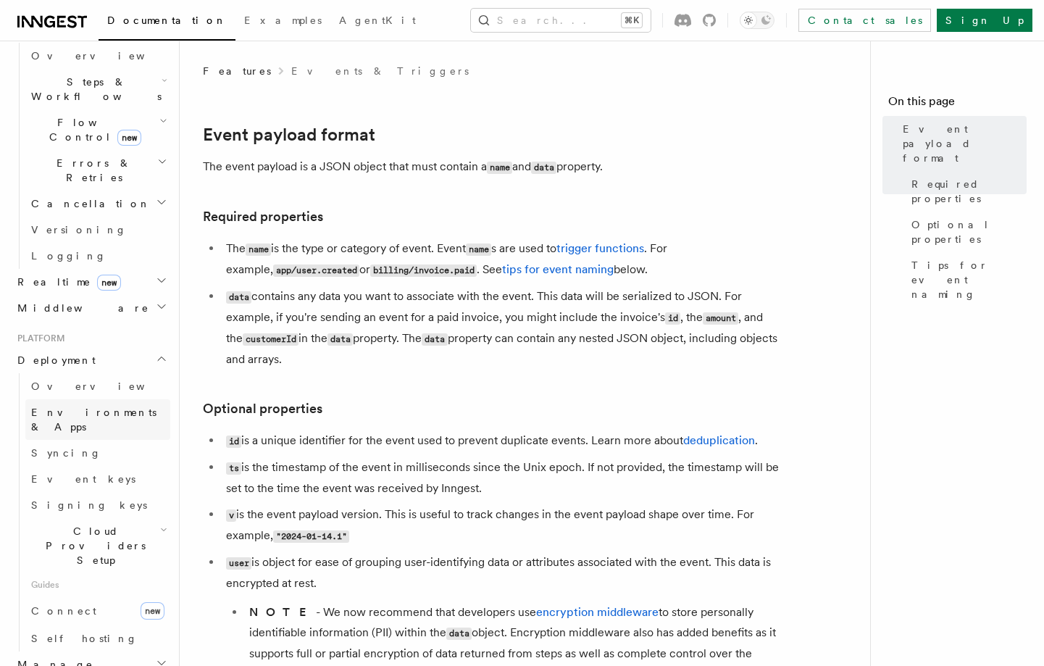
scroll to position [479, 0]
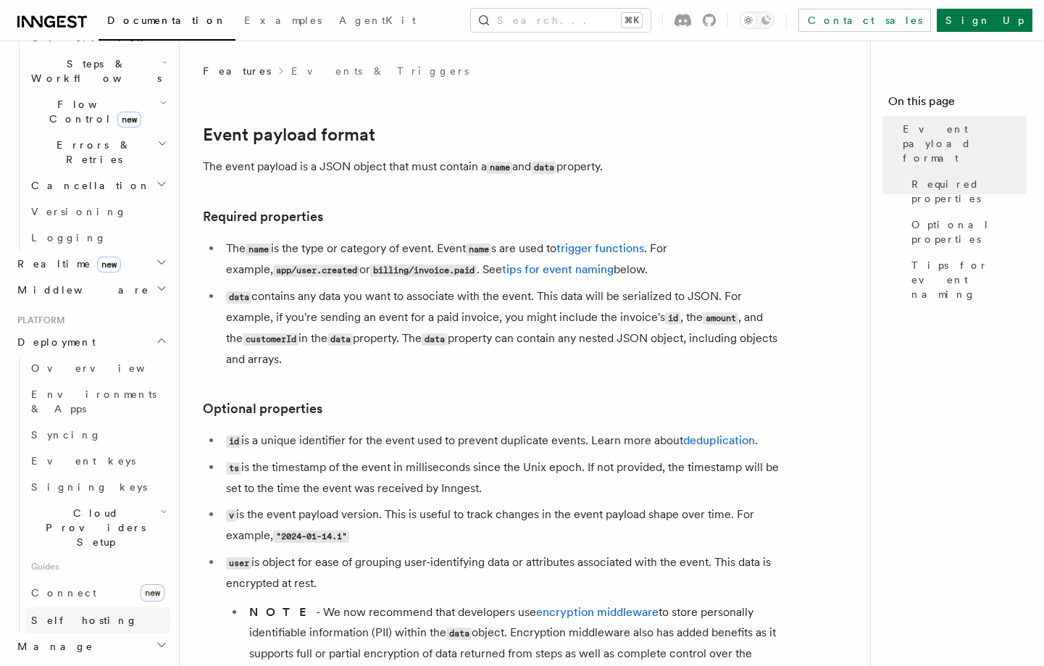
click at [56, 613] on span "Self hosting" at bounding box center [84, 620] width 106 height 14
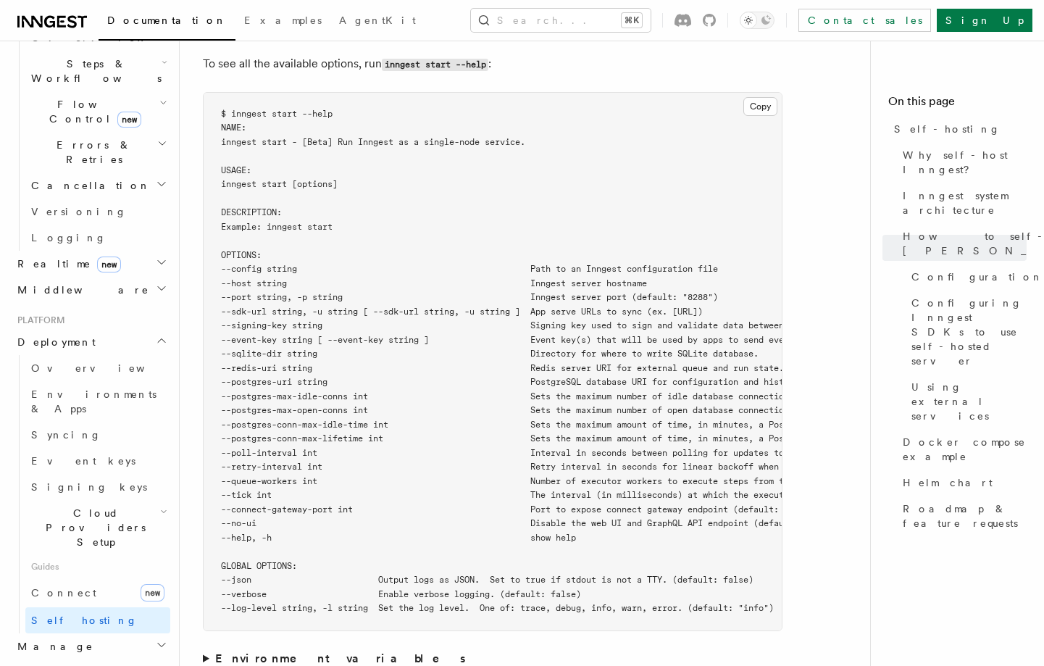
scroll to position [2489, 0]
click at [162, 506] on icon "button" at bounding box center [163, 512] width 7 height 12
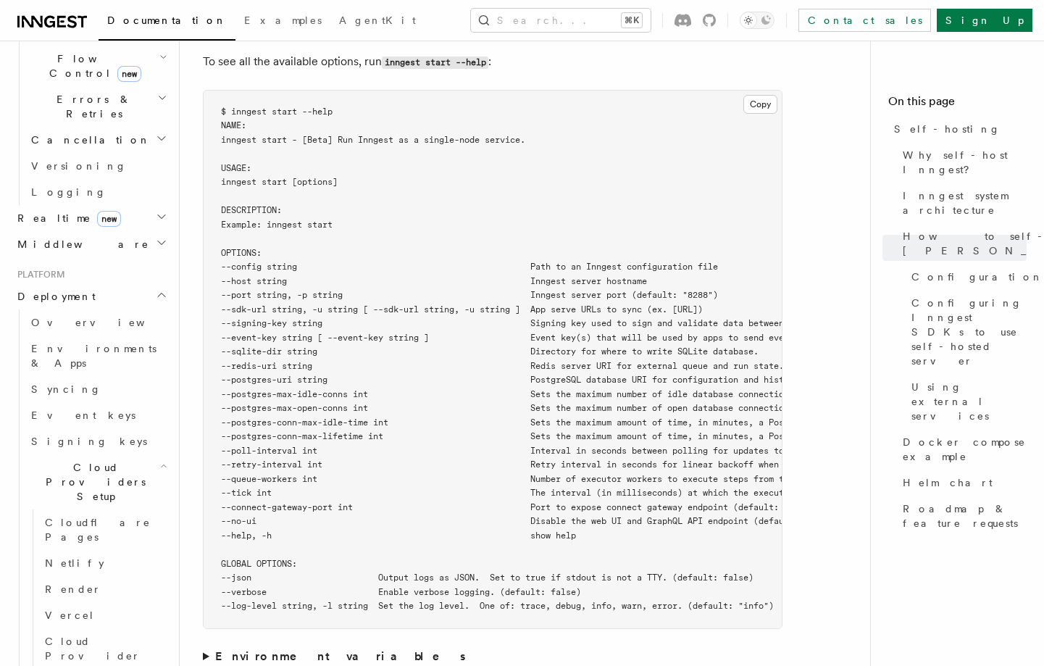
scroll to position [511, 0]
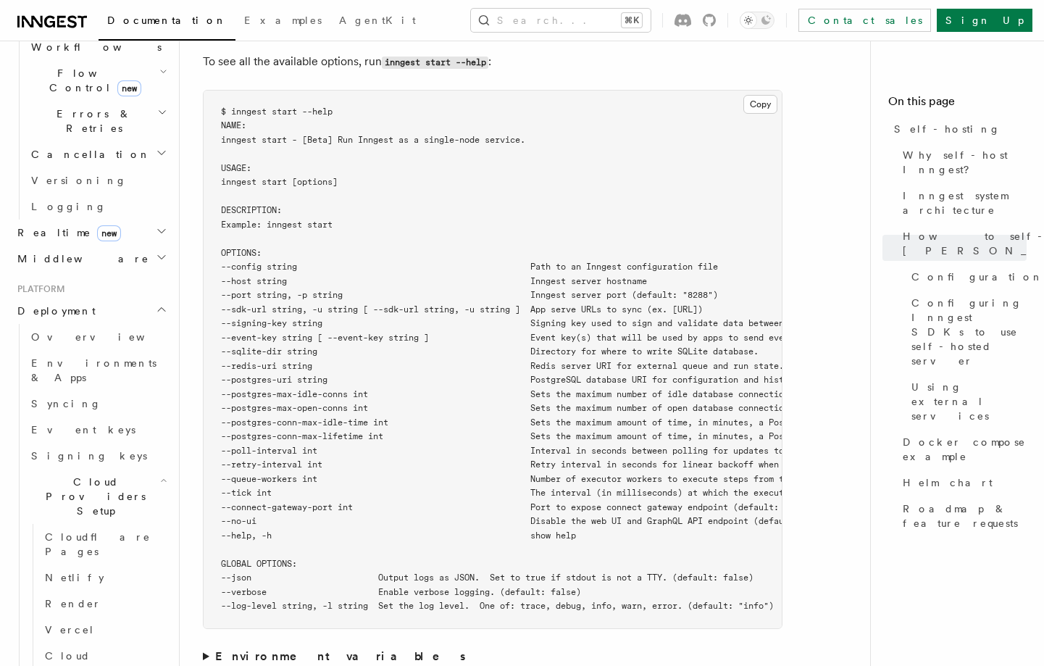
click at [81, 474] on span "Cloud Providers Setup" at bounding box center [92, 495] width 135 height 43
click at [54, 331] on span "Overview" at bounding box center [105, 337] width 149 height 12
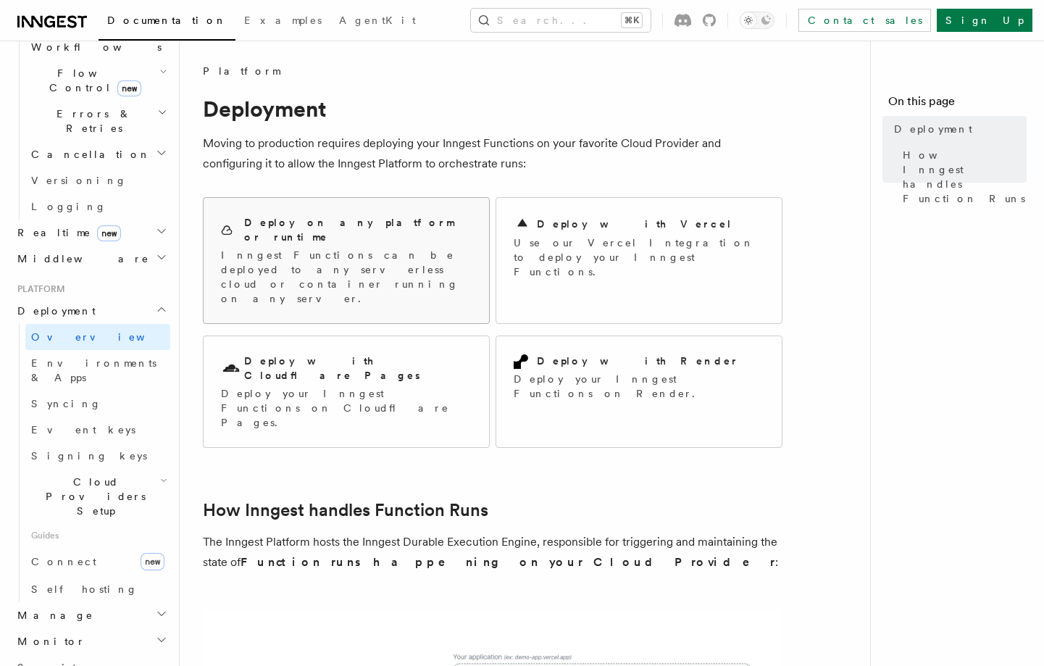
click at [343, 252] on p "Inngest Functions can be deployed to any serverless cloud or container running …" at bounding box center [346, 277] width 251 height 58
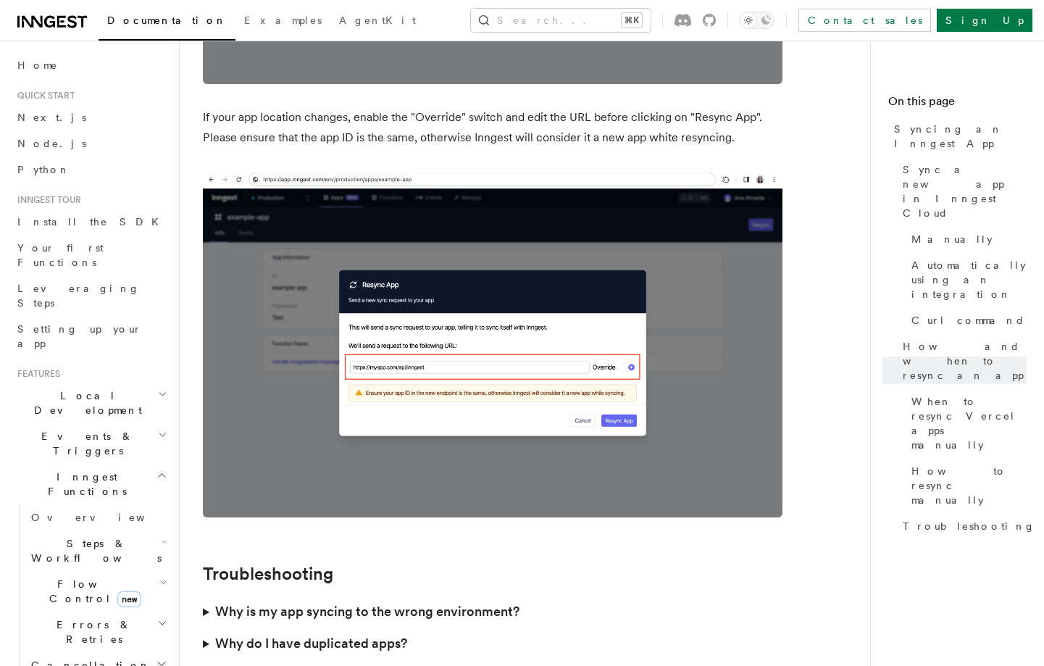
scroll to position [3991, 0]
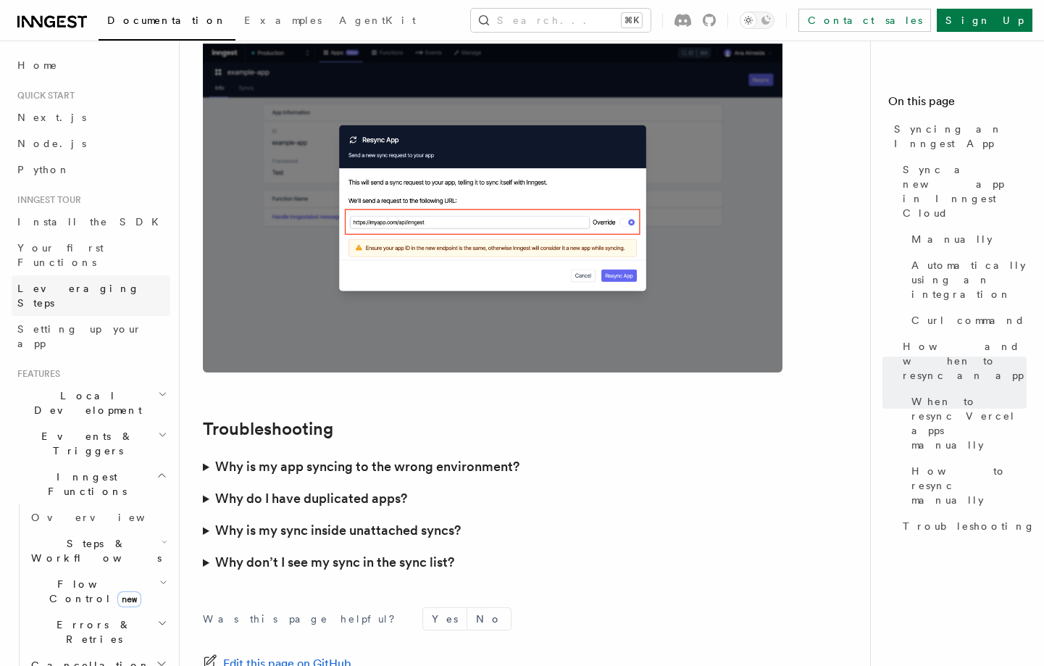
click at [49, 282] on span "Leveraging Steps" at bounding box center [78, 295] width 122 height 26
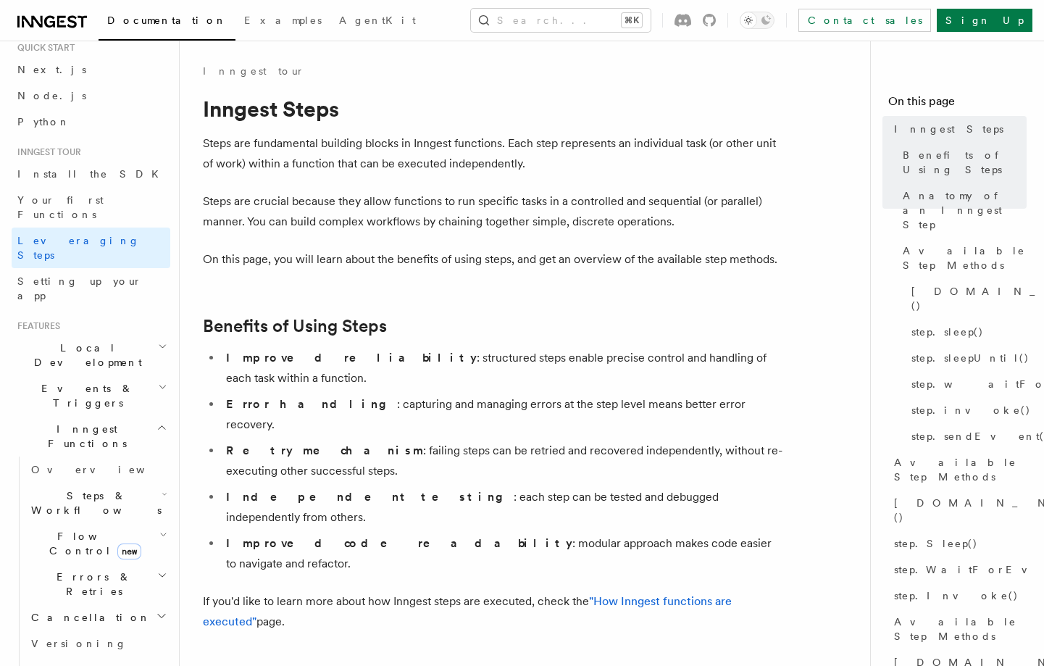
scroll to position [47, 0]
click at [67, 464] on span "Overview" at bounding box center [105, 470] width 149 height 12
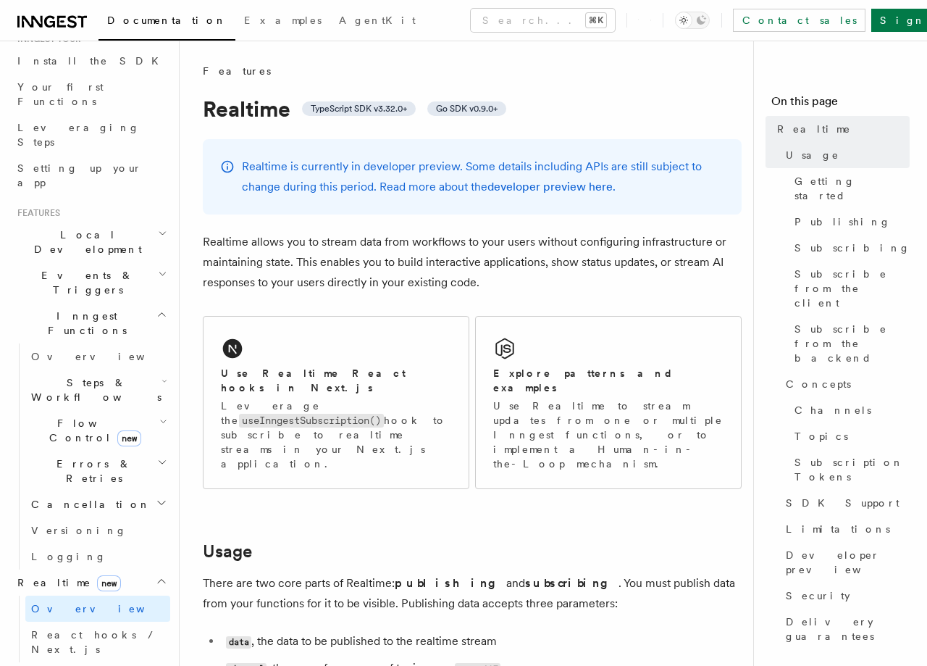
scroll to position [173, 0]
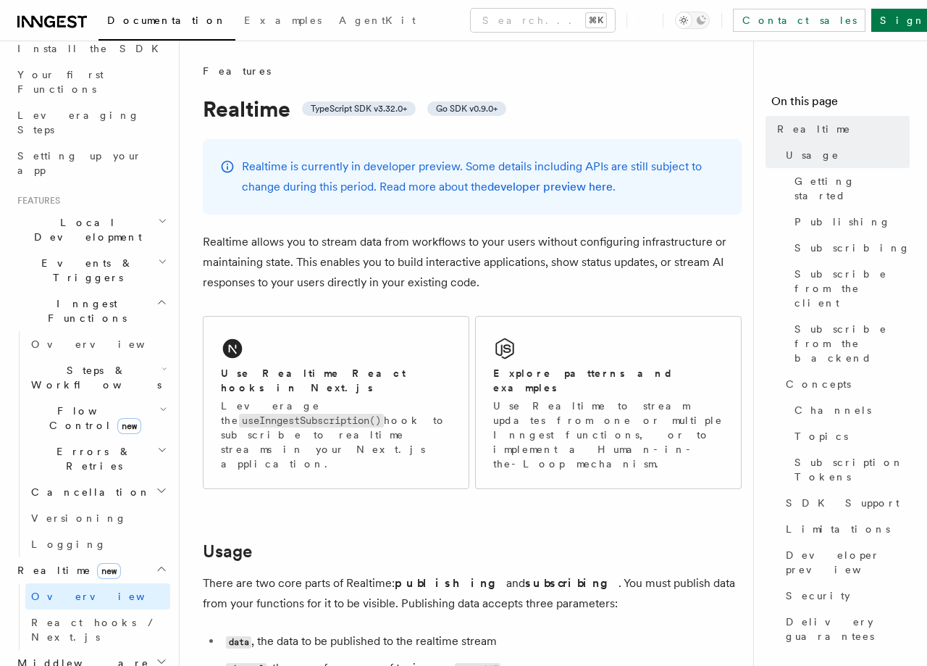
click at [158, 256] on icon "button" at bounding box center [162, 262] width 9 height 12
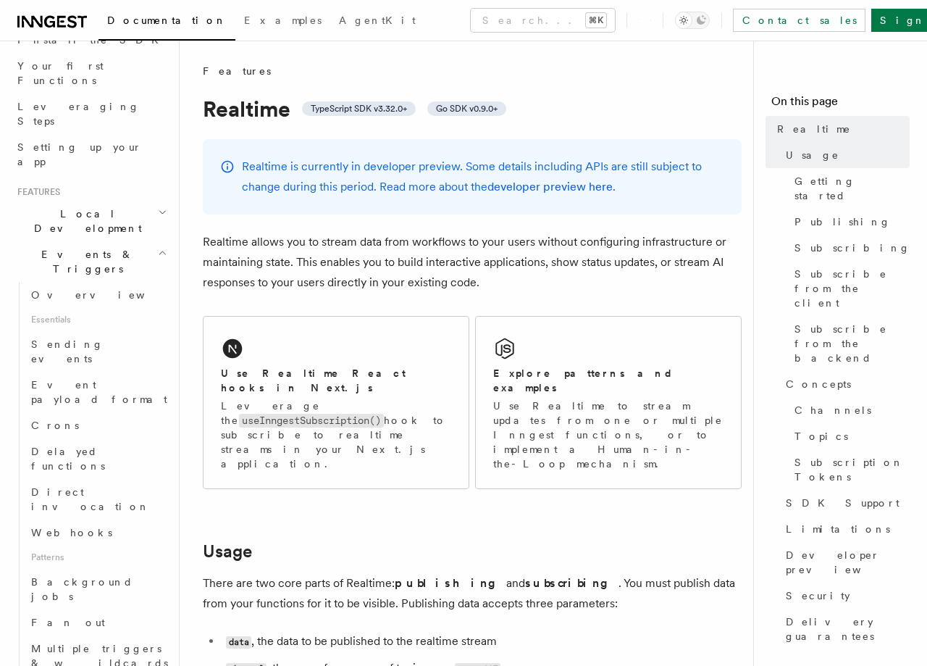
scroll to position [180, 0]
click at [159, 248] on icon "button" at bounding box center [162, 254] width 9 height 12
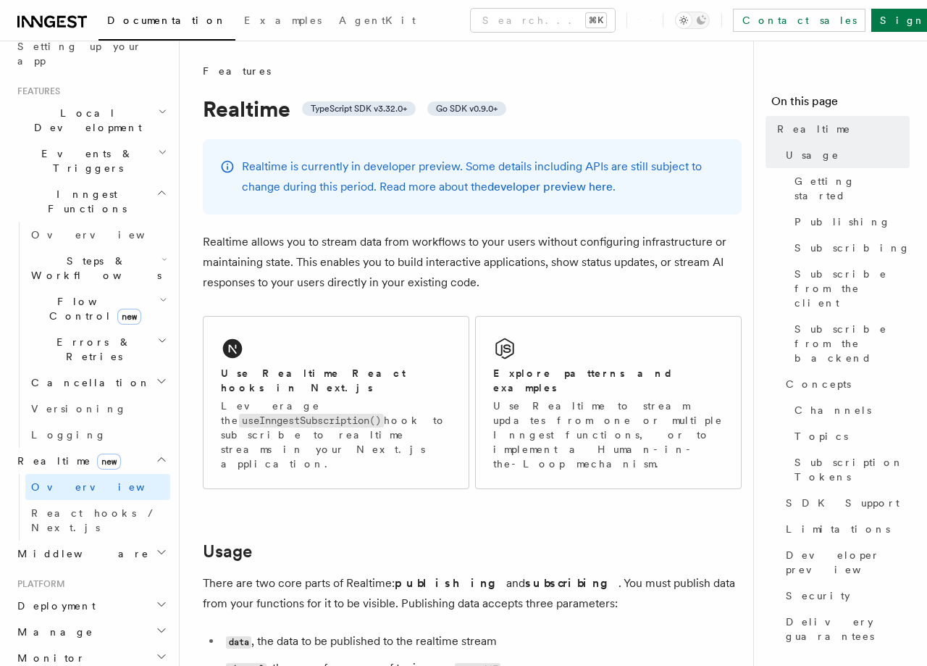
scroll to position [294, 0]
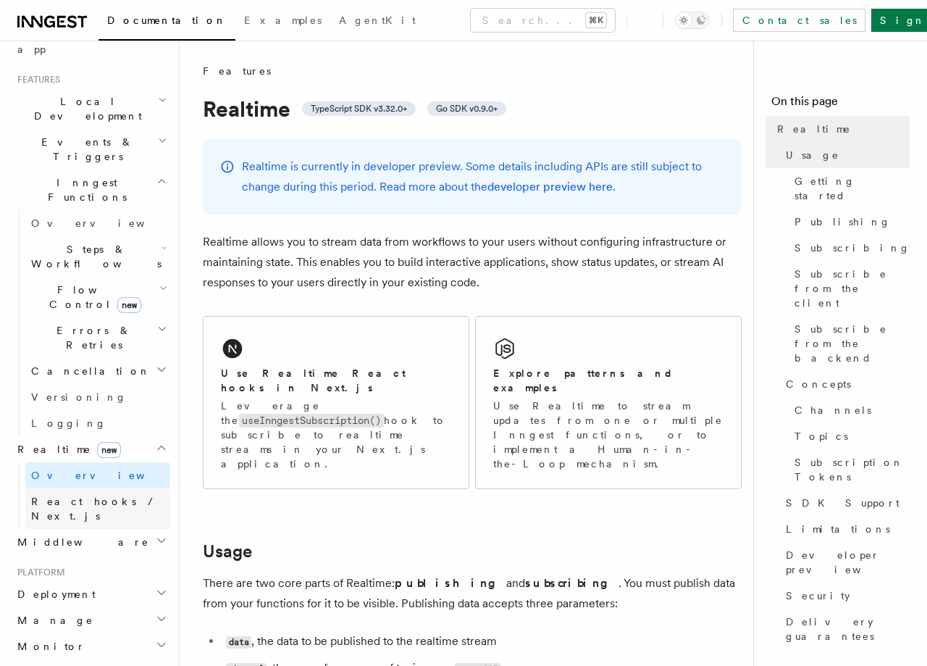
click at [91, 494] on span "React hooks / Next.js" at bounding box center [100, 508] width 139 height 29
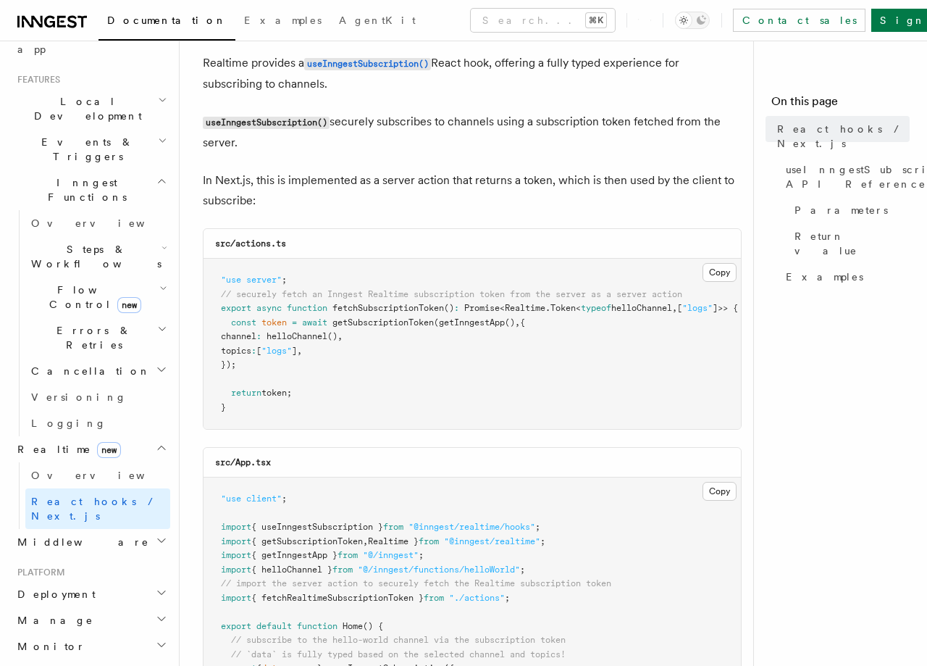
scroll to position [84, 0]
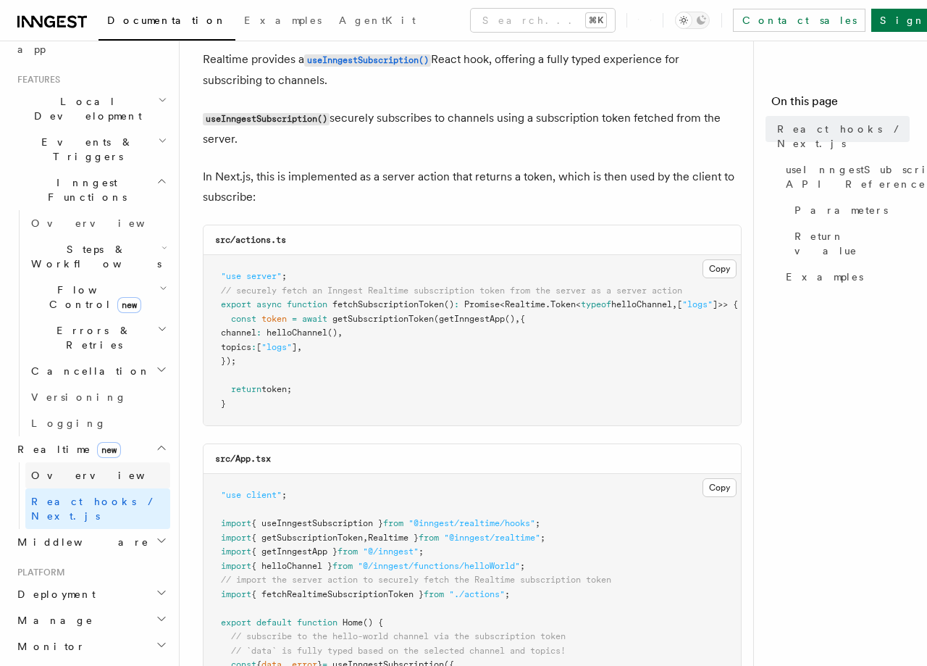
click at [70, 469] on span "Overview" at bounding box center [105, 475] width 149 height 12
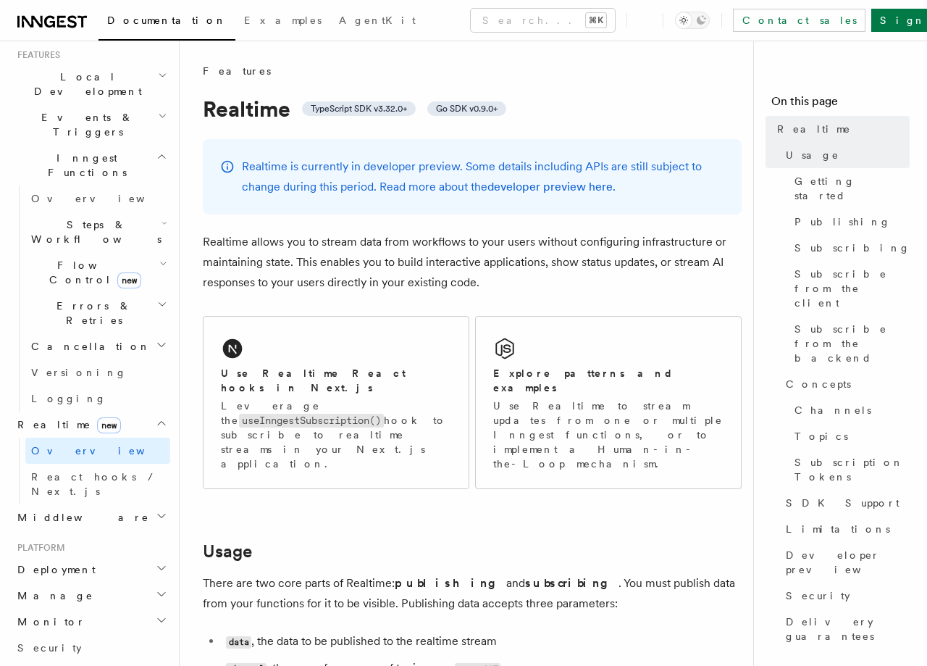
scroll to position [337, 0]
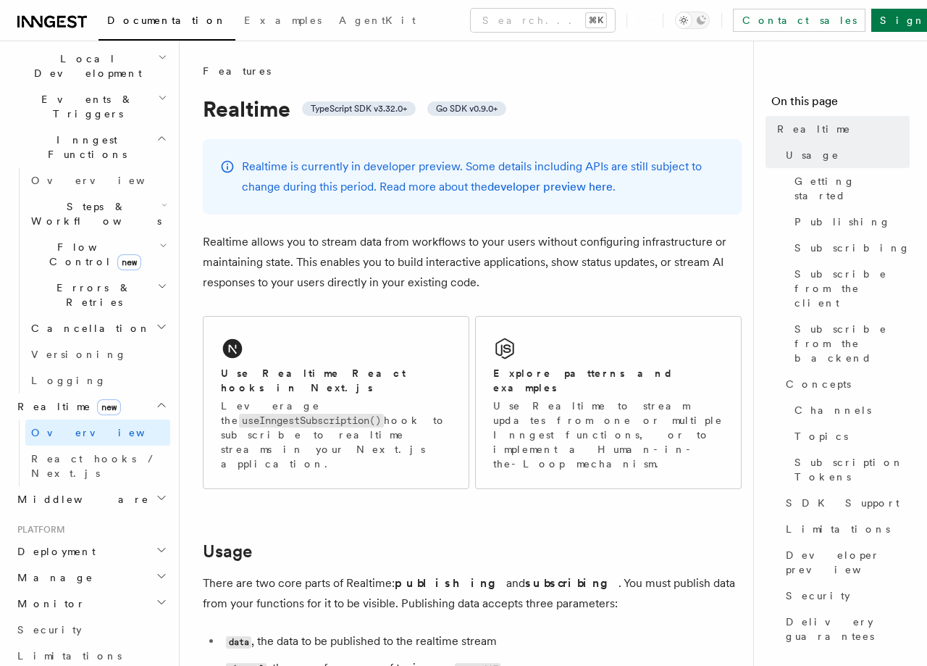
click at [160, 544] on icon "button" at bounding box center [162, 550] width 12 height 12
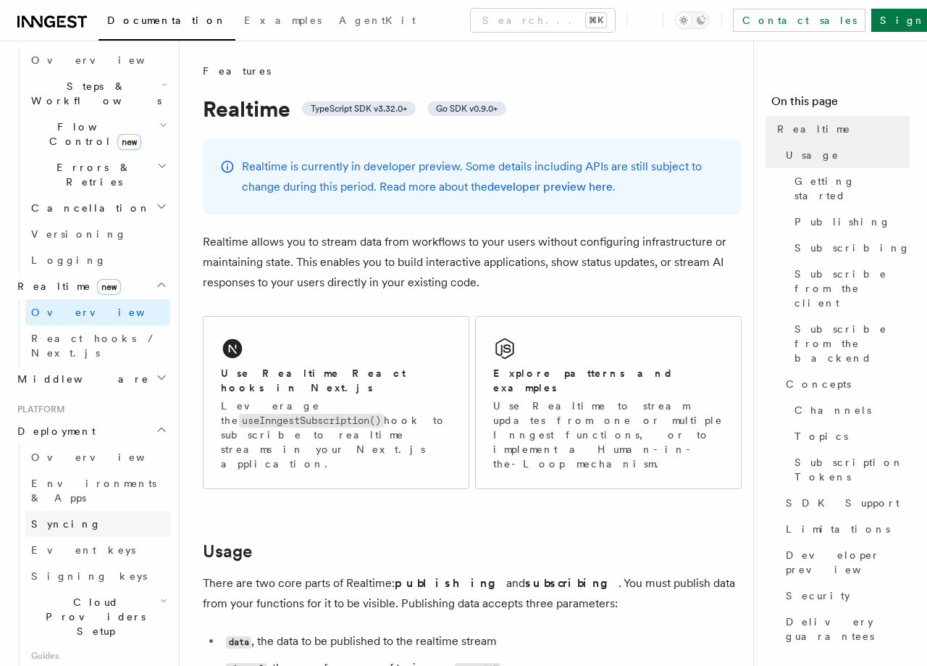
scroll to position [469, 0]
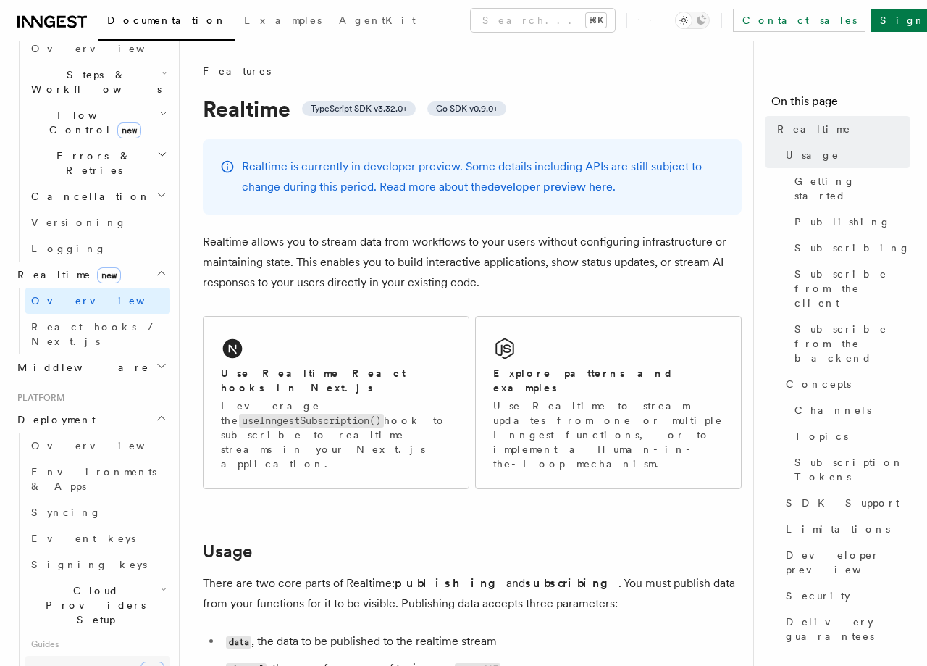
click at [65, 664] on span "Connect" at bounding box center [63, 670] width 65 height 12
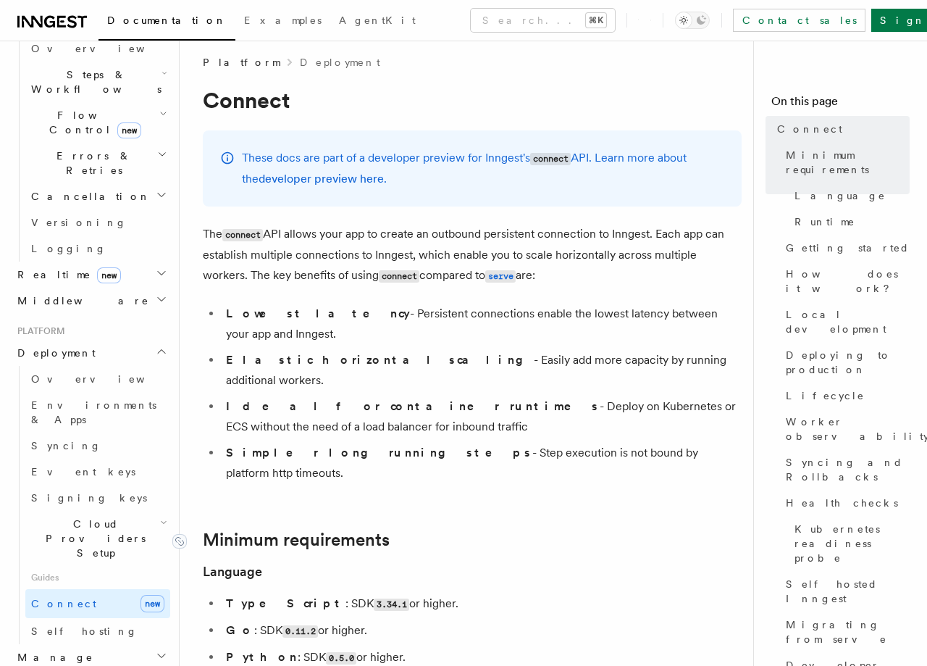
scroll to position [9, 0]
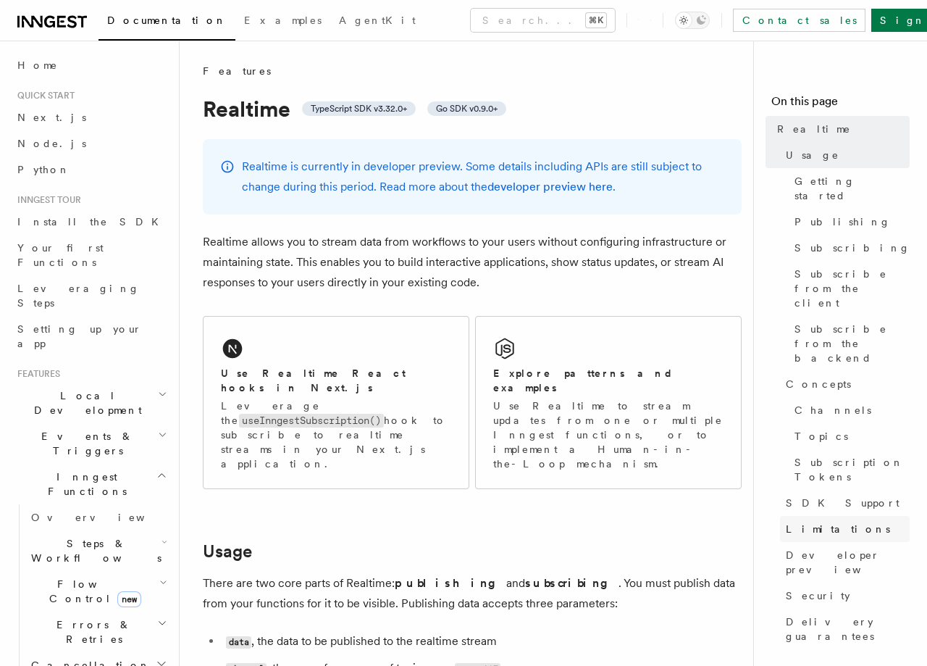
click at [815, 521] on span "Limitations" at bounding box center [838, 528] width 104 height 14
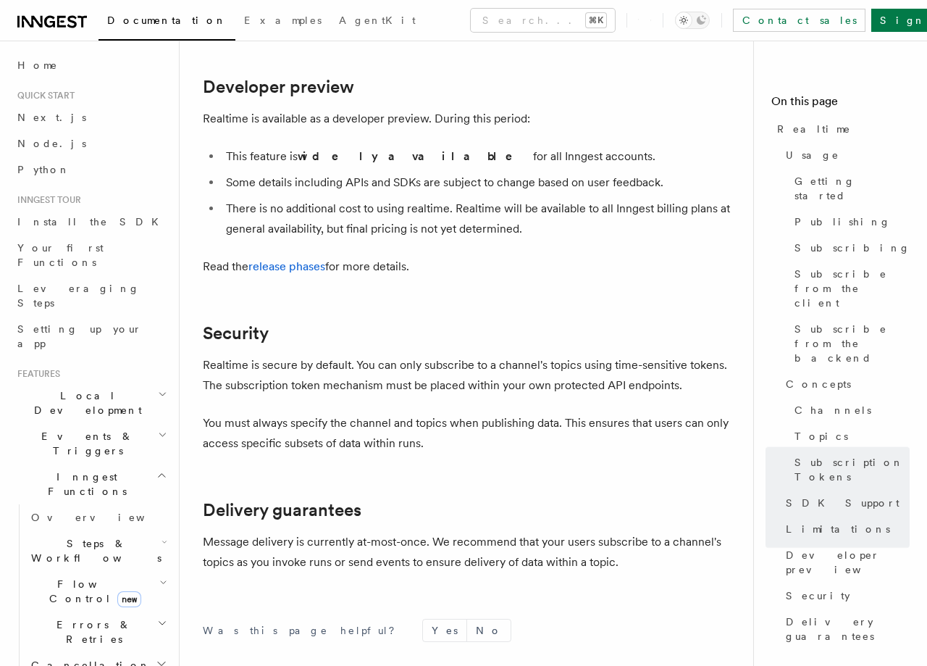
scroll to position [4789, 0]
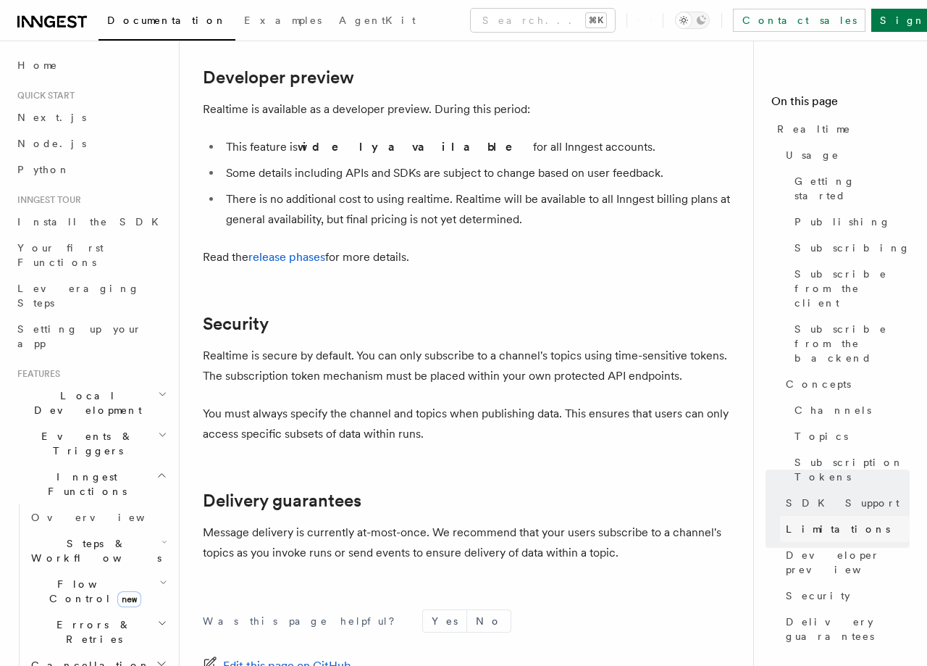
click at [829, 521] on span "Limitations" at bounding box center [838, 528] width 104 height 14
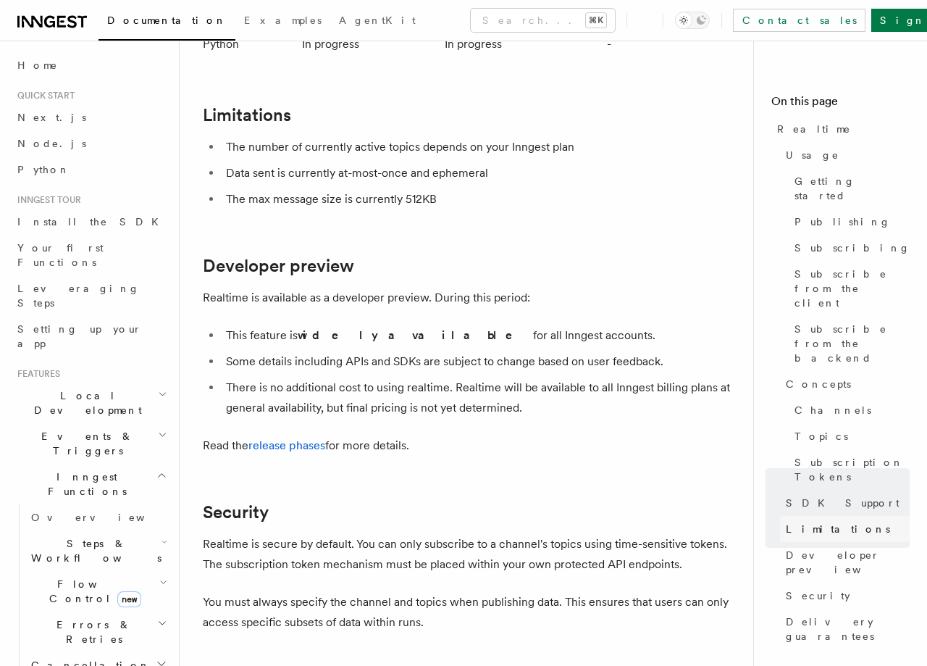
scroll to position [4595, 0]
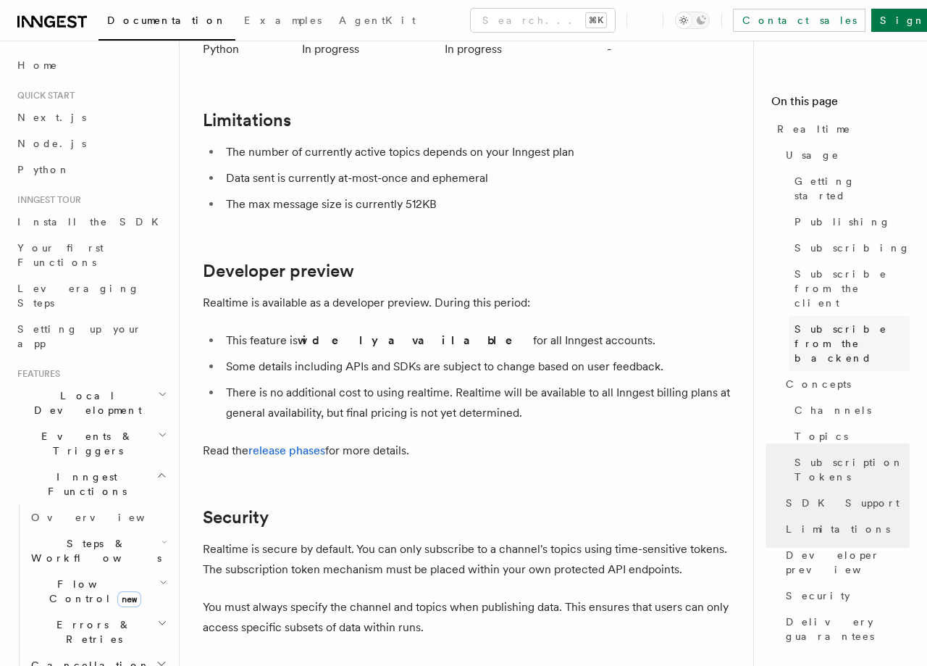
click at [828, 322] on span "Subscribe from the backend" at bounding box center [851, 343] width 115 height 43
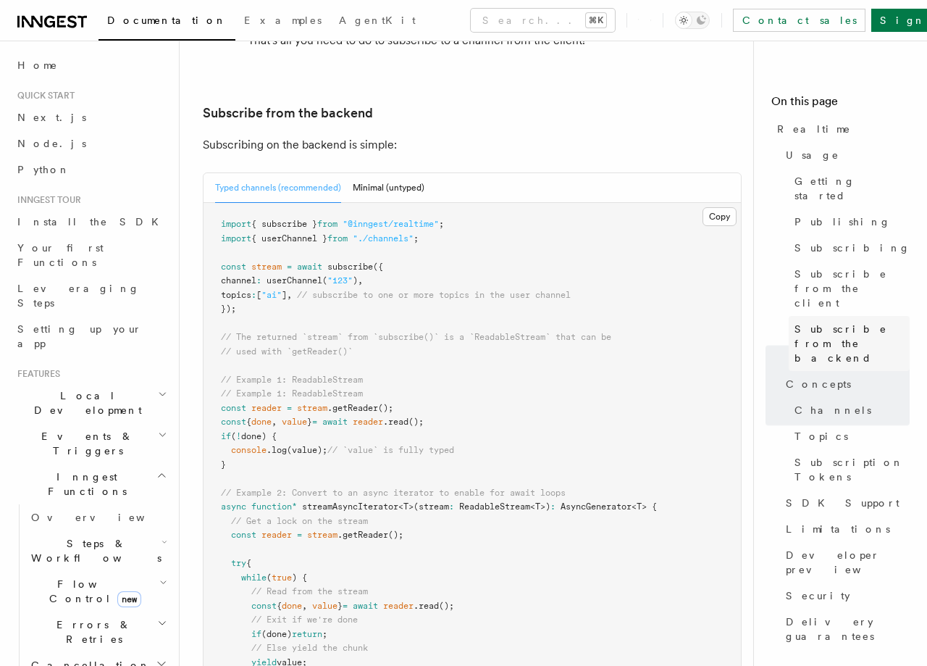
scroll to position [2999, 0]
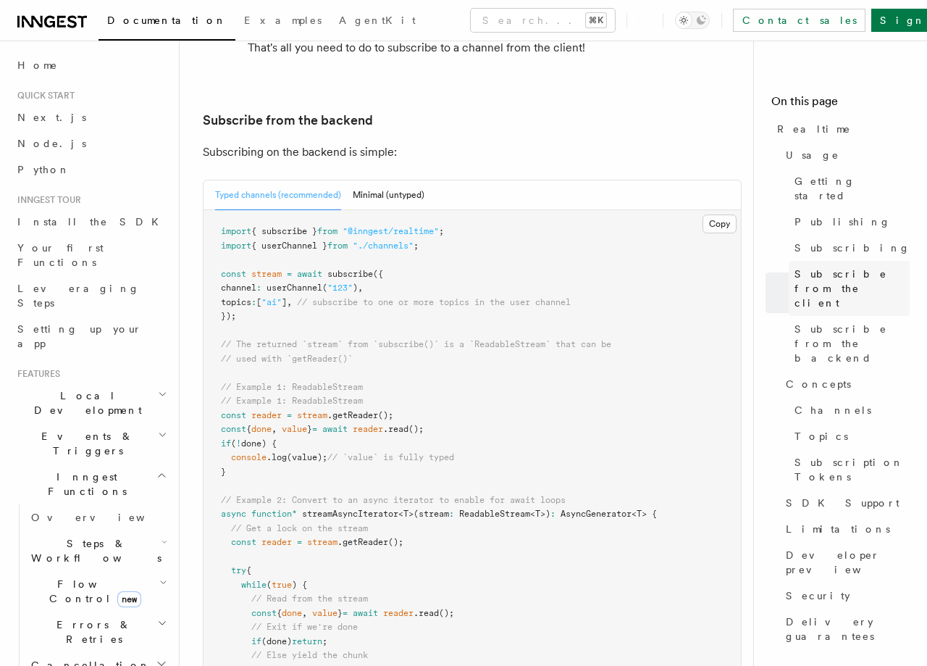
click at [829, 267] on span "Subscribe from the client" at bounding box center [851, 288] width 115 height 43
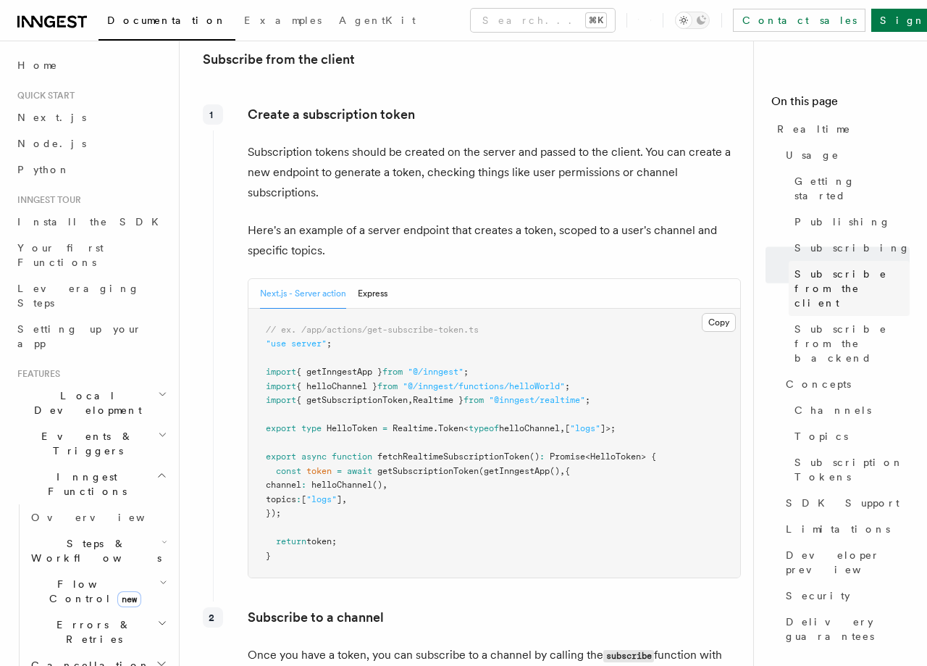
scroll to position [1699, 0]
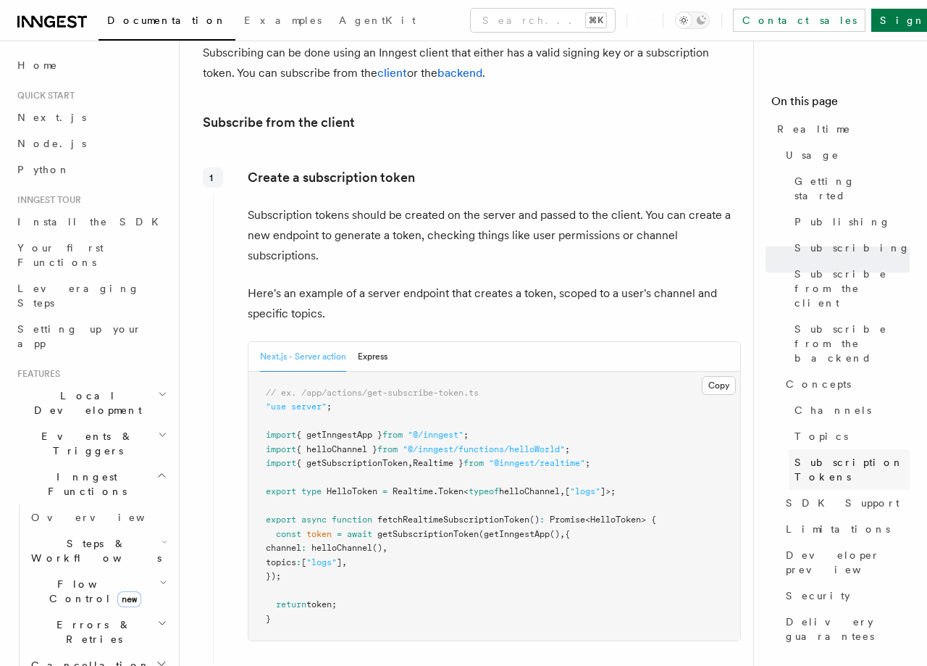
click at [824, 455] on span "Subscription Tokens" at bounding box center [851, 469] width 115 height 29
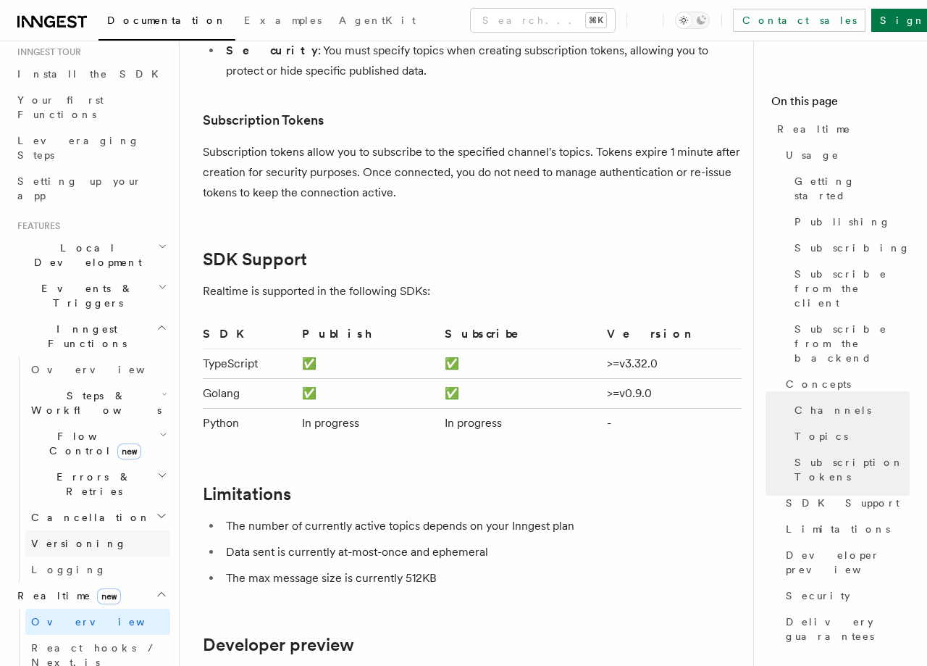
scroll to position [167, 0]
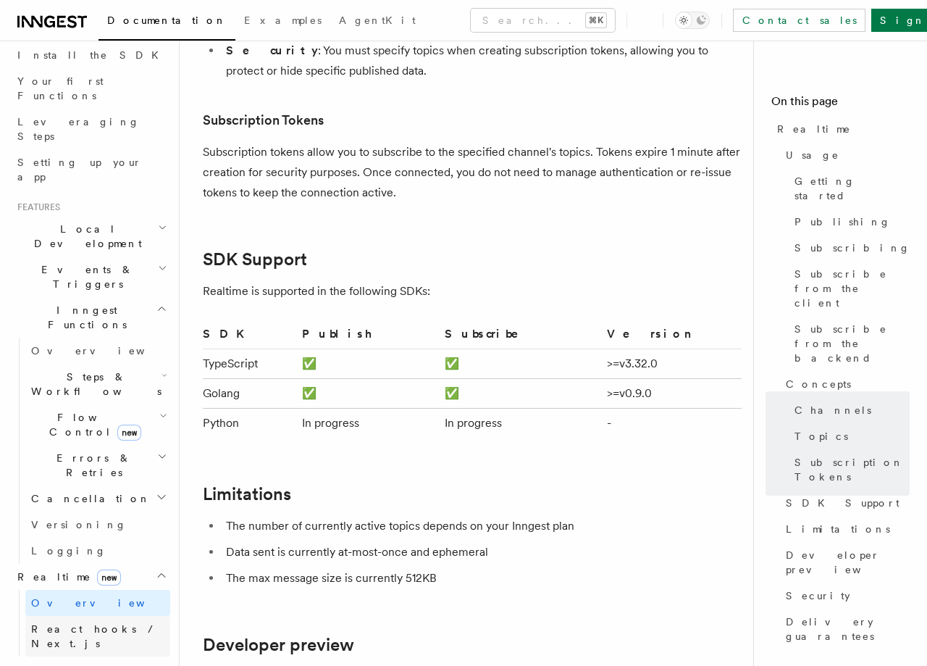
click at [90, 623] on span "React hooks / Next.js" at bounding box center [95, 636] width 128 height 26
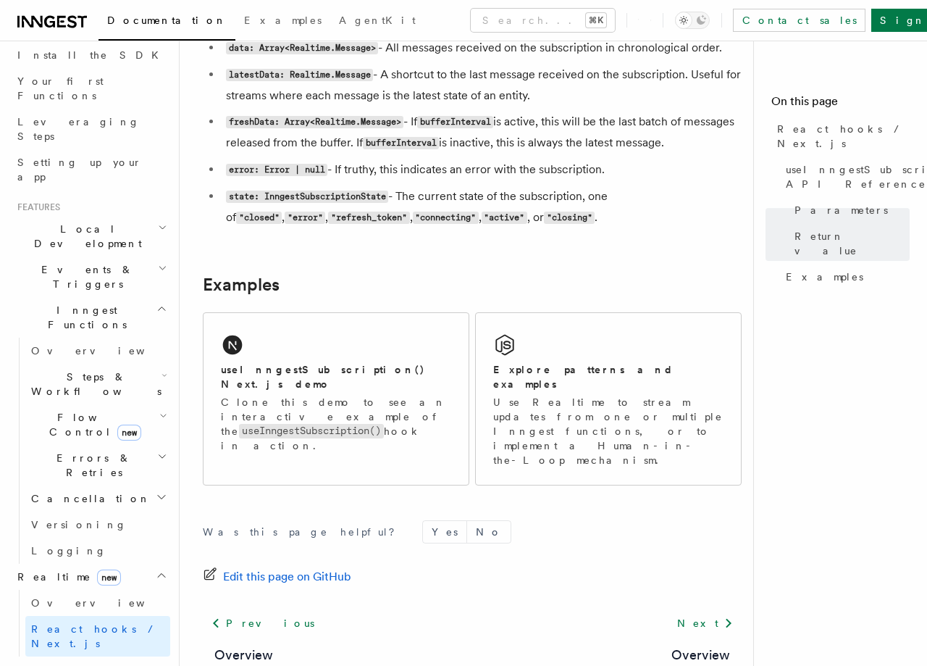
scroll to position [1317, 0]
